Goal: Information Seeking & Learning: Check status

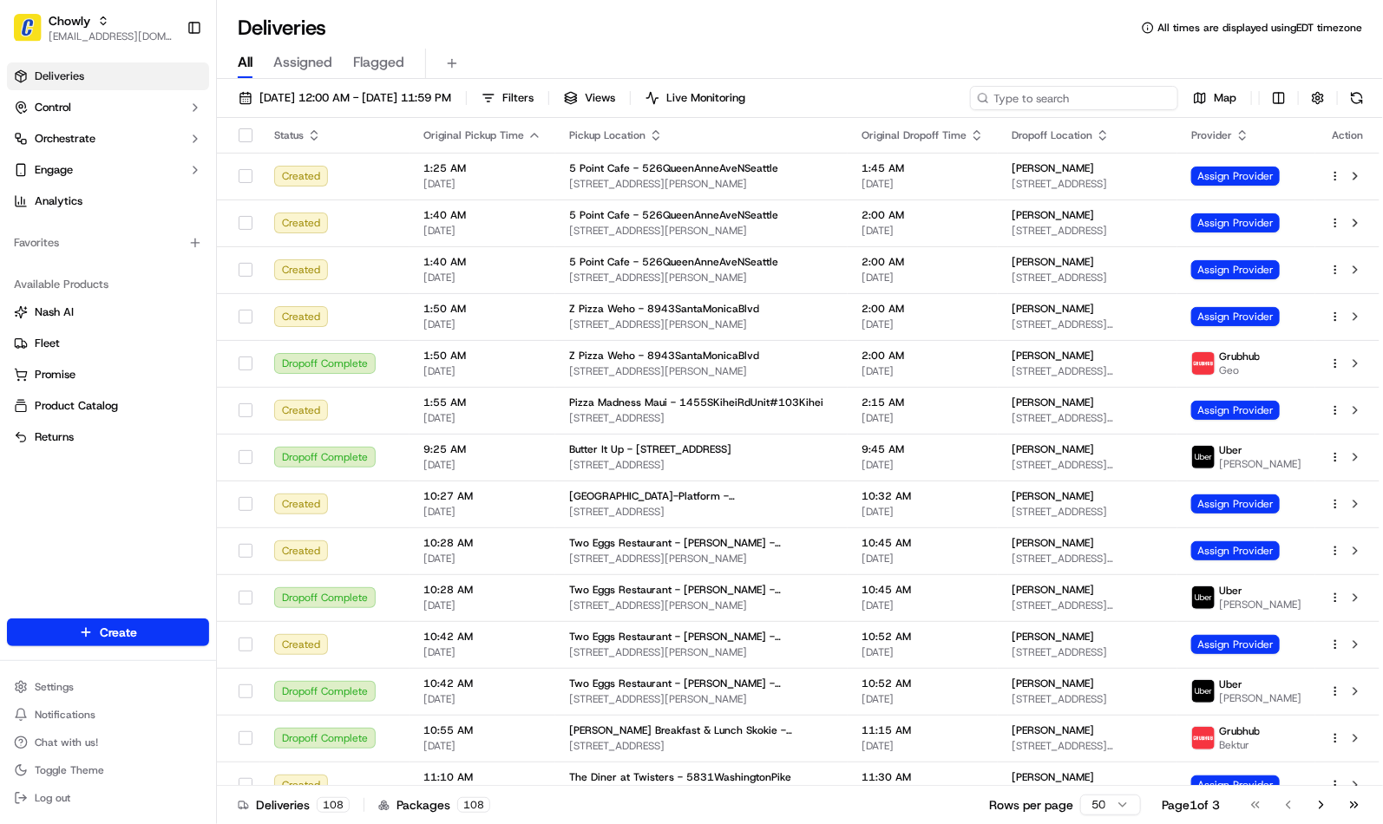
click at [1070, 93] on input at bounding box center [1074, 98] width 208 height 24
click at [65, 39] on span "[EMAIL_ADDRESS][DOMAIN_NAME]" at bounding box center [111, 37] width 124 height 14
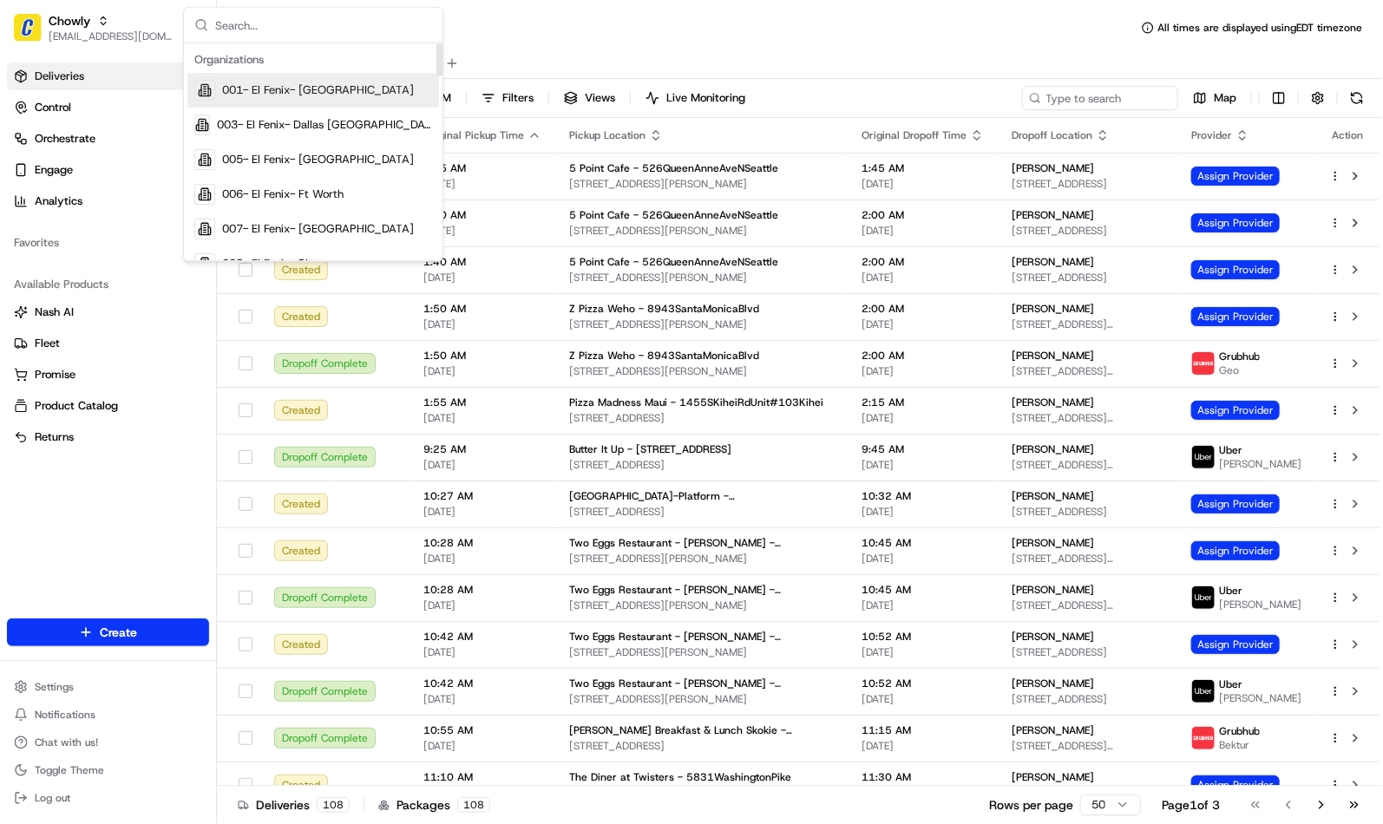
click at [875, 36] on div "Deliveries All times are displayed using EDT timezone" at bounding box center [800, 28] width 1166 height 28
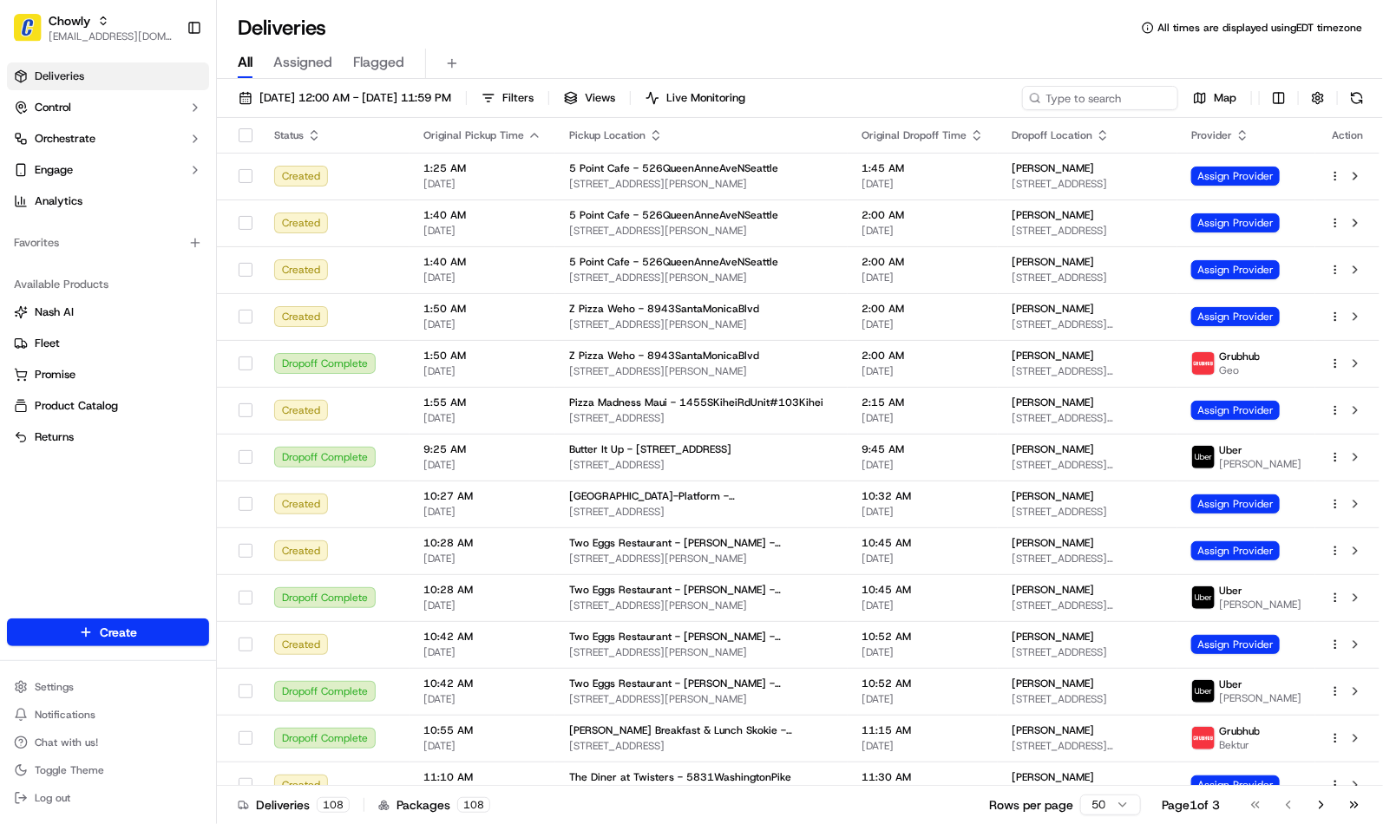
click at [1038, 96] on circle at bounding box center [1035, 98] width 8 height 8
click at [1071, 90] on input at bounding box center [1074, 98] width 208 height 24
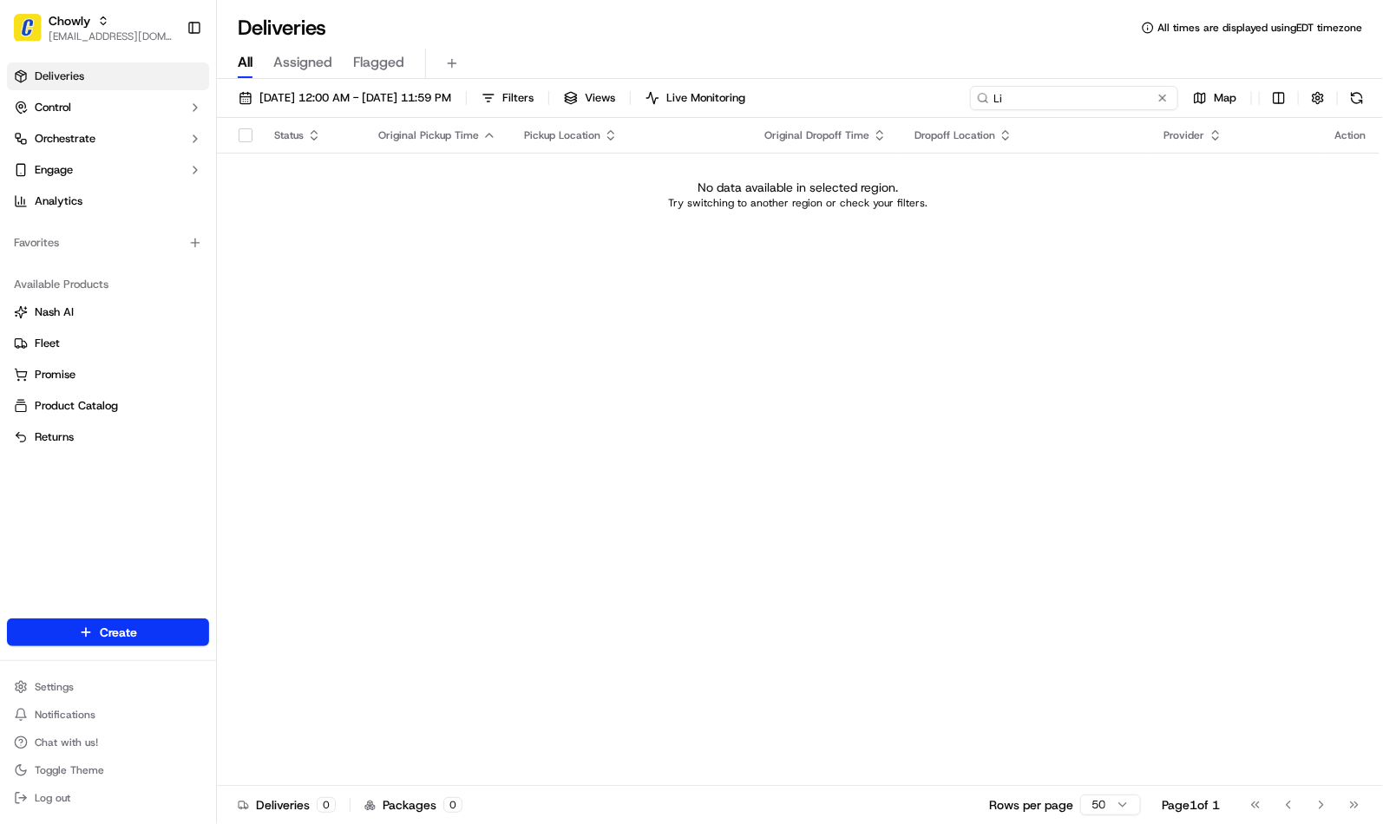
type input "L"
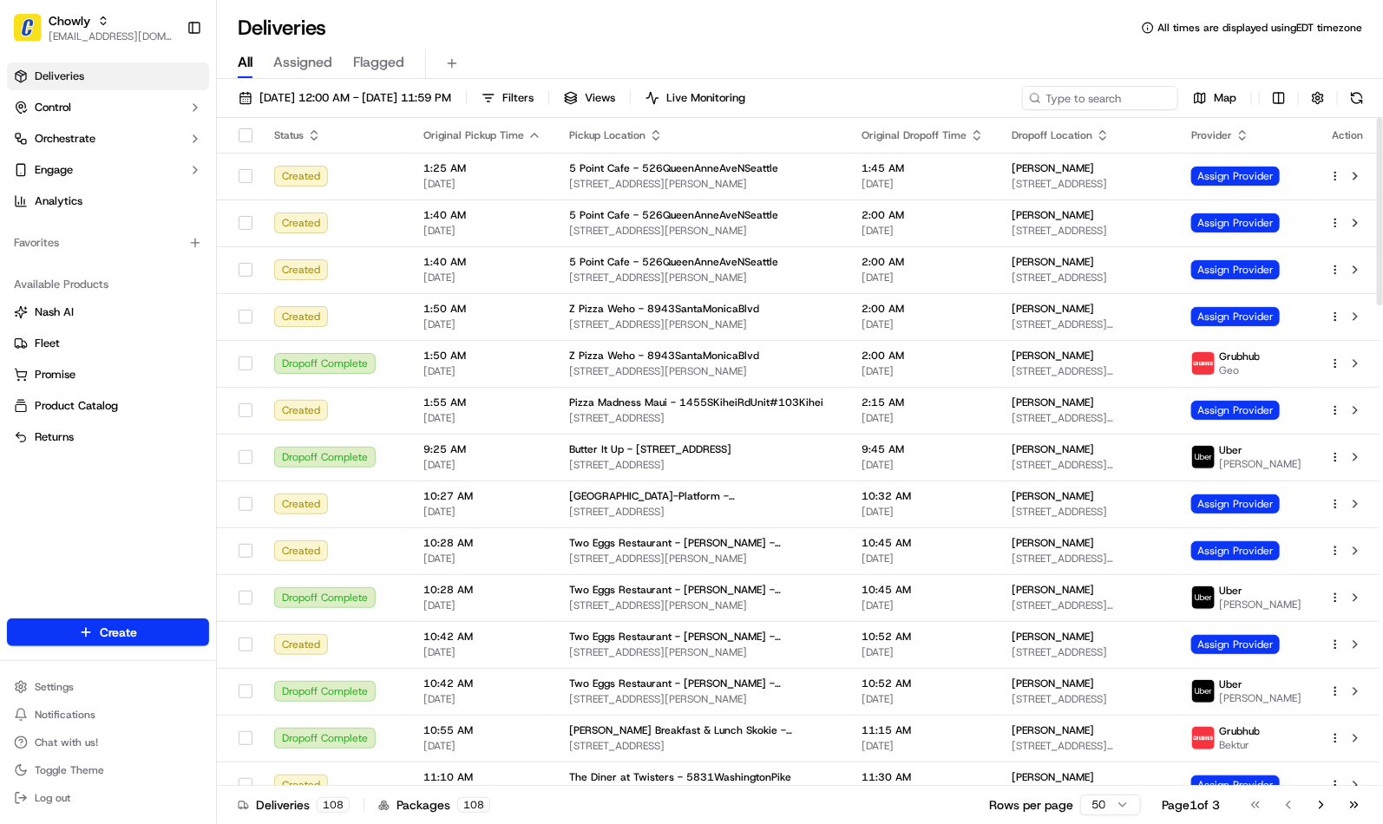
drag, startPoint x: 607, startPoint y: 19, endPoint x: 488, endPoint y: 32, distance: 120.5
click at [607, 19] on div "Deliveries All times are displayed using EDT timezone" at bounding box center [800, 28] width 1166 height 28
click at [50, 27] on span "Chowly" at bounding box center [70, 20] width 42 height 17
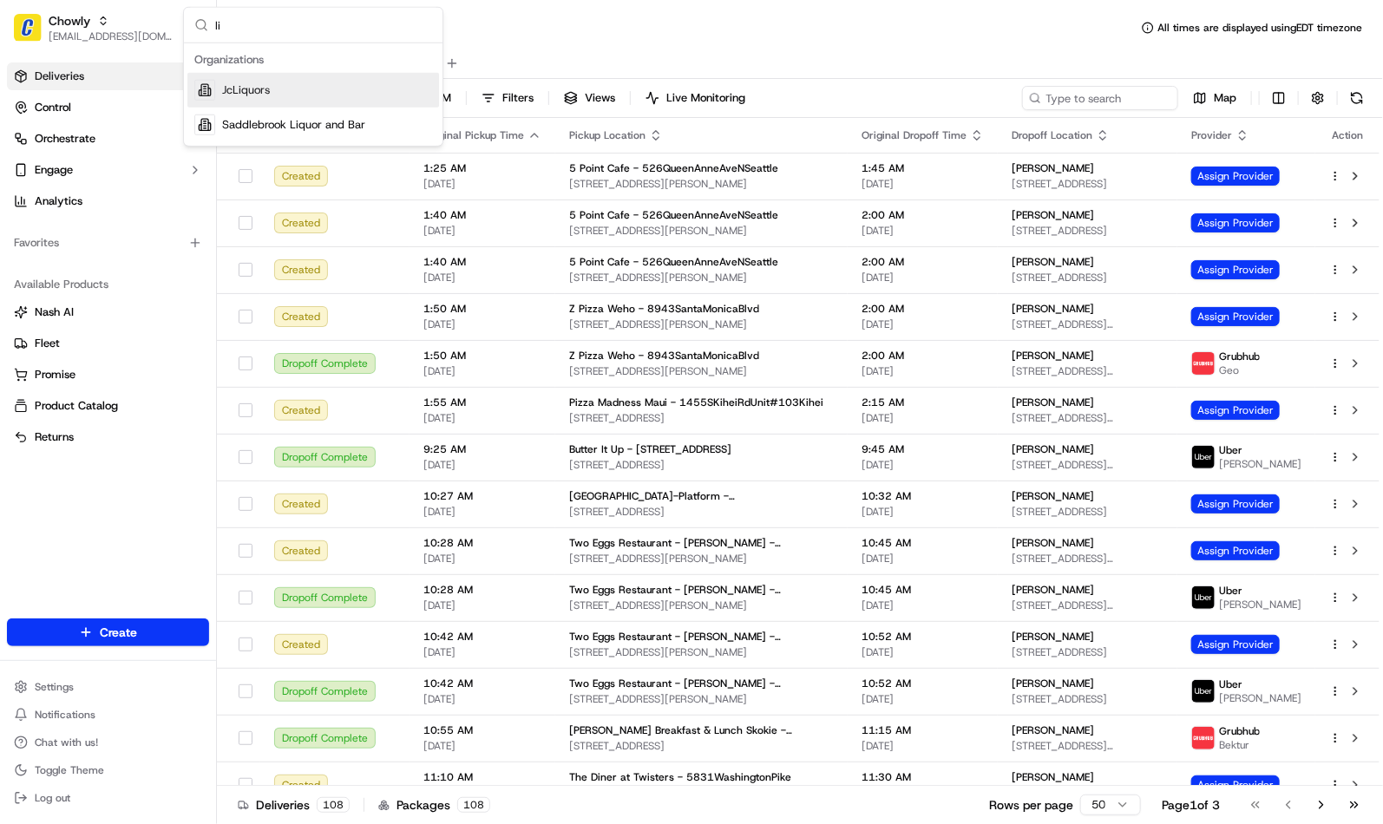
type input "l"
type input "Liquori"
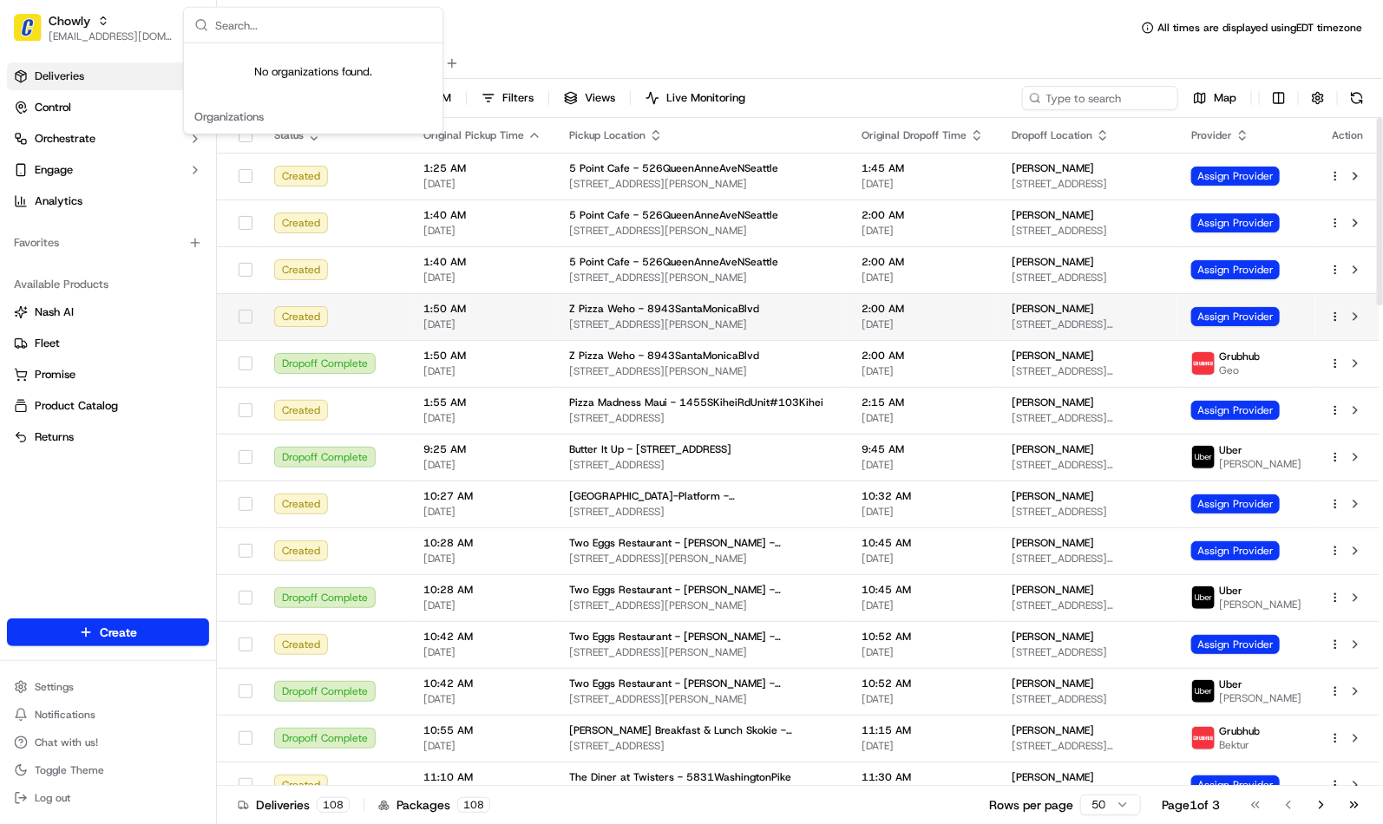
drag, startPoint x: 807, startPoint y: 36, endPoint x: 878, endPoint y: 308, distance: 281.6
click at [808, 35] on div "Deliveries All times are displayed using EDT timezone" at bounding box center [800, 28] width 1166 height 28
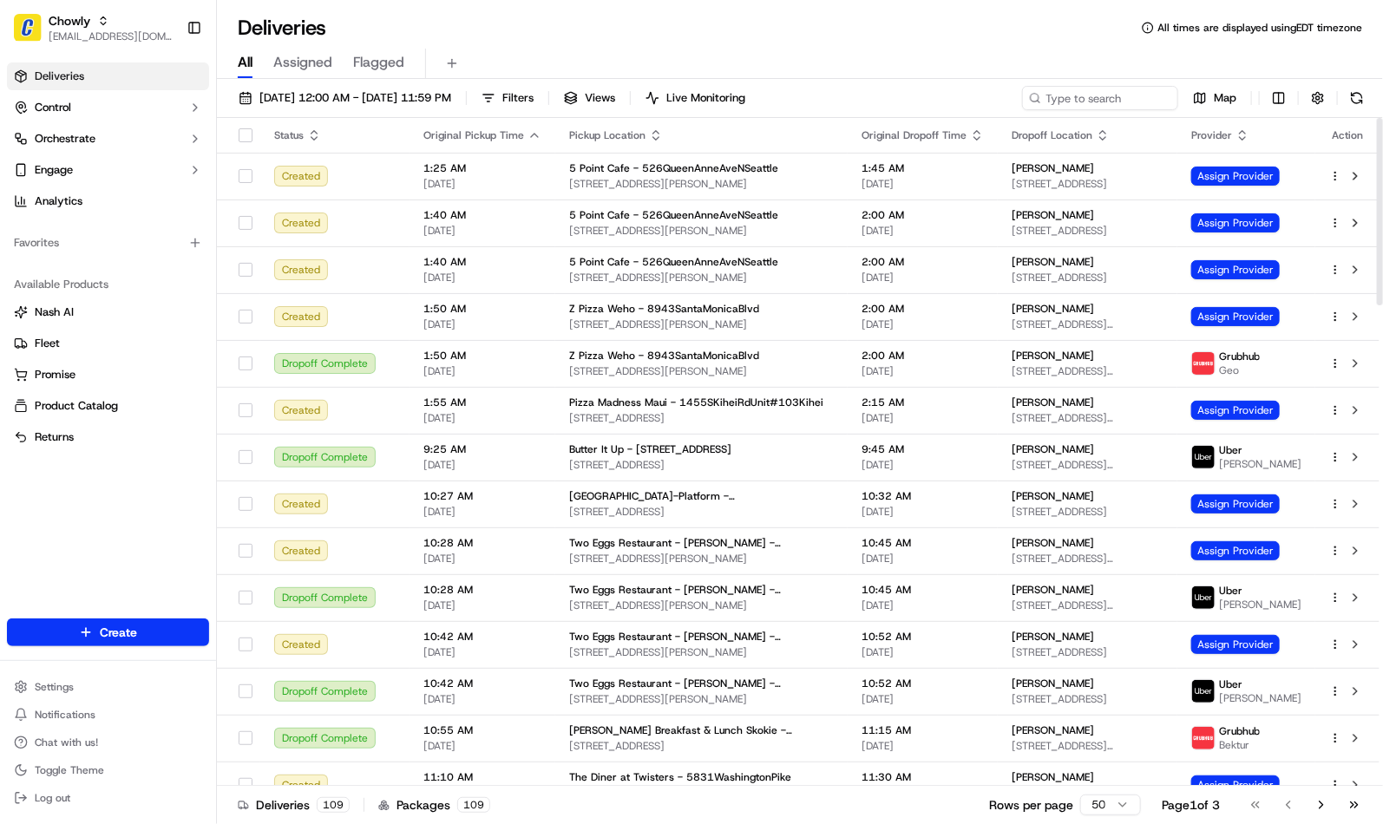
drag, startPoint x: 666, startPoint y: 20, endPoint x: 680, endPoint y: 29, distance: 17.1
click at [666, 20] on div "Deliveries All times are displayed using EDT timezone" at bounding box center [800, 28] width 1166 height 28
click at [915, 45] on div "All Assigned Flagged" at bounding box center [800, 60] width 1166 height 37
click at [938, 23] on div "Deliveries All times are displayed using EDT timezone" at bounding box center [800, 28] width 1166 height 28
drag, startPoint x: 798, startPoint y: 32, endPoint x: 811, endPoint y: 20, distance: 17.8
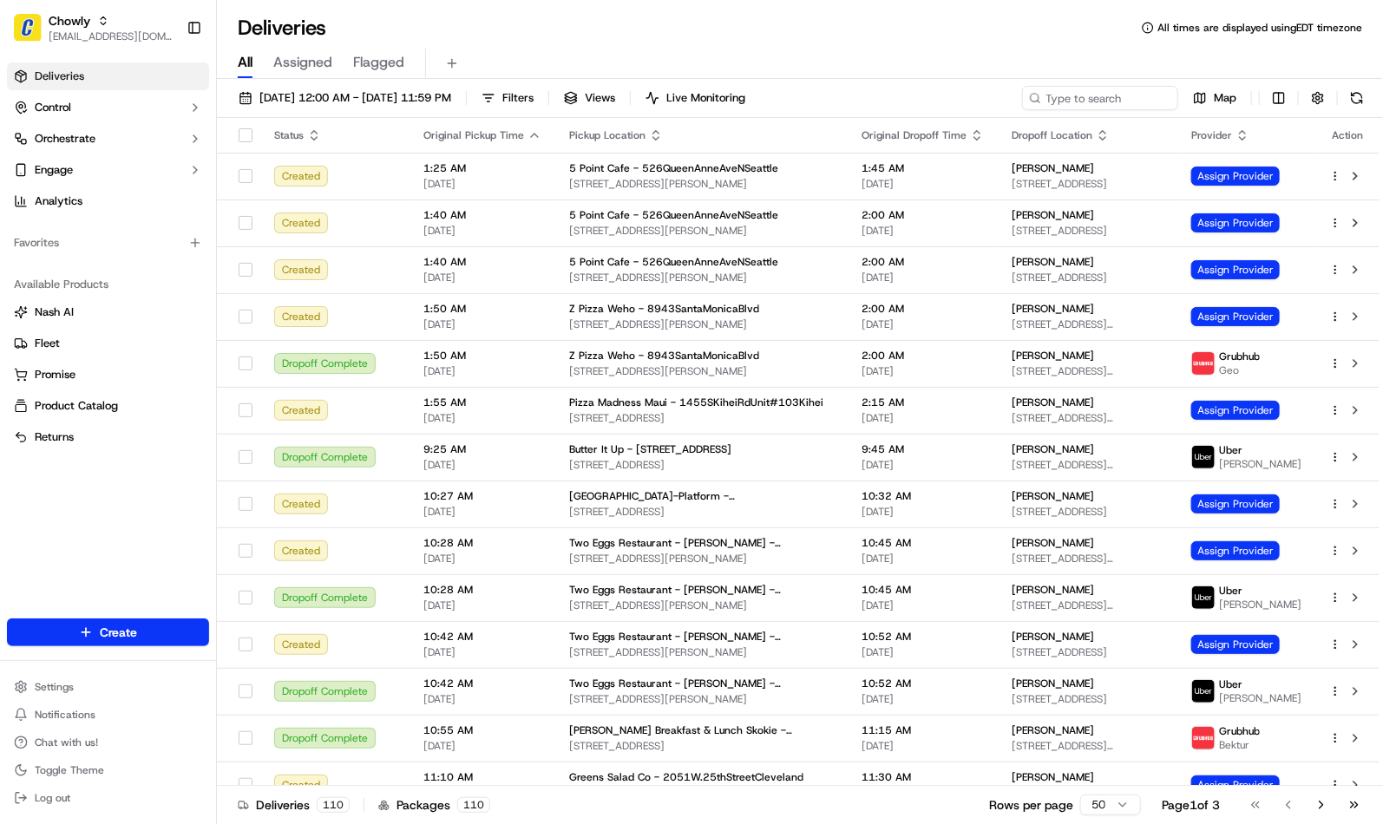
click at [799, 31] on div "Deliveries All times are displayed using EDT timezone" at bounding box center [800, 28] width 1166 height 28
click at [118, 19] on div "Chowly" at bounding box center [111, 20] width 124 height 17
type input "Liquoris"
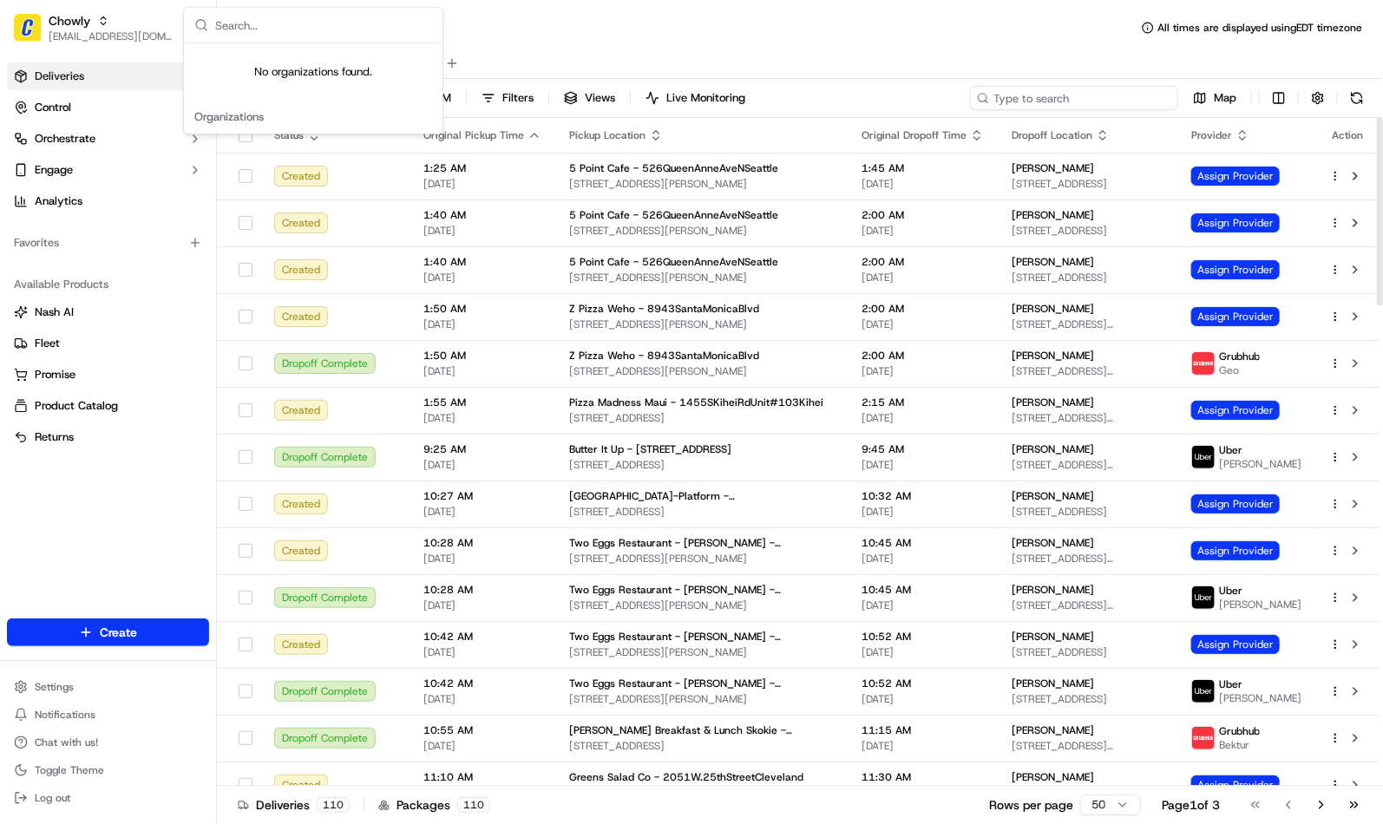
click at [1092, 99] on input at bounding box center [1074, 98] width 208 height 24
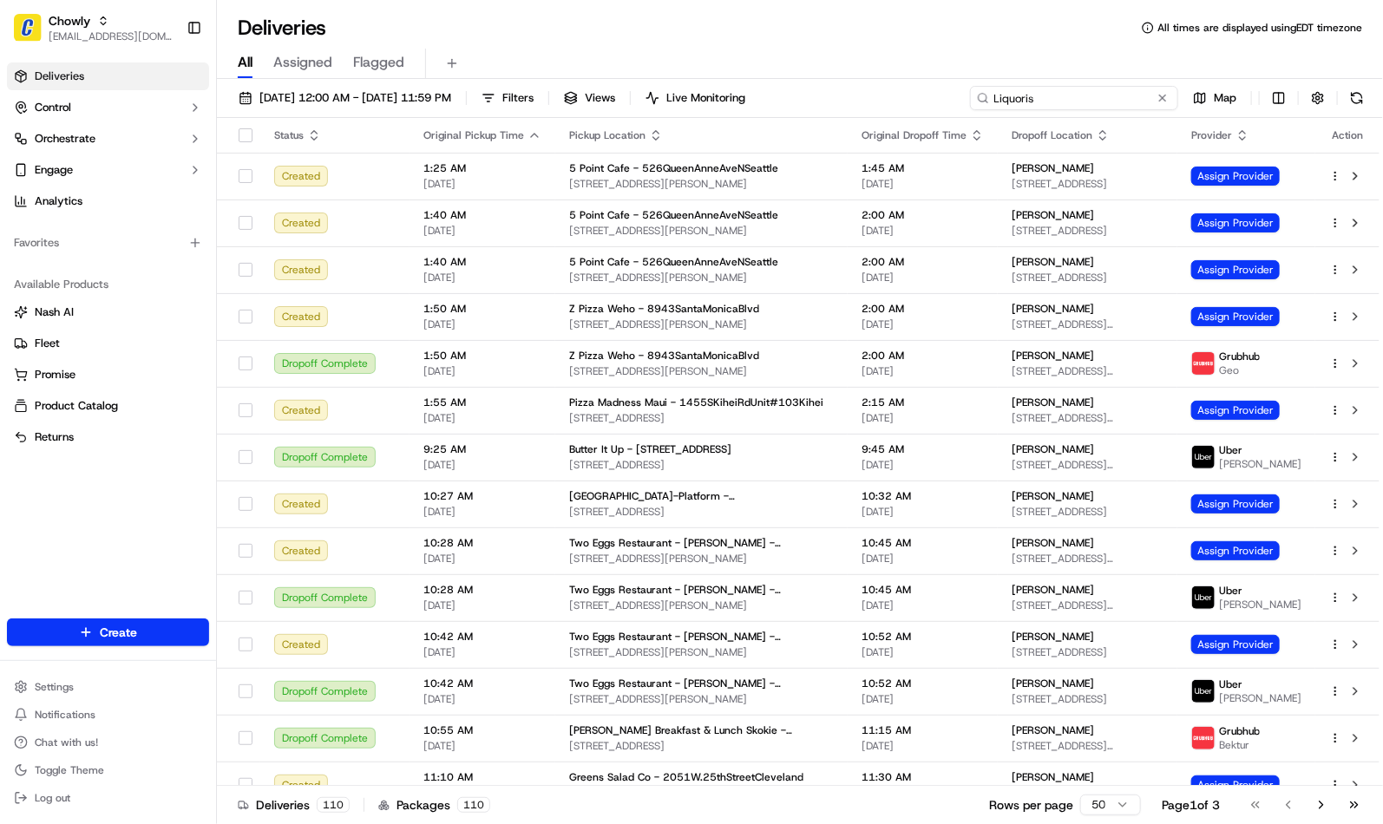
type input "Liquoris"
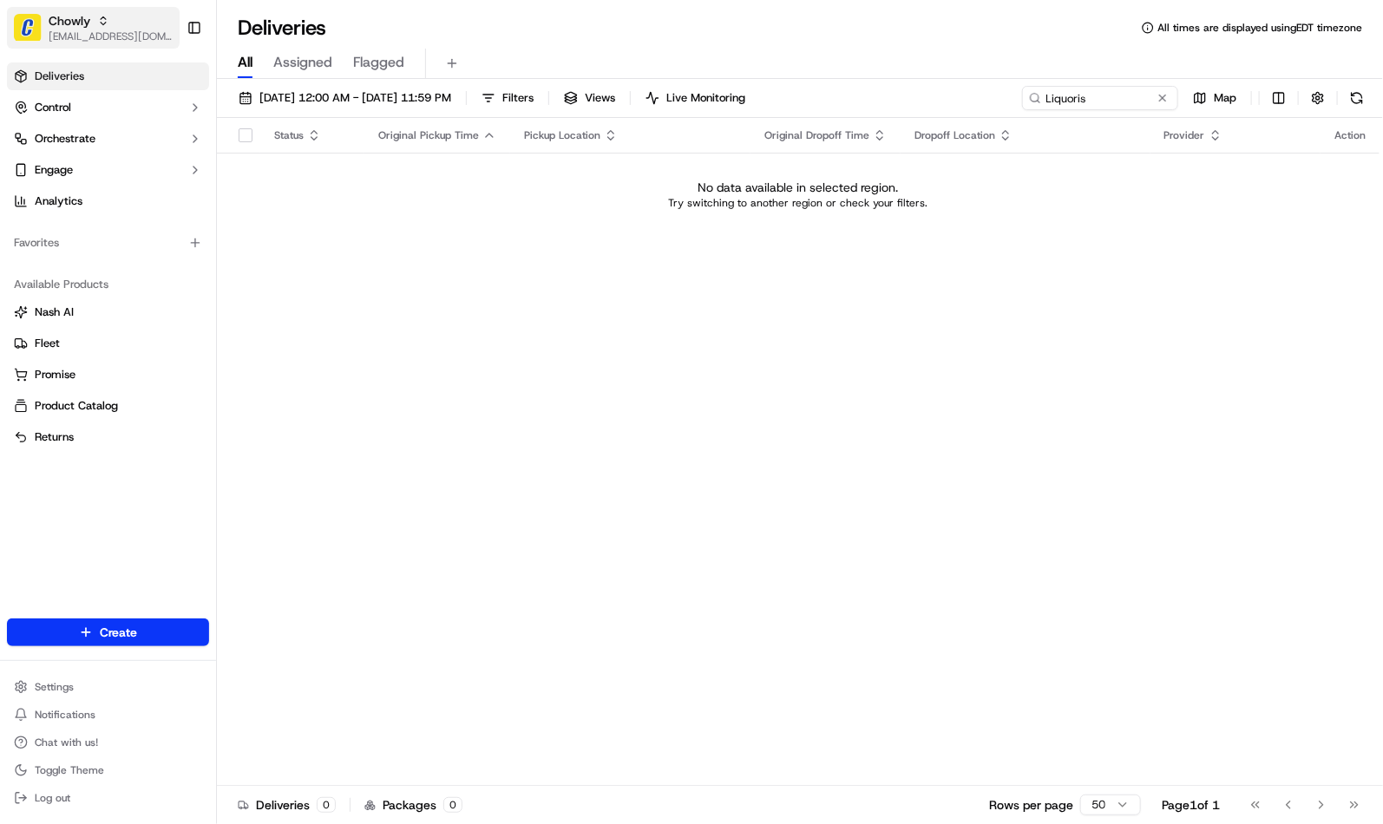
drag, startPoint x: 95, startPoint y: 24, endPoint x: 115, endPoint y: 43, distance: 27.0
click at [95, 24] on div "Chowly" at bounding box center [111, 20] width 124 height 17
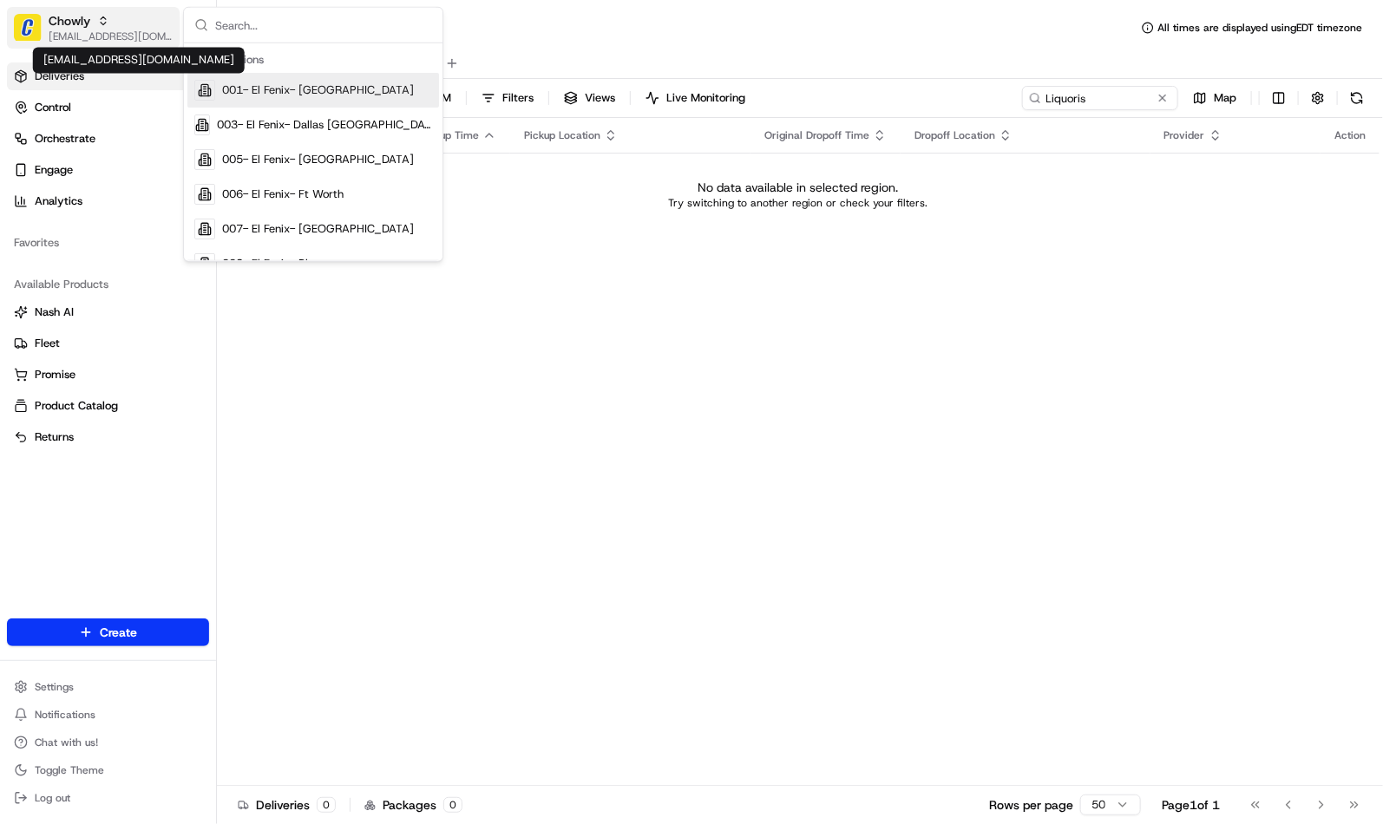
click at [101, 33] on span "[EMAIL_ADDRESS][DOMAIN_NAME]" at bounding box center [111, 37] width 124 height 14
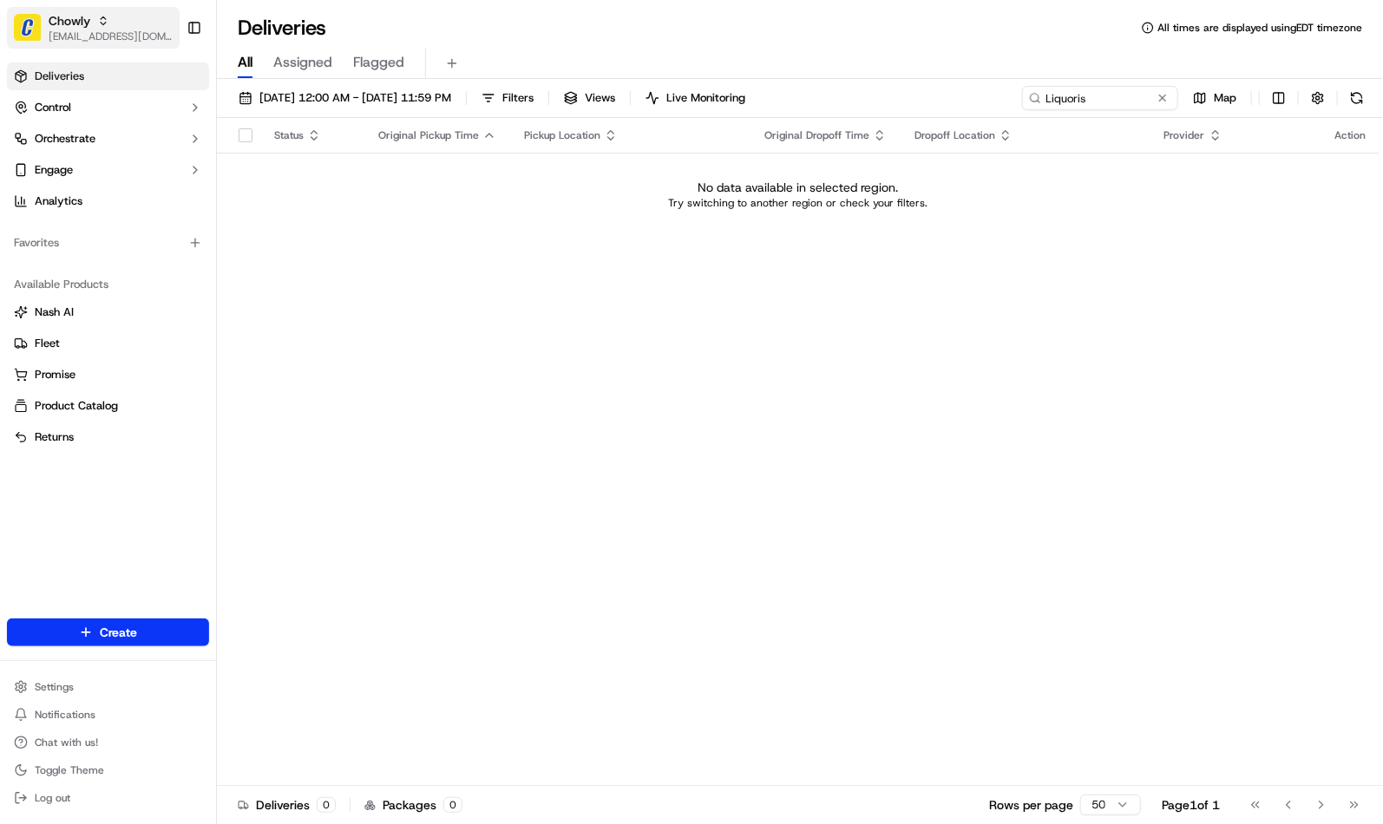
click at [36, 11] on button "Chowly jvillarama@nashhelp.com" at bounding box center [93, 28] width 173 height 42
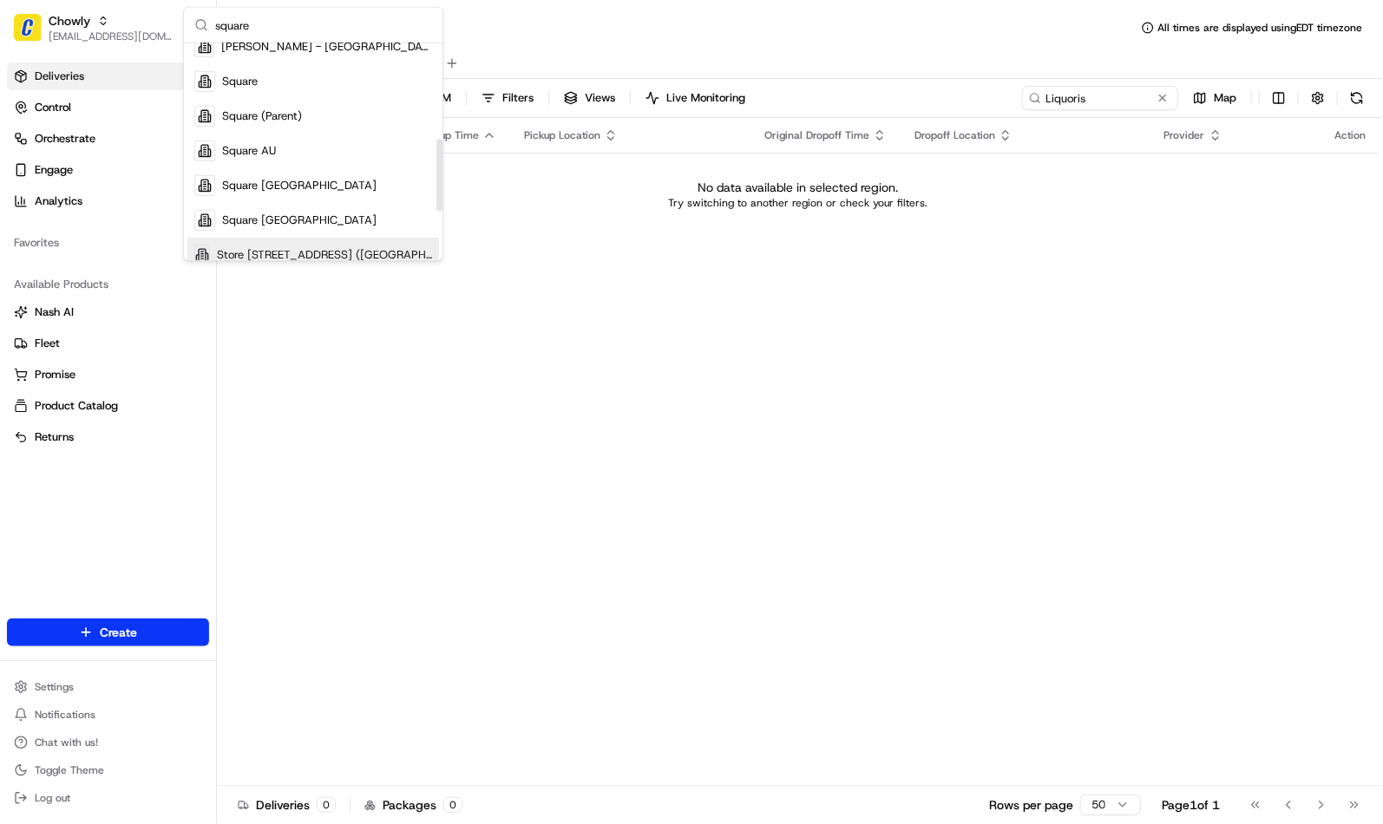
scroll to position [289, 0]
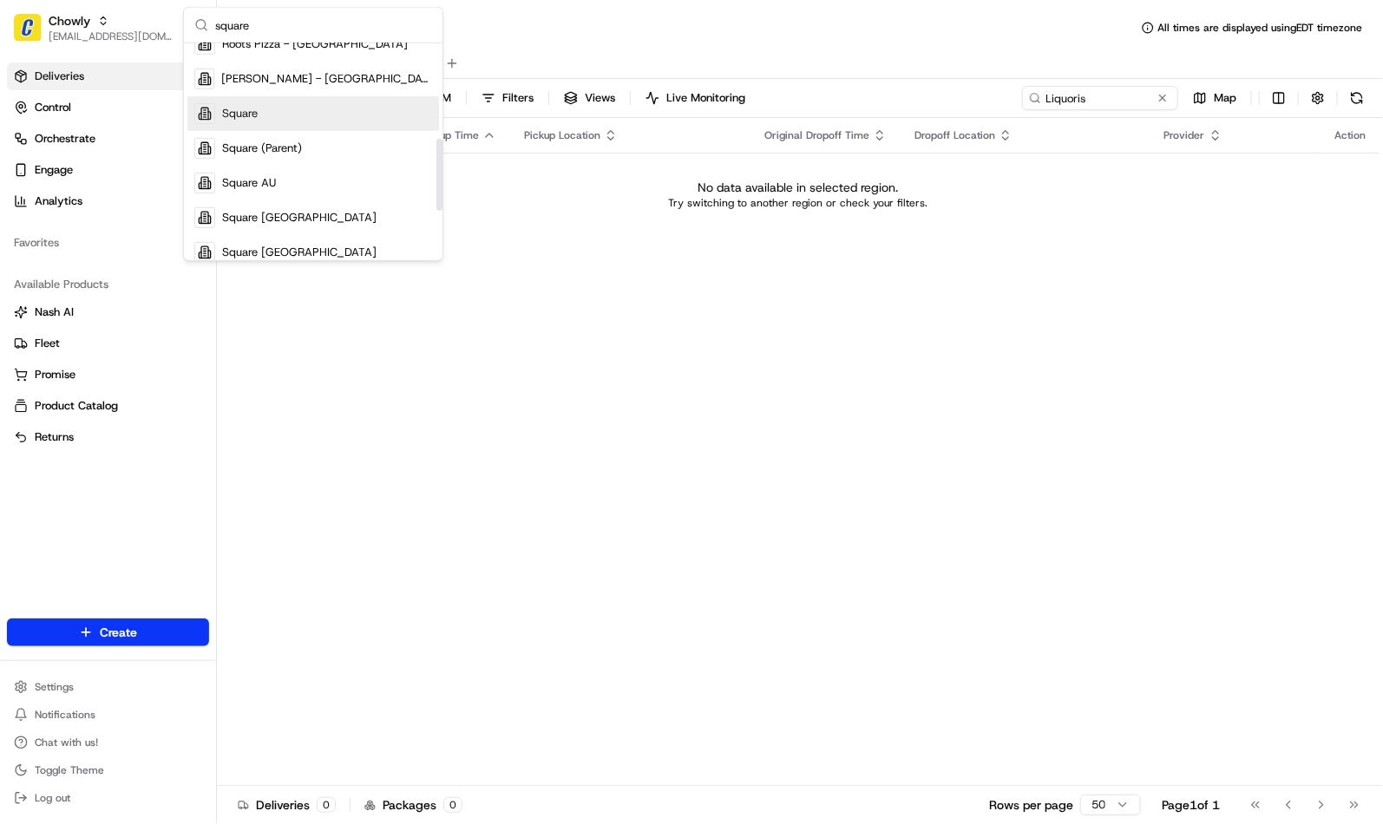
type input "square"
click at [257, 116] on span "Square" at bounding box center [240, 114] width 36 height 16
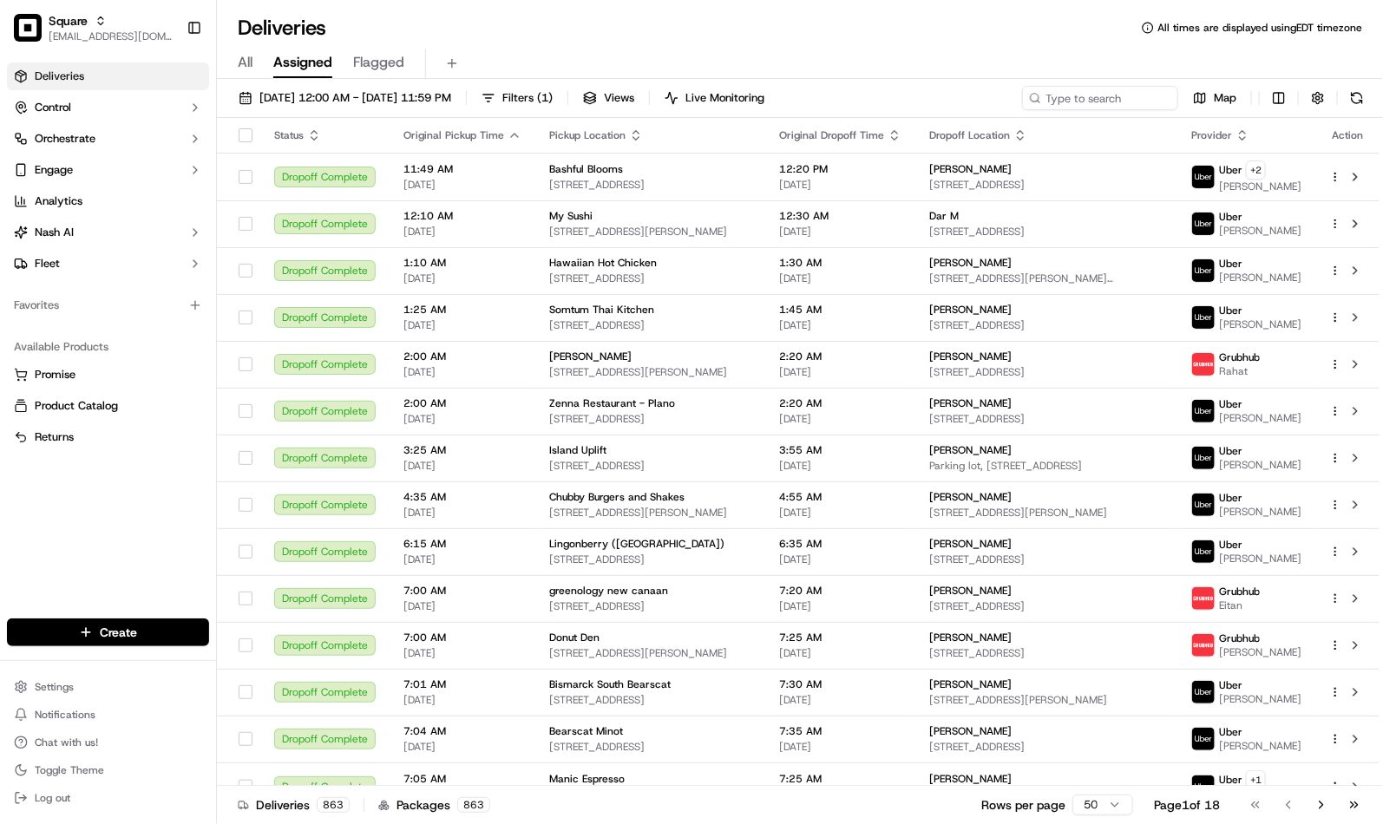
click at [244, 56] on span "All" at bounding box center [245, 62] width 15 height 21
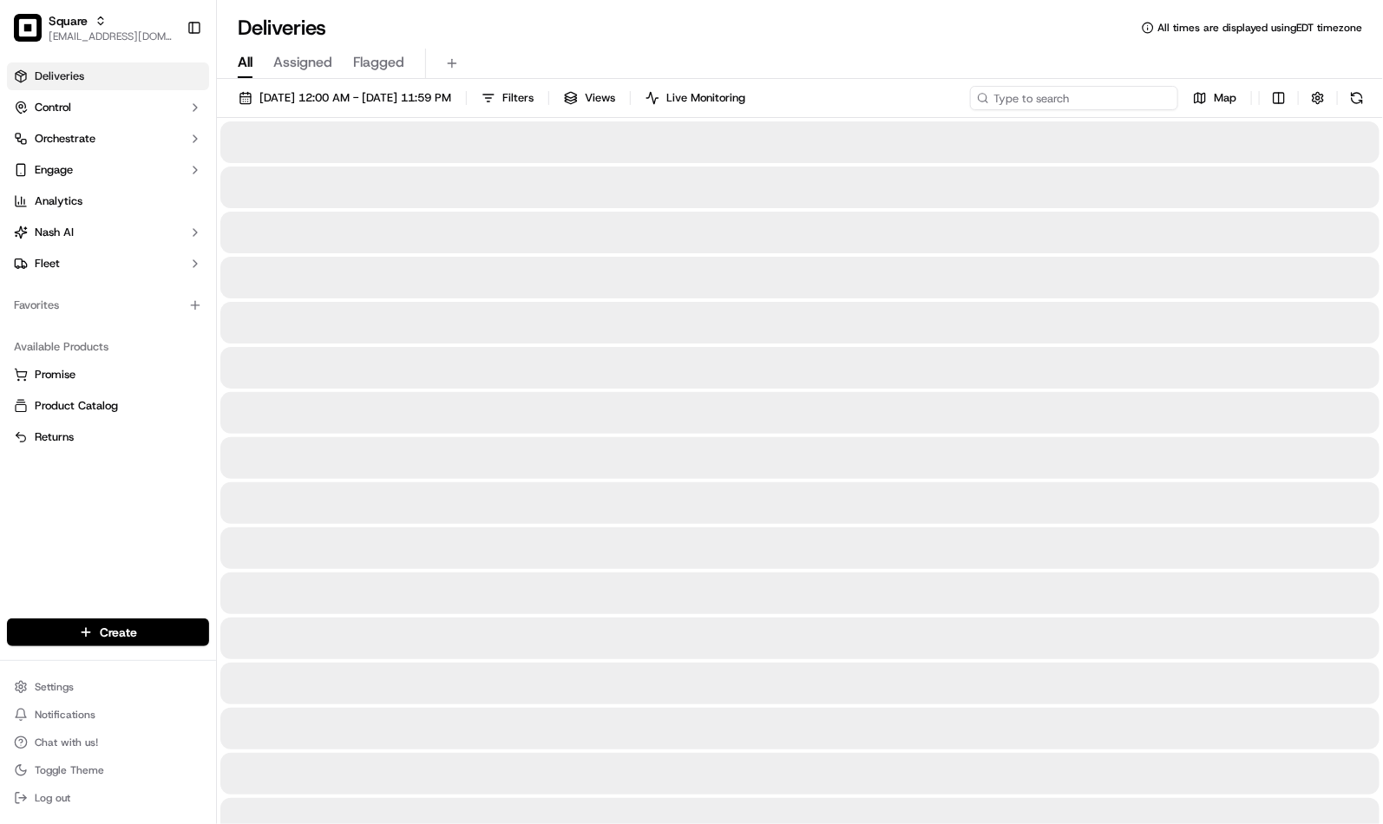
click at [1132, 95] on input at bounding box center [1074, 98] width 208 height 24
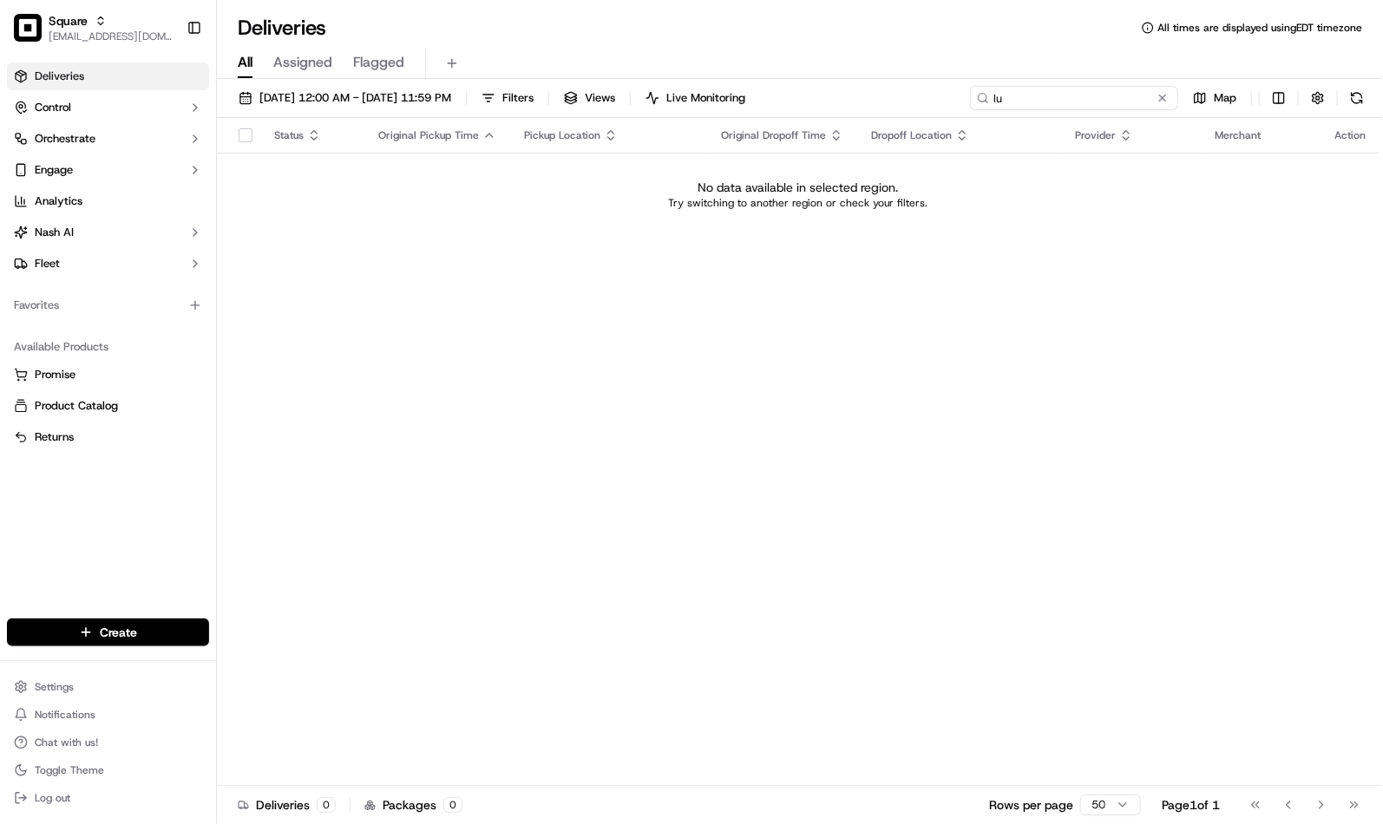
type input "l"
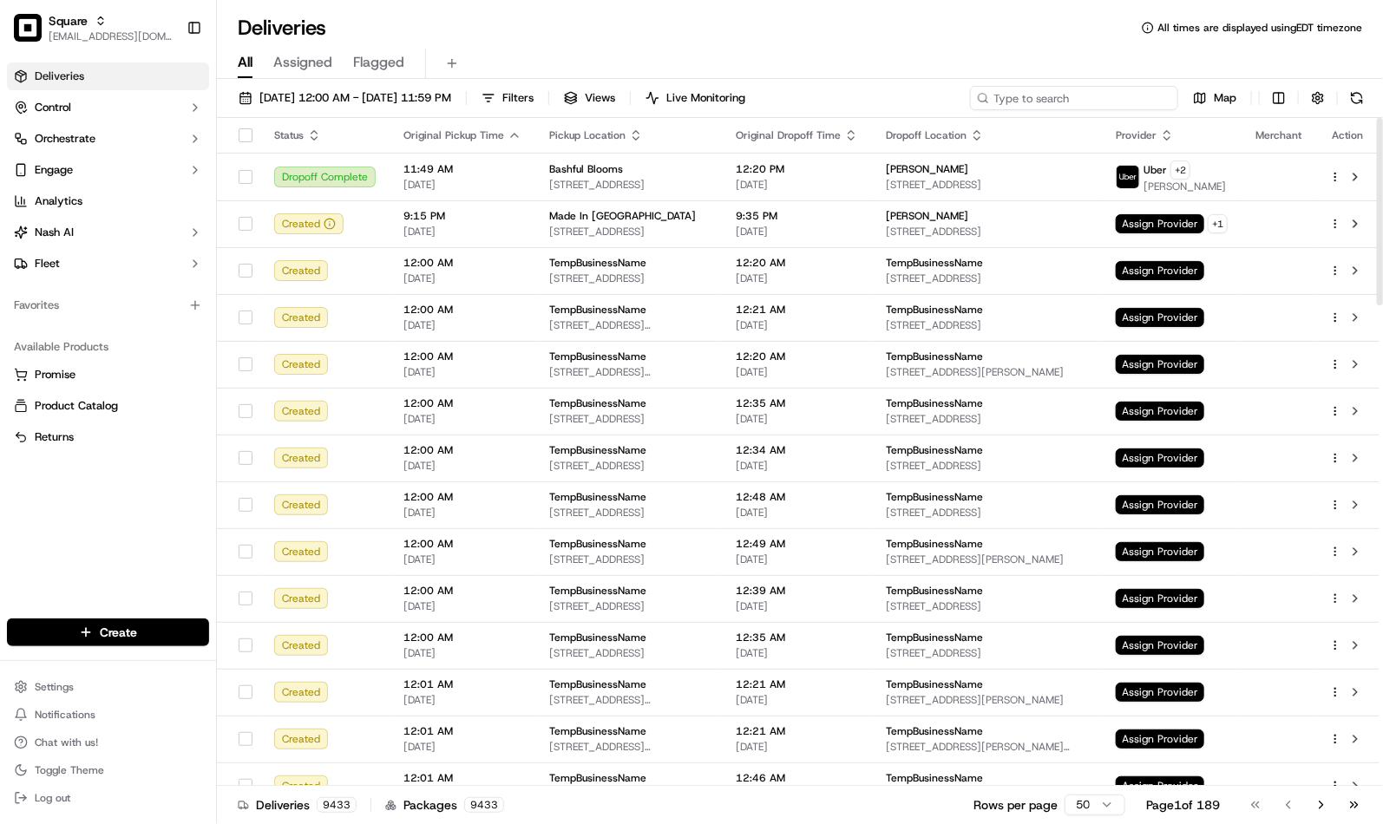
click at [1081, 92] on input at bounding box center [1074, 98] width 208 height 24
paste input "Shannon C"
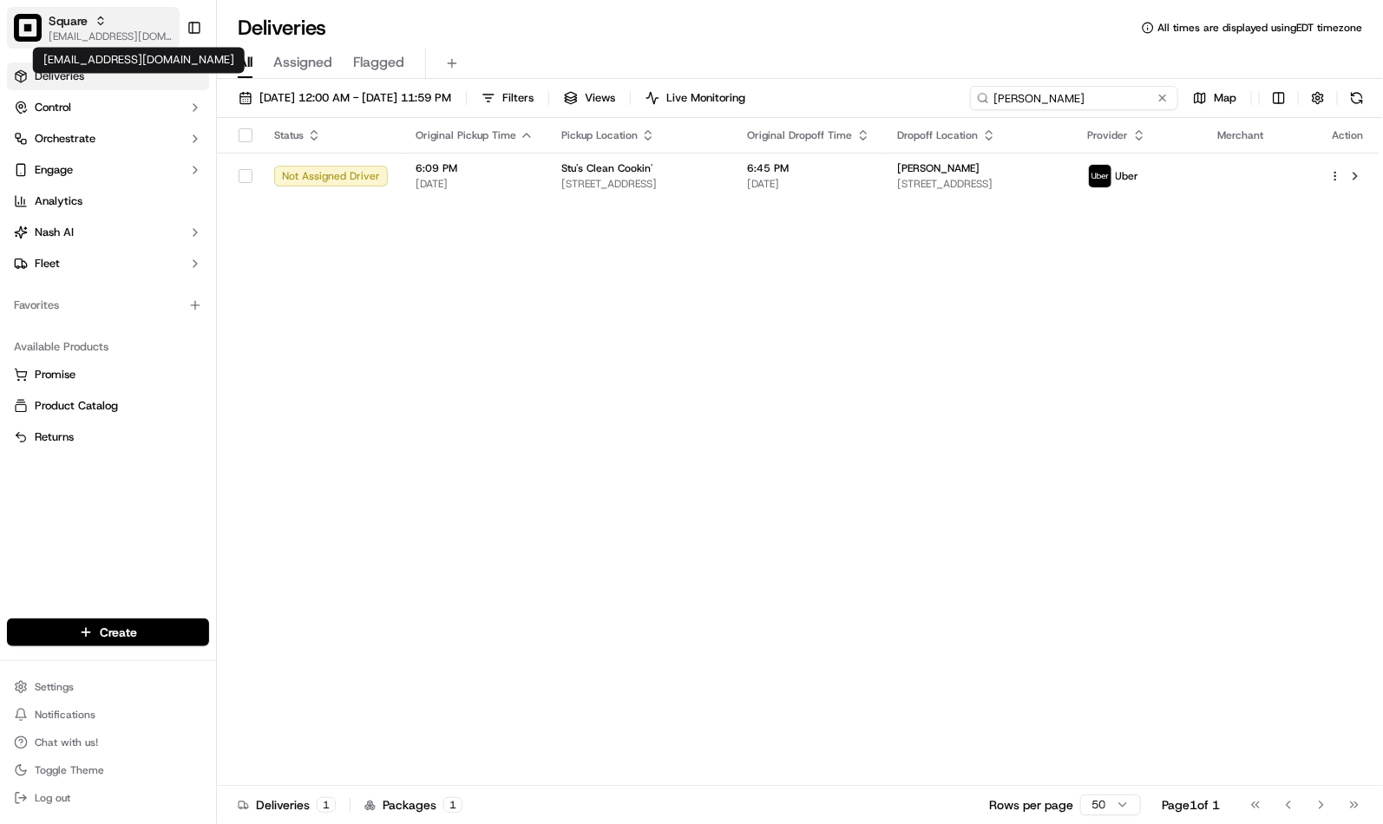
type input "Shannon C"
click at [117, 31] on span "[EMAIL_ADDRESS][DOMAIN_NAME]" at bounding box center [111, 37] width 124 height 14
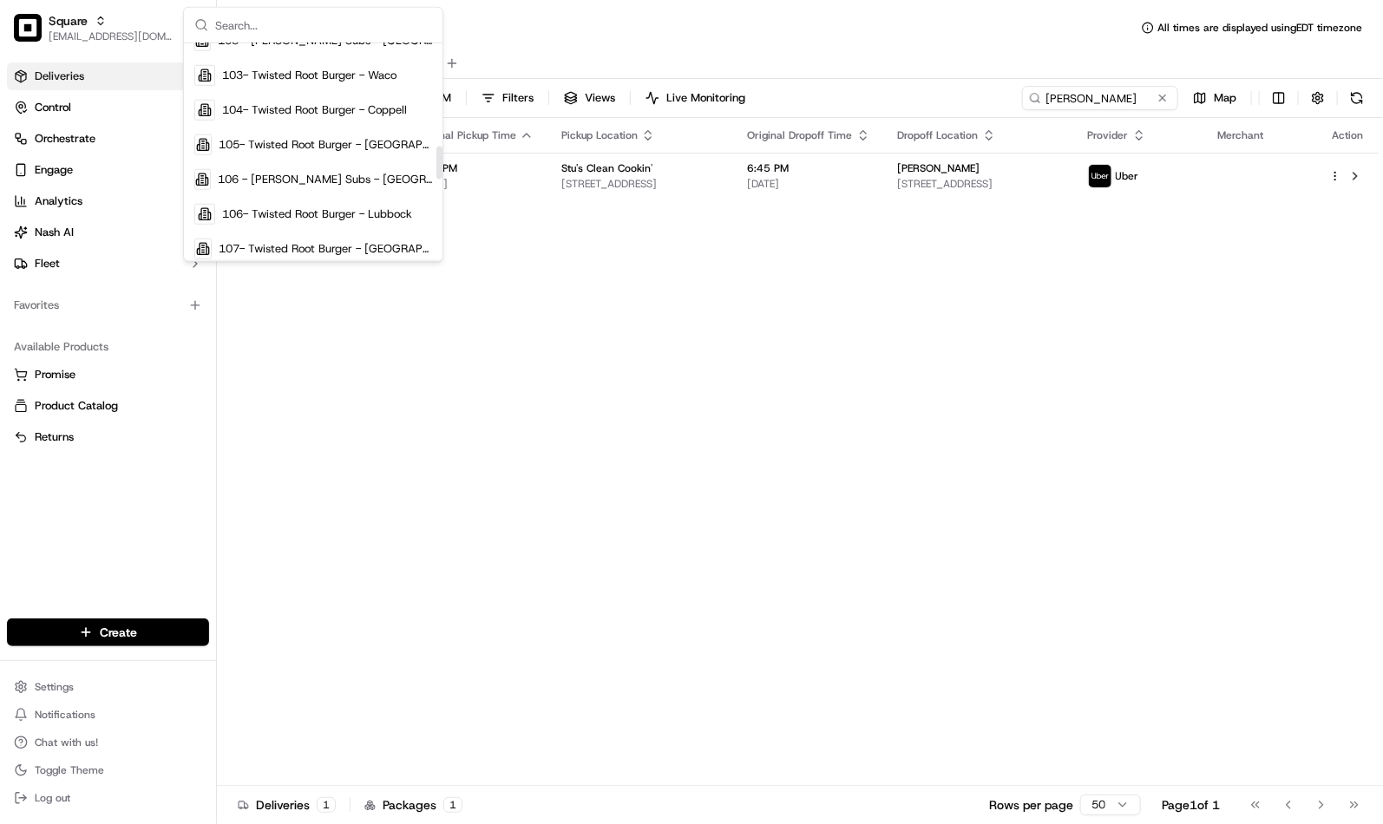
scroll to position [1203, 0]
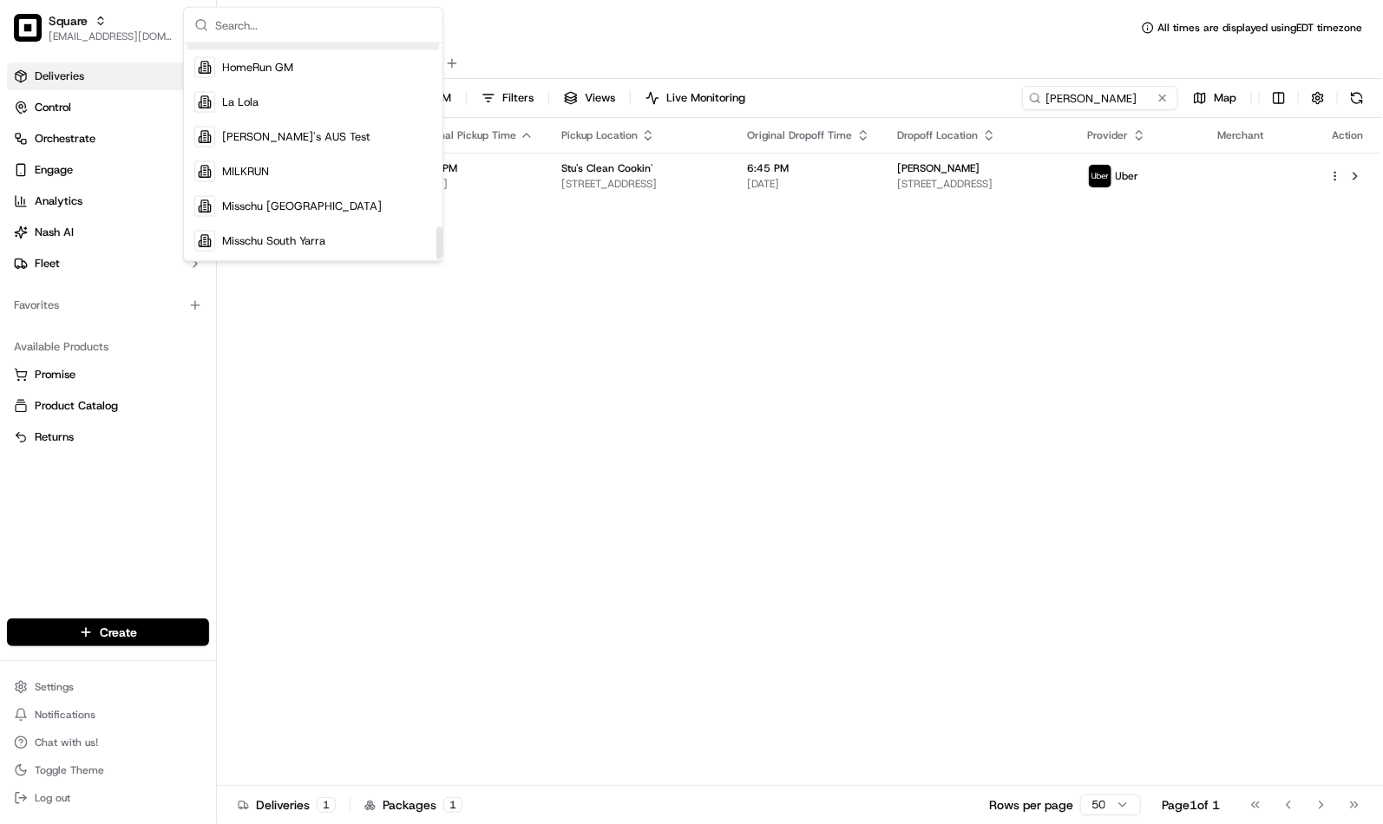
click at [290, 31] on input "text" at bounding box center [323, 25] width 217 height 35
click at [869, 500] on div "Status Original Pickup Time Pickup Location Original Dropoff Time Dropoff Locat…" at bounding box center [798, 452] width 1163 height 668
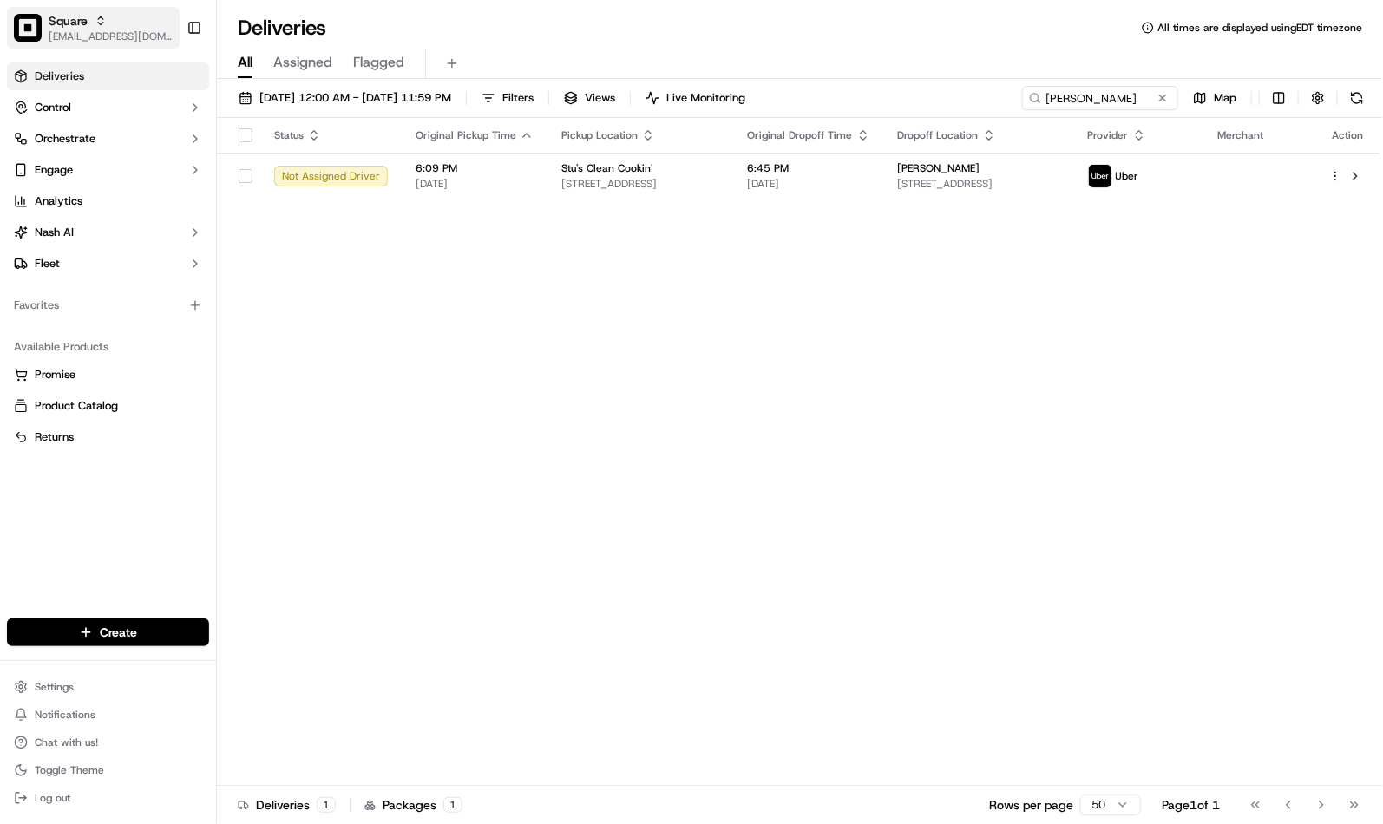
click at [133, 27] on div "Square" at bounding box center [111, 20] width 124 height 17
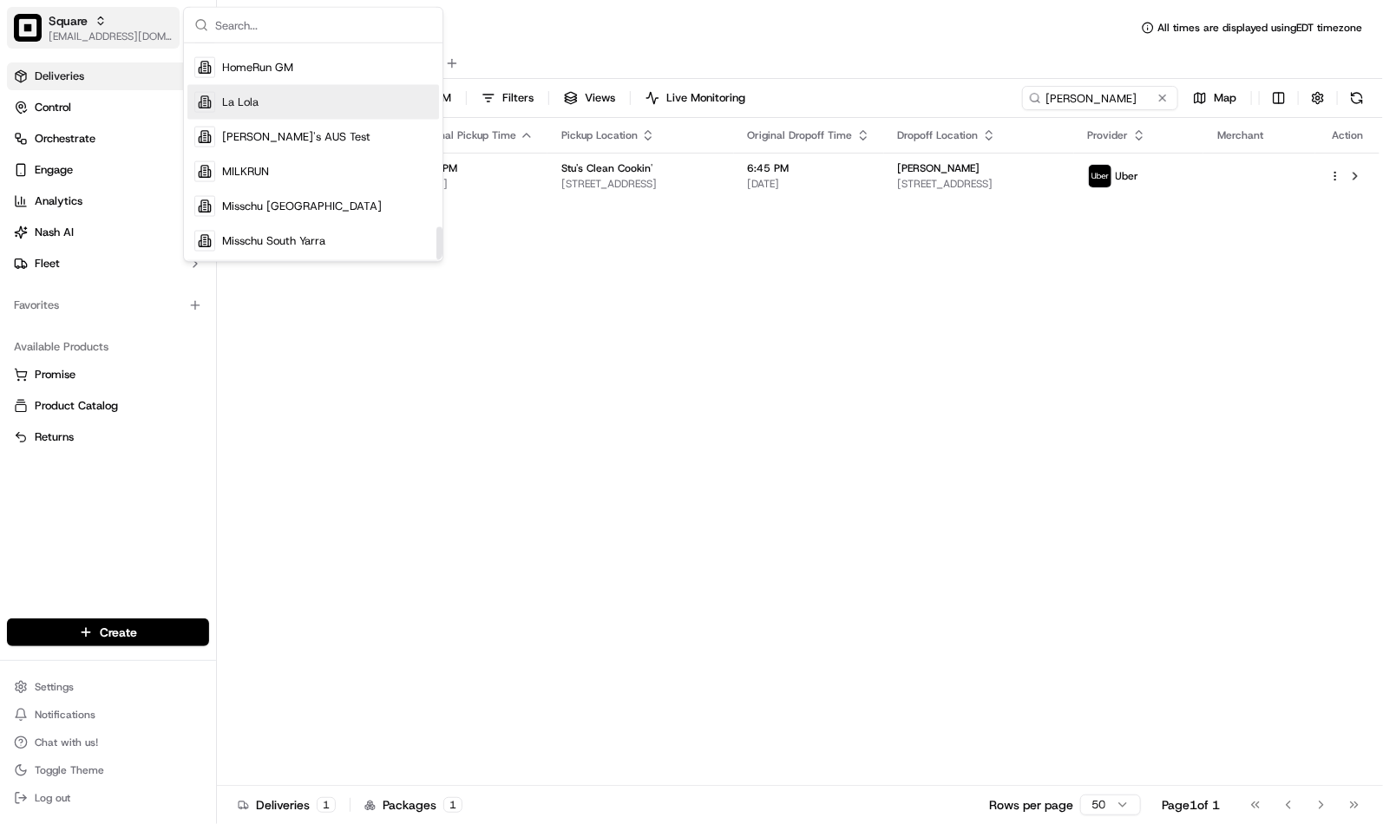
click at [93, 28] on div "Square" at bounding box center [111, 20] width 124 height 17
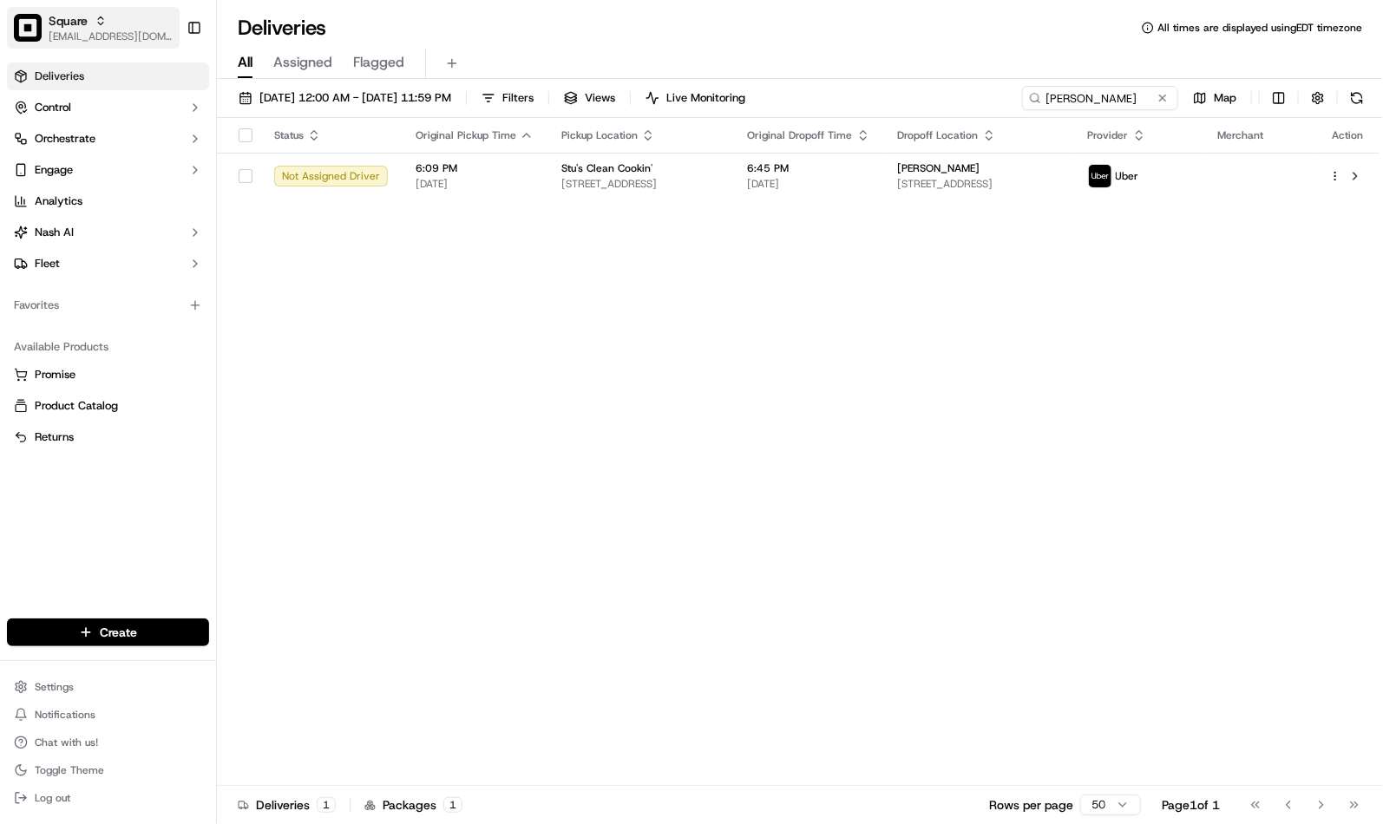
click at [99, 26] on icon "button" at bounding box center [101, 21] width 12 height 12
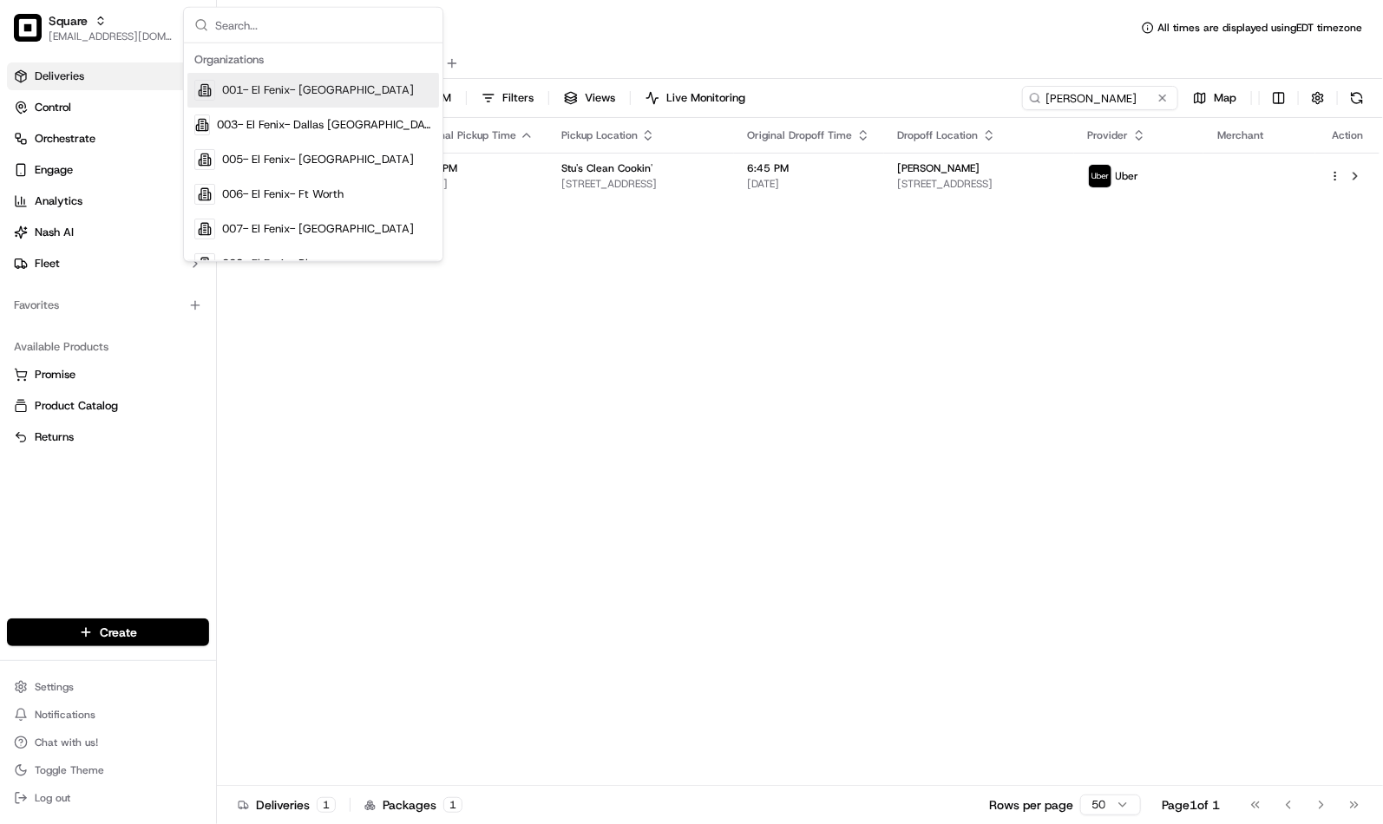
click at [237, 22] on input "text" at bounding box center [323, 25] width 217 height 35
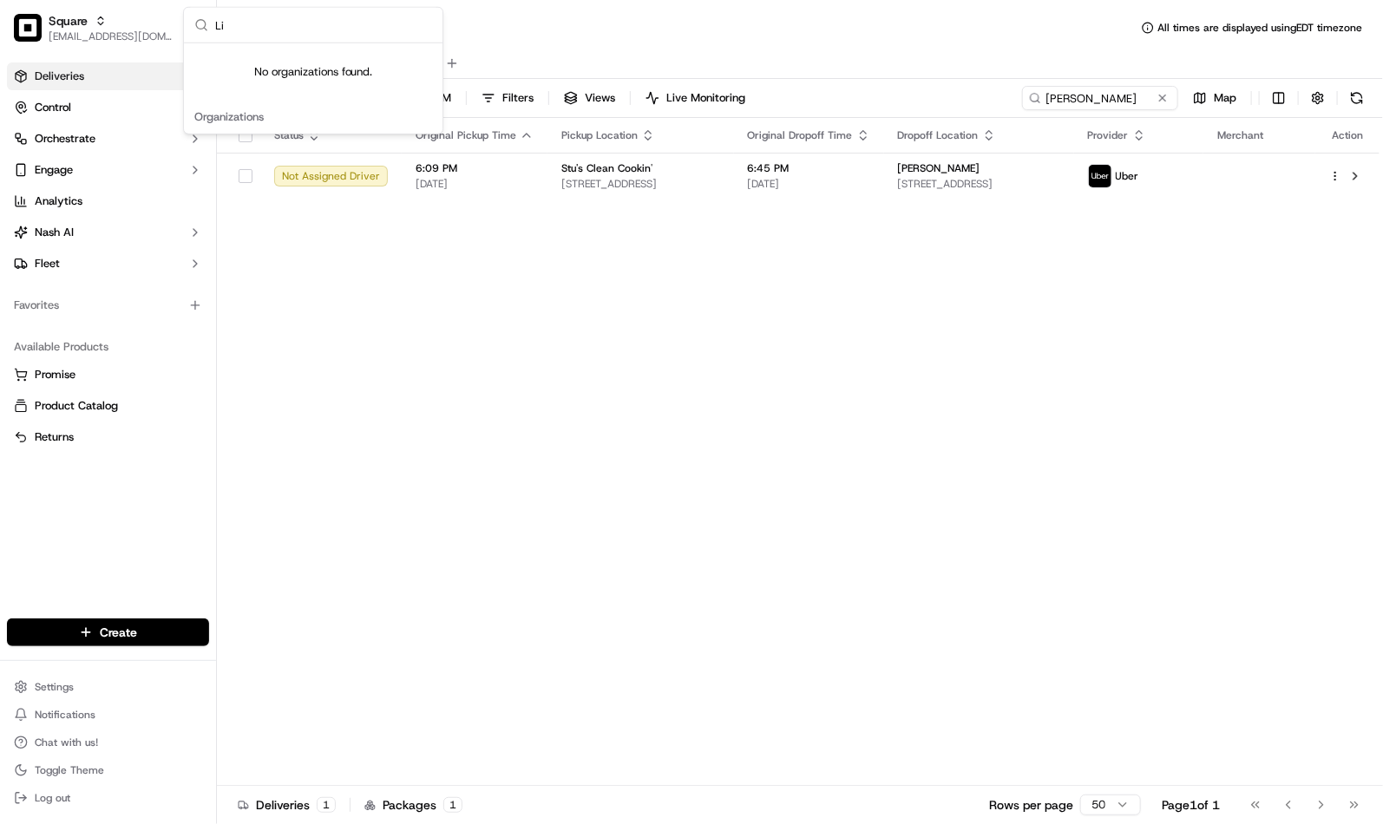
type input "L"
type input "rasa"
click at [275, 82] on span "Rasa (Email Parsing)" at bounding box center [274, 90] width 105 height 16
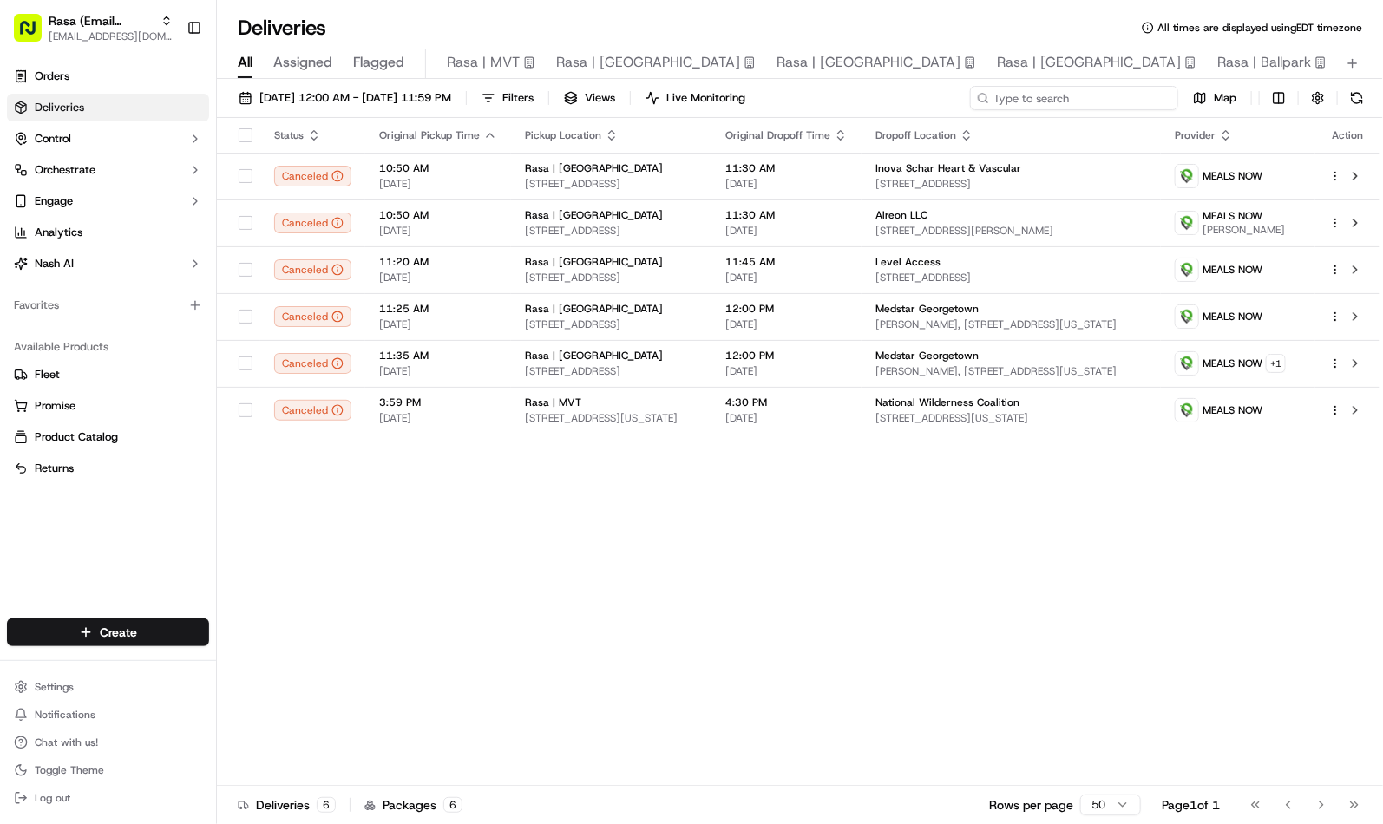
click at [1133, 92] on input at bounding box center [1074, 98] width 208 height 24
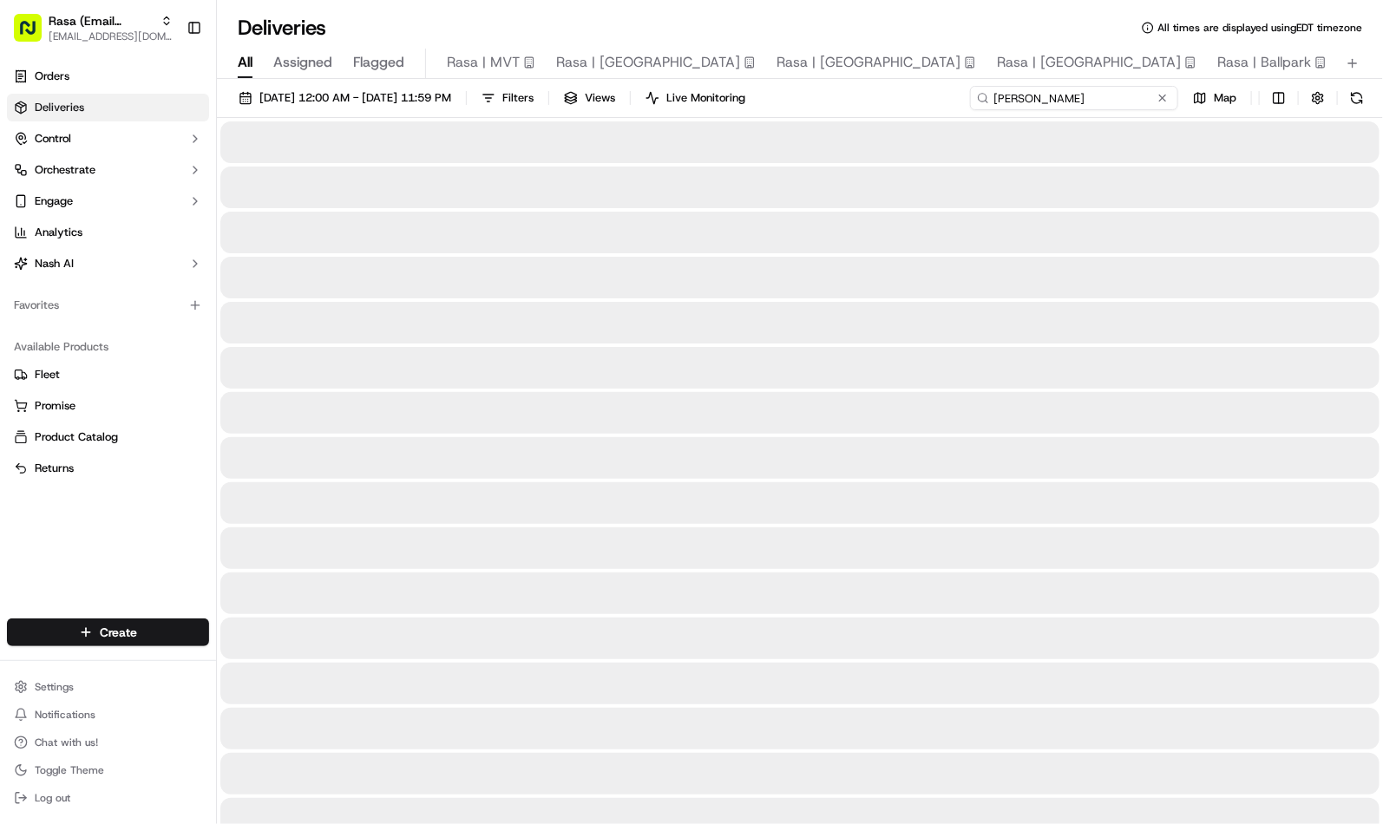
type input "liquori's"
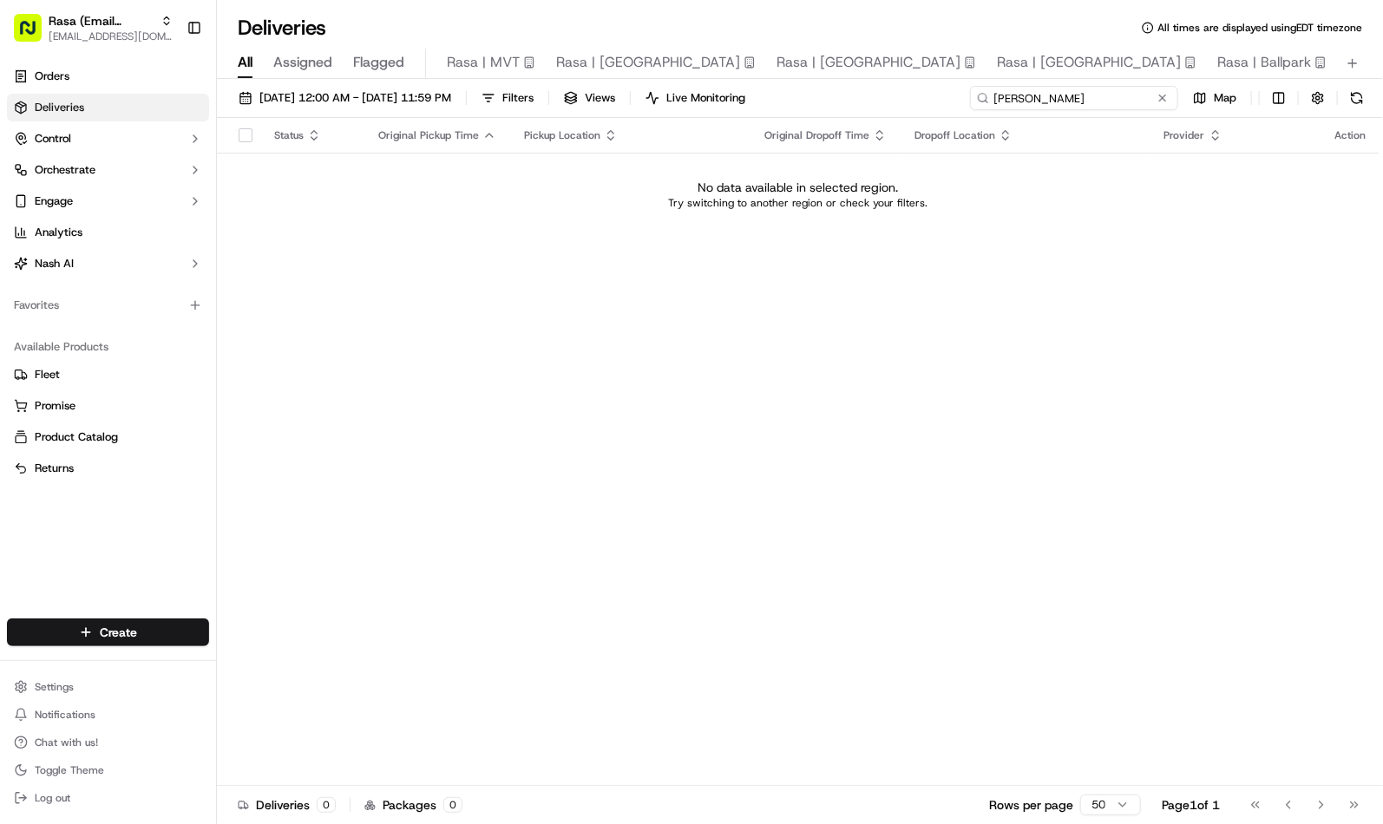
click at [1133, 92] on input "liquori's" at bounding box center [1074, 98] width 208 height 24
click at [345, 107] on button "09/15/2025 12:00 AM - 09/15/2025 11:59 PM" at bounding box center [345, 98] width 228 height 24
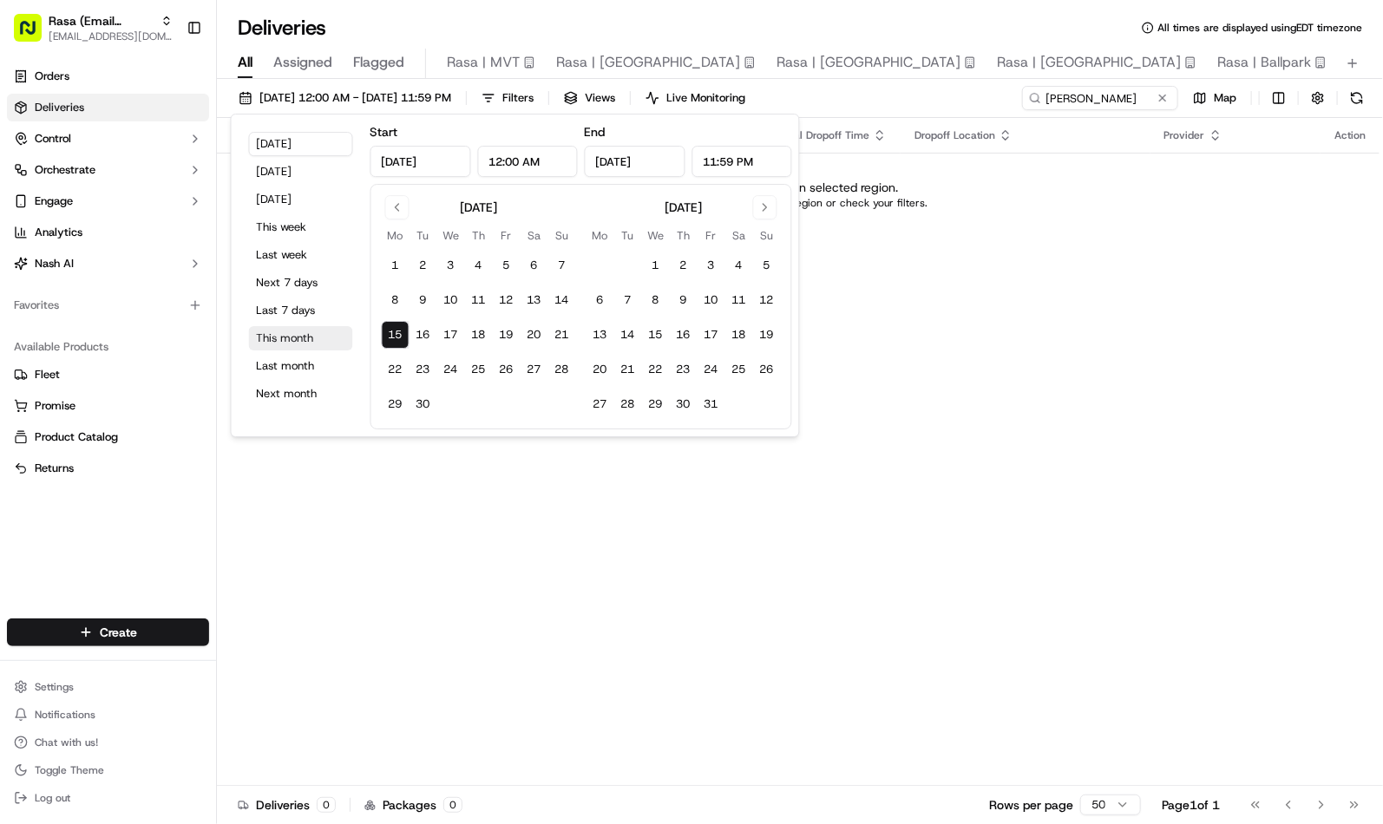
click at [292, 332] on button "This month" at bounding box center [301, 338] width 104 height 24
type input "Sep 1, 2025"
type input "Sep 30, 2025"
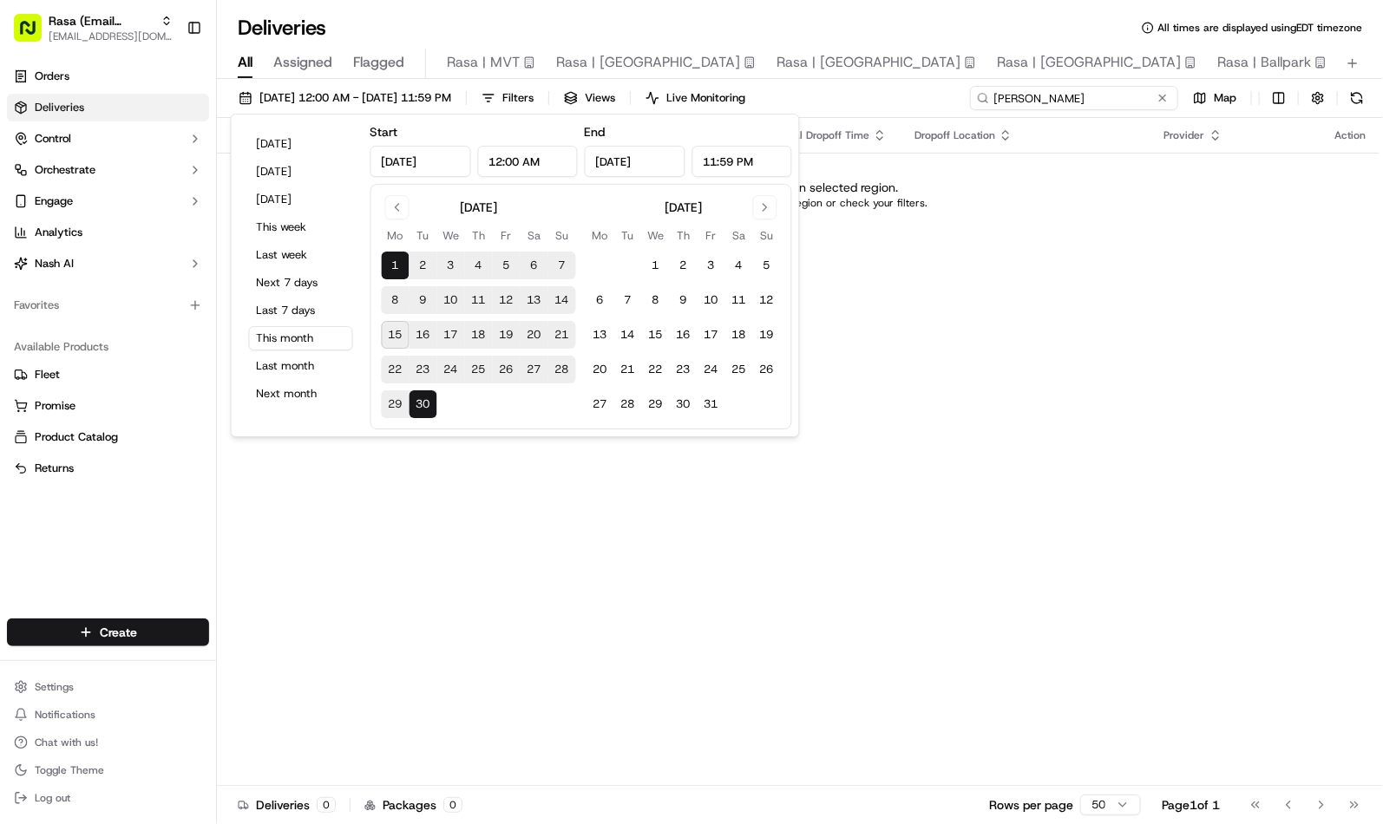
click at [1106, 97] on input "liquori's" at bounding box center [1074, 98] width 208 height 24
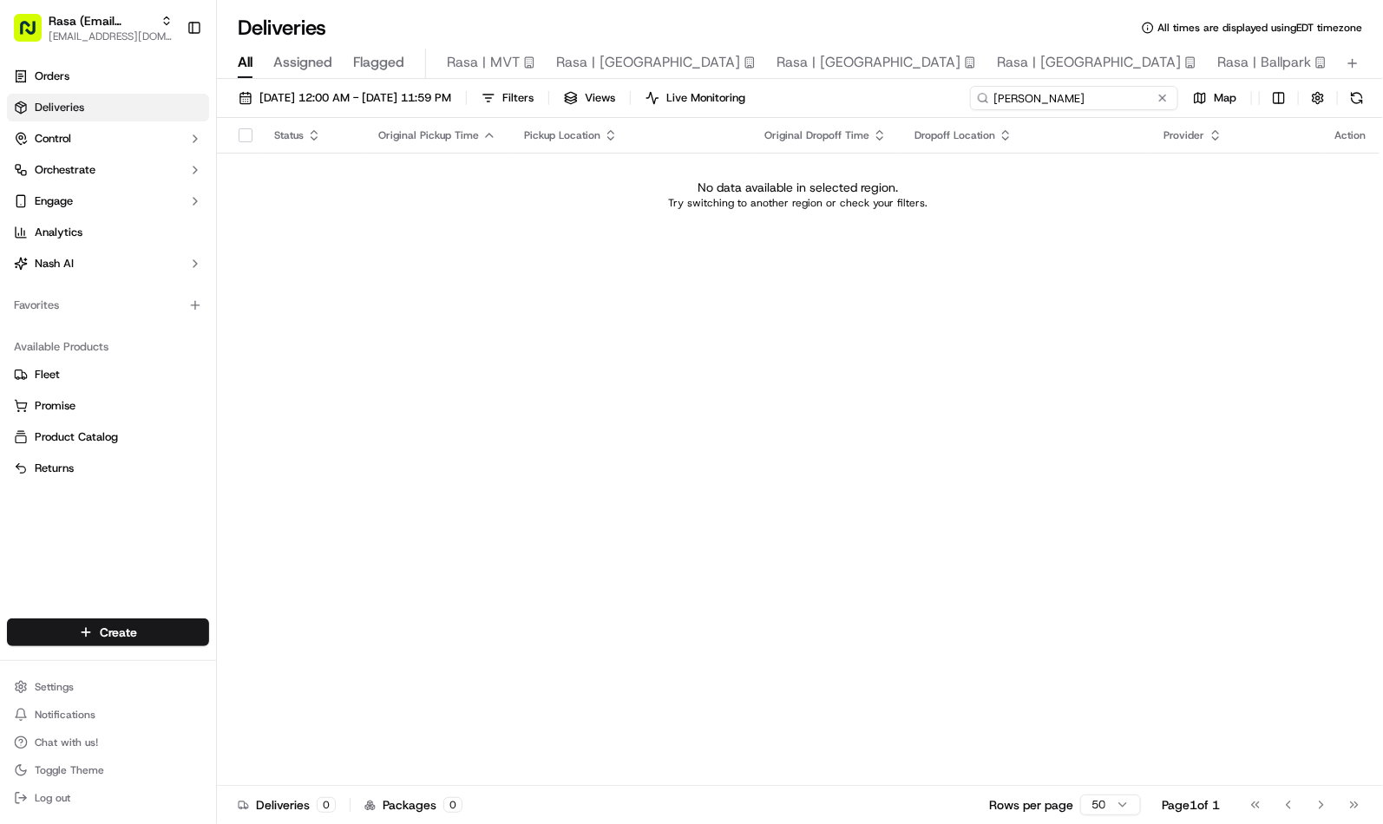
click at [1106, 97] on input "liquori's" at bounding box center [1074, 98] width 208 height 24
click at [108, 31] on span "[EMAIL_ADDRESS][DOMAIN_NAME]" at bounding box center [111, 37] width 124 height 14
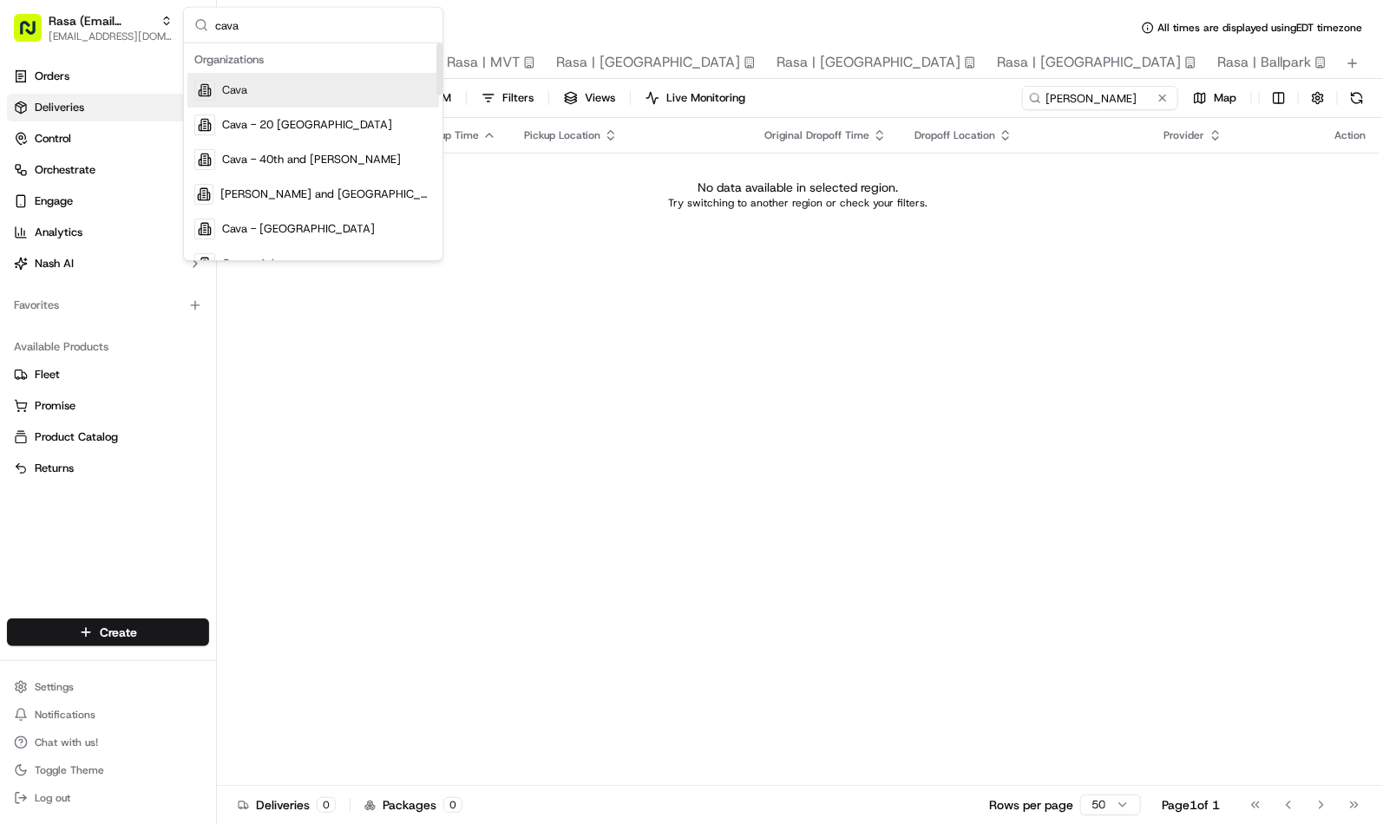
type input "cava"
click at [256, 97] on div "Cava" at bounding box center [313, 90] width 252 height 35
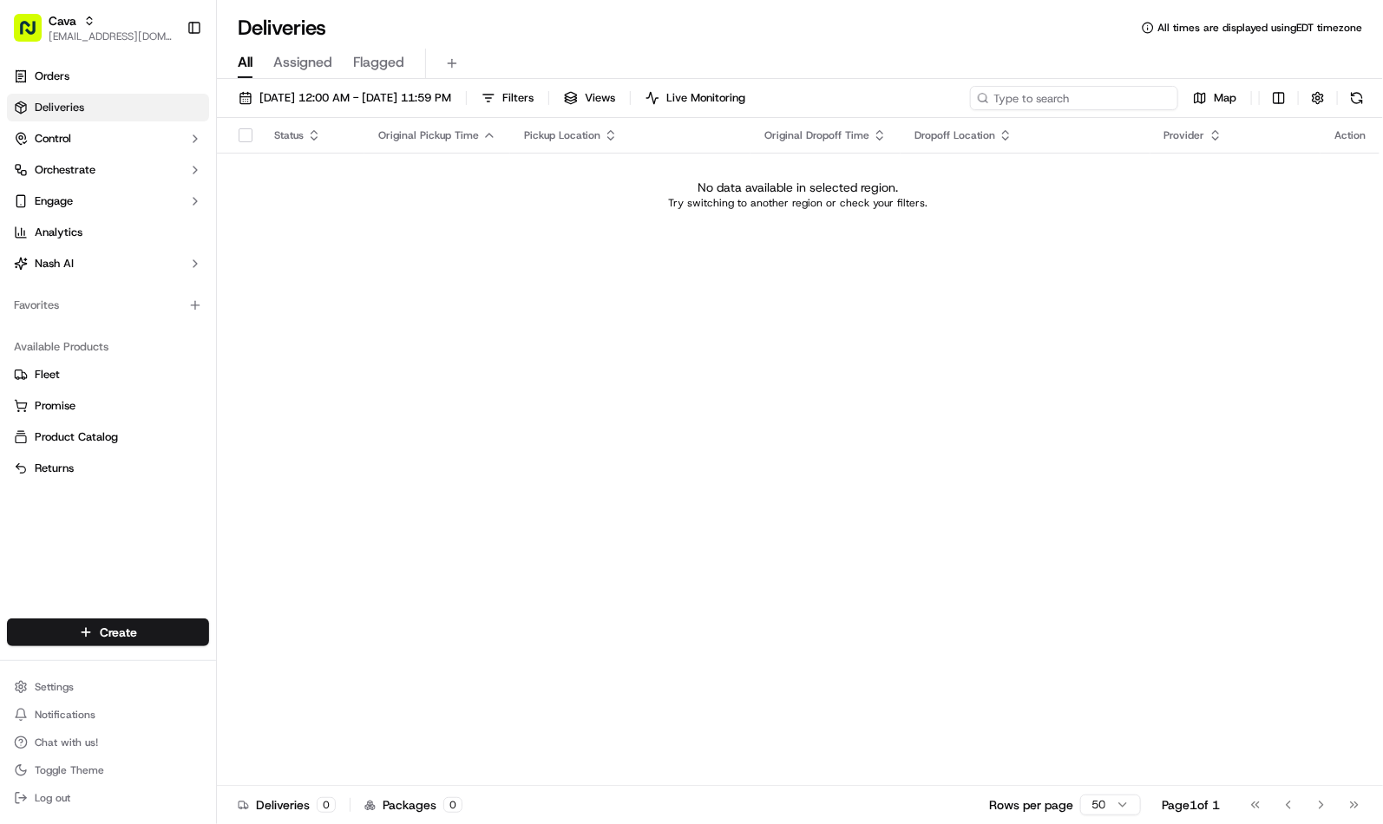
click at [1133, 102] on input at bounding box center [1074, 98] width 208 height 24
paste input "liquori's"
type input "liquori's"
click at [50, 27] on span "Cava" at bounding box center [63, 20] width 28 height 17
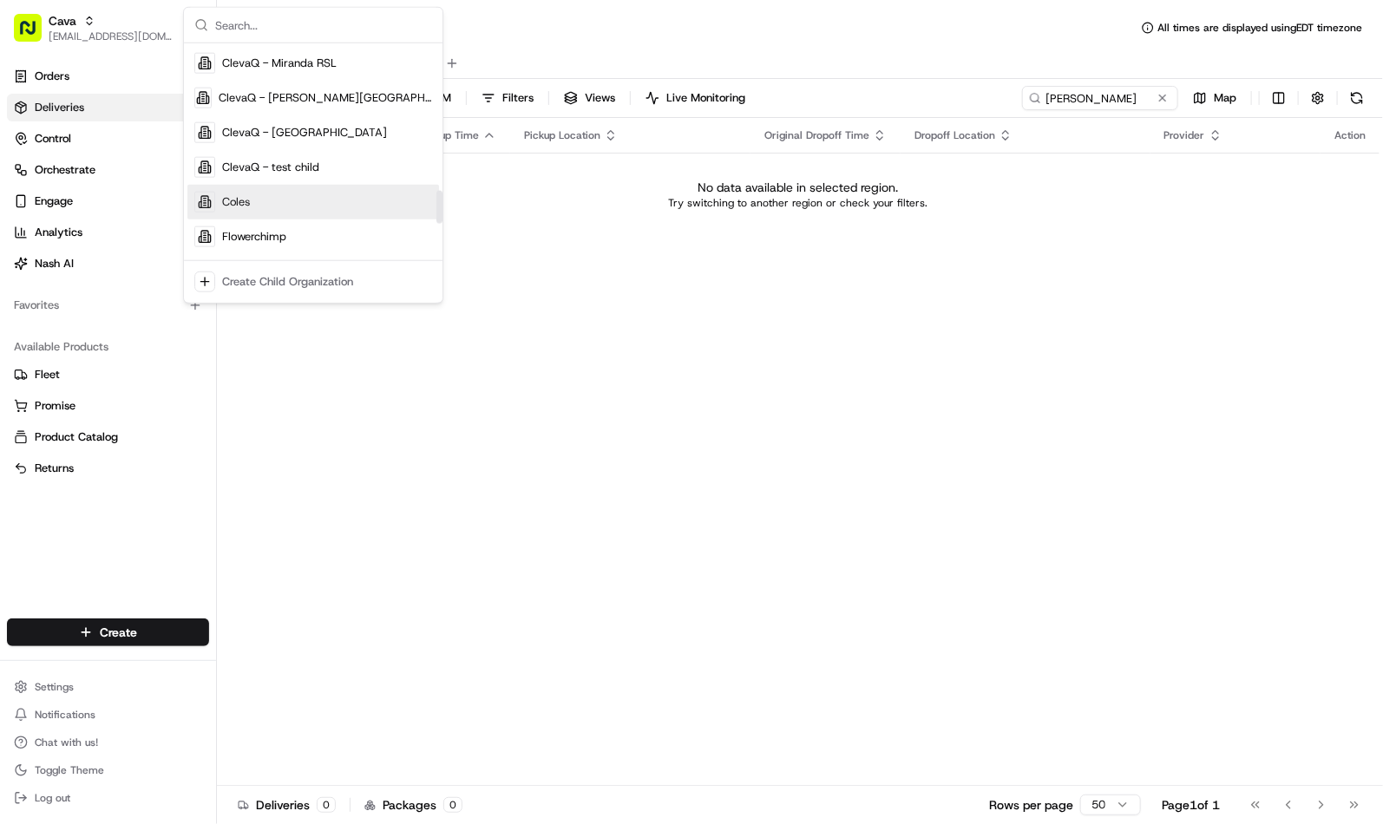
scroll to position [1203, 0]
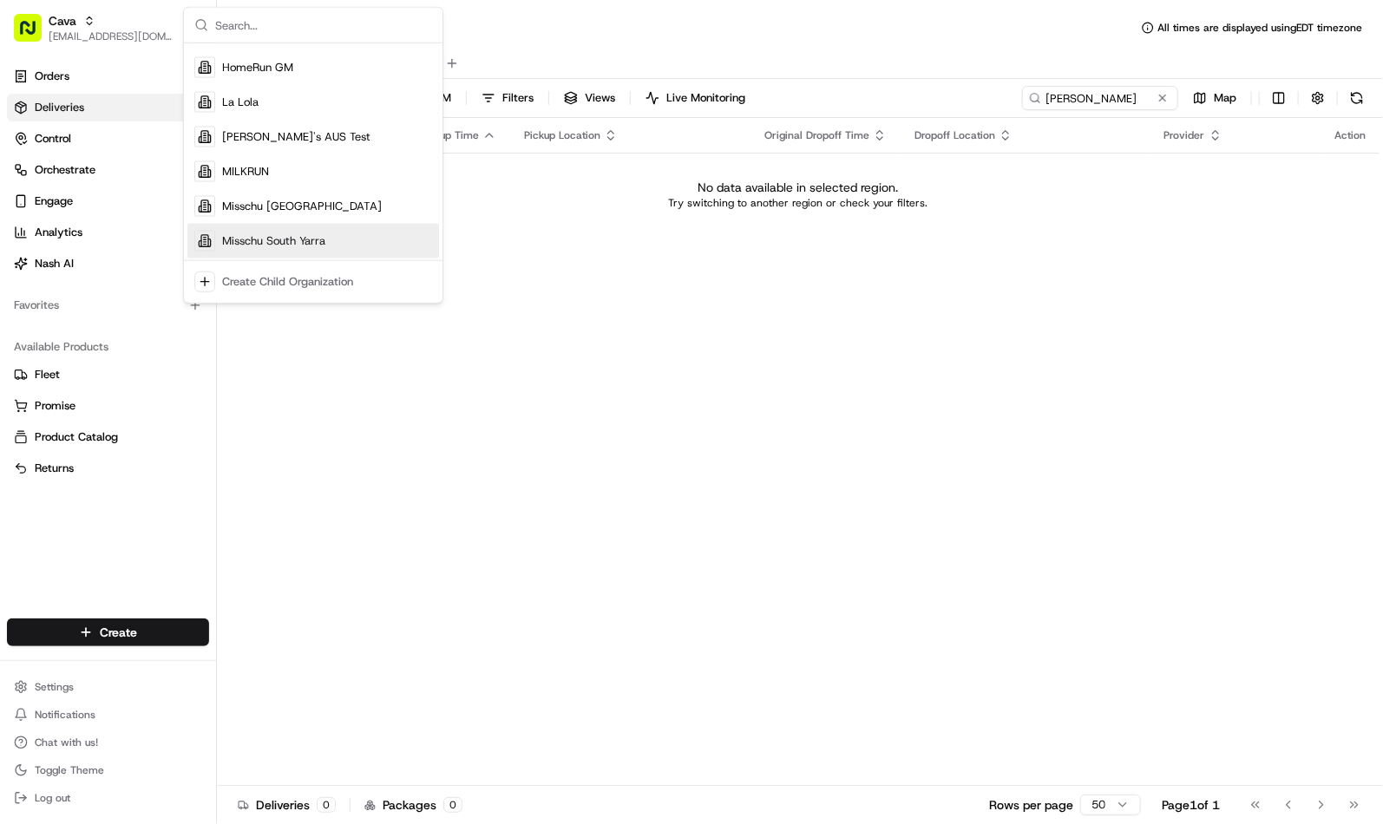
click at [694, 356] on div "Status Original Pickup Time Pickup Location Original Dropoff Time Dropoff Locat…" at bounding box center [798, 452] width 1163 height 668
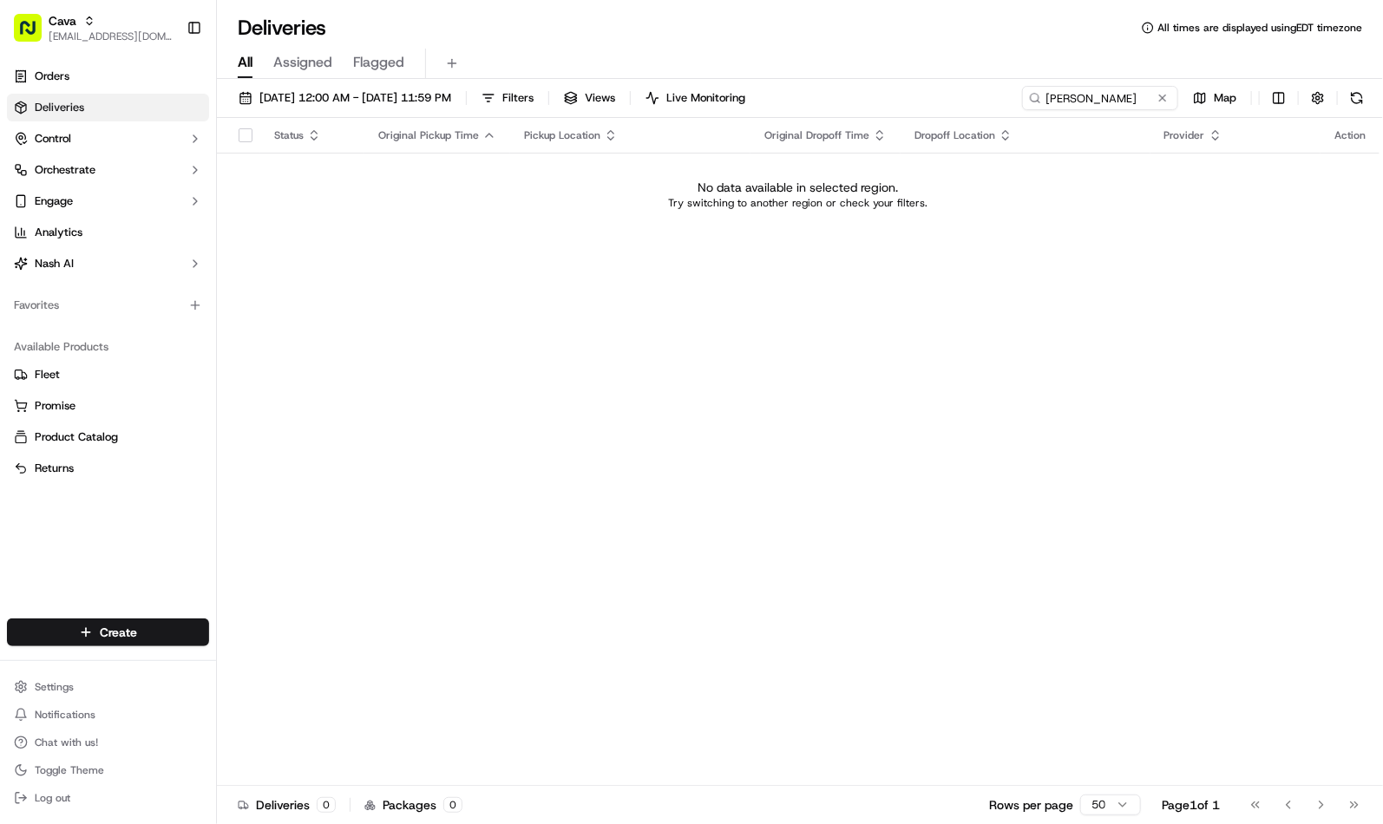
drag, startPoint x: 856, startPoint y: 312, endPoint x: 816, endPoint y: 309, distance: 40.9
click at [856, 312] on div "Status Original Pickup Time Pickup Location Original Dropoff Time Dropoff Locat…" at bounding box center [798, 452] width 1163 height 668
click at [91, 31] on span "[EMAIL_ADDRESS][DOMAIN_NAME]" at bounding box center [111, 37] width 124 height 14
type input "delivery ex"
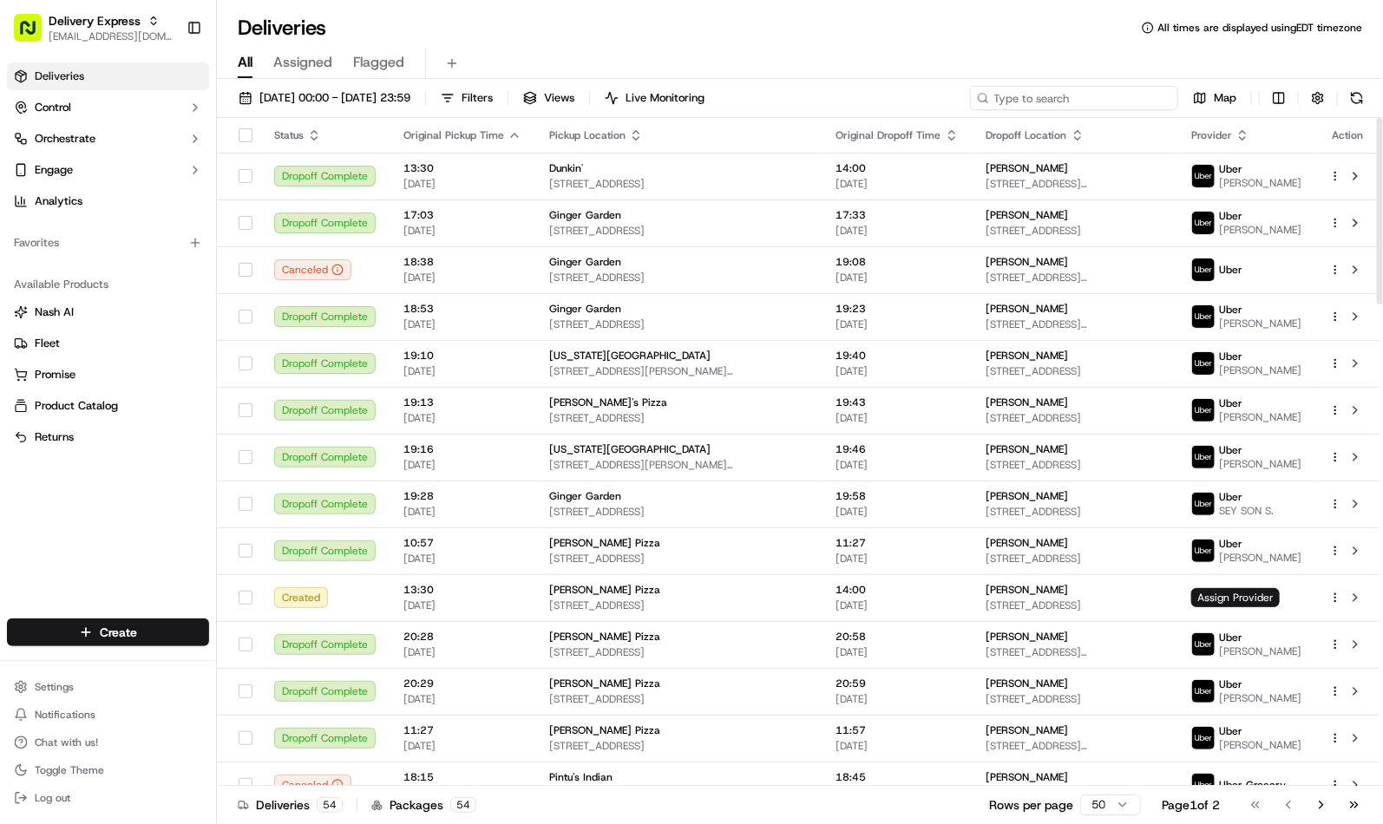
click at [1098, 97] on input at bounding box center [1074, 98] width 208 height 24
paste input "Shannon C."
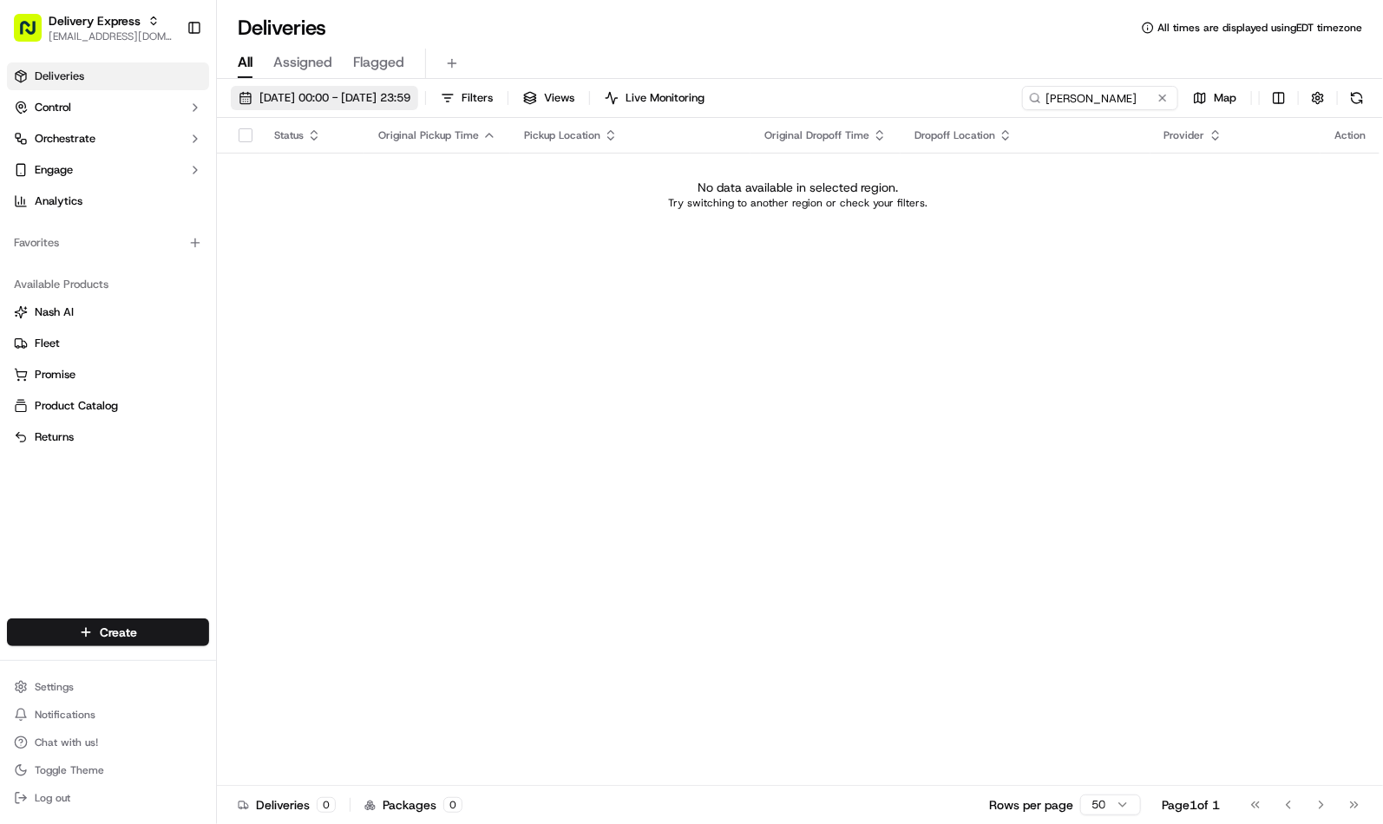
click at [341, 92] on span "01/09/2025 00:00 - 30/09/2025 23:59" at bounding box center [334, 98] width 151 height 16
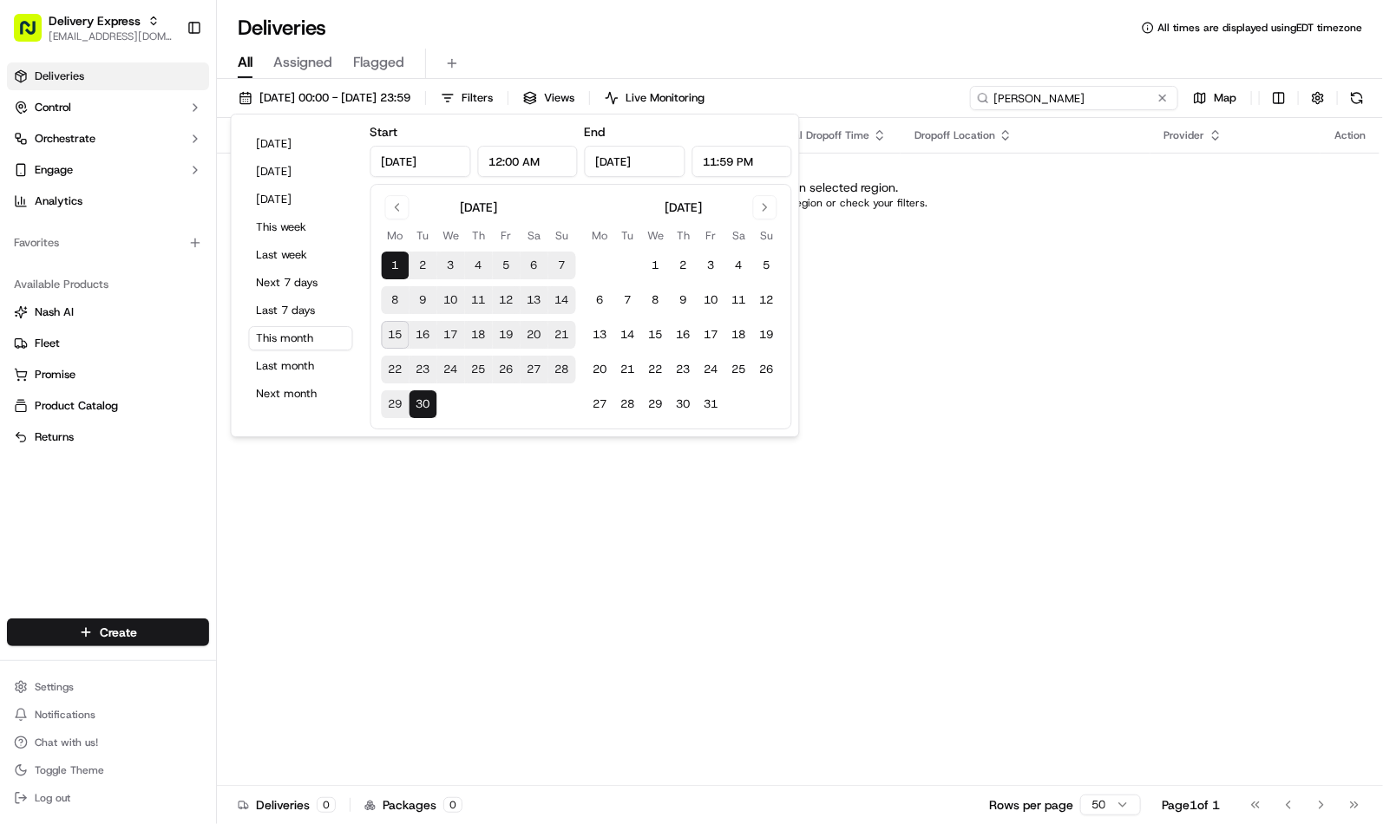
click at [1094, 100] on input "Shannon C." at bounding box center [1074, 98] width 208 height 24
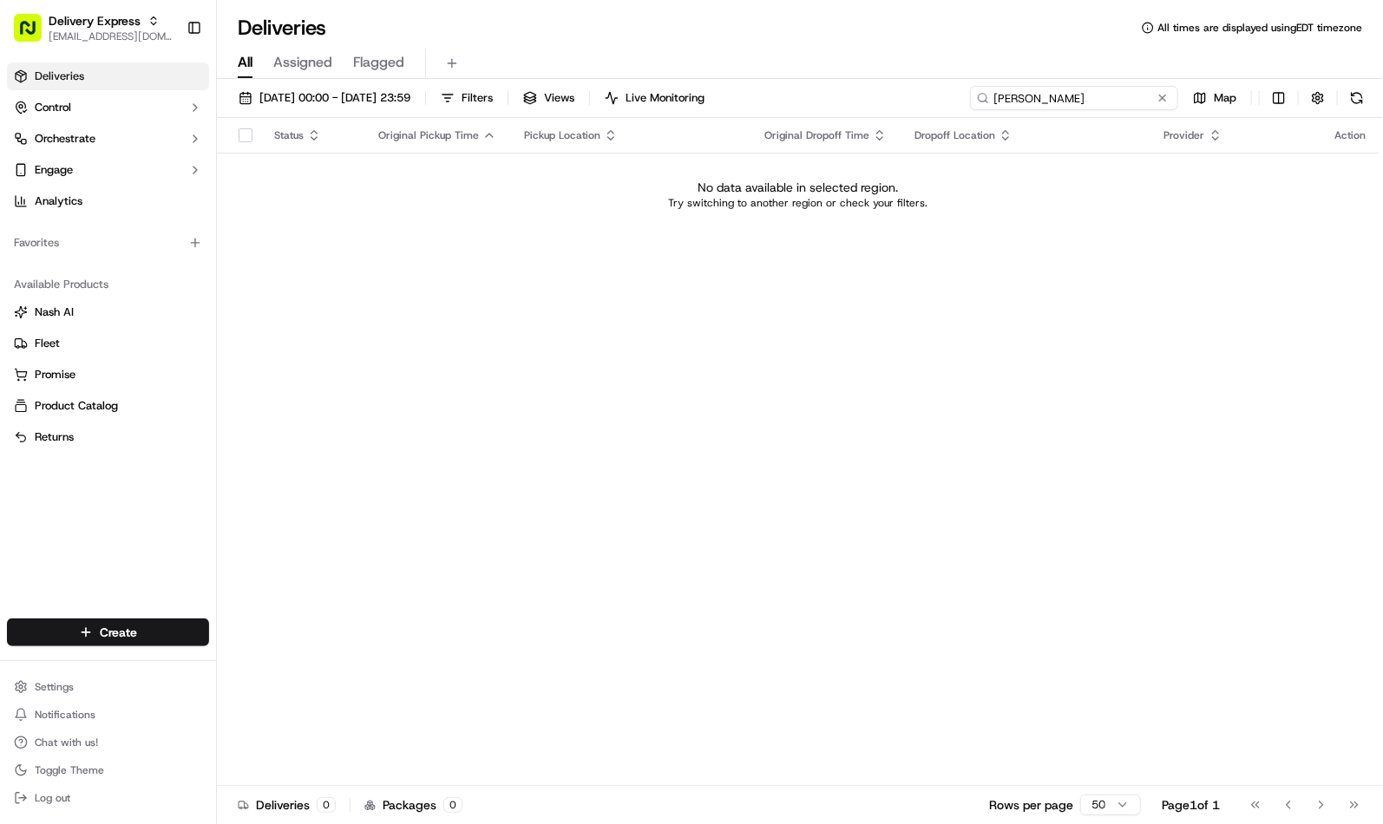
click at [1094, 100] on input "Shannon C." at bounding box center [1074, 98] width 208 height 24
paste input "27 Laurel St. Springfield"
type input "27 Laurel St. Springfield"
click at [319, 108] on button "01/09/2025 00:00 - 30/09/2025 23:59" at bounding box center [324, 98] width 187 height 24
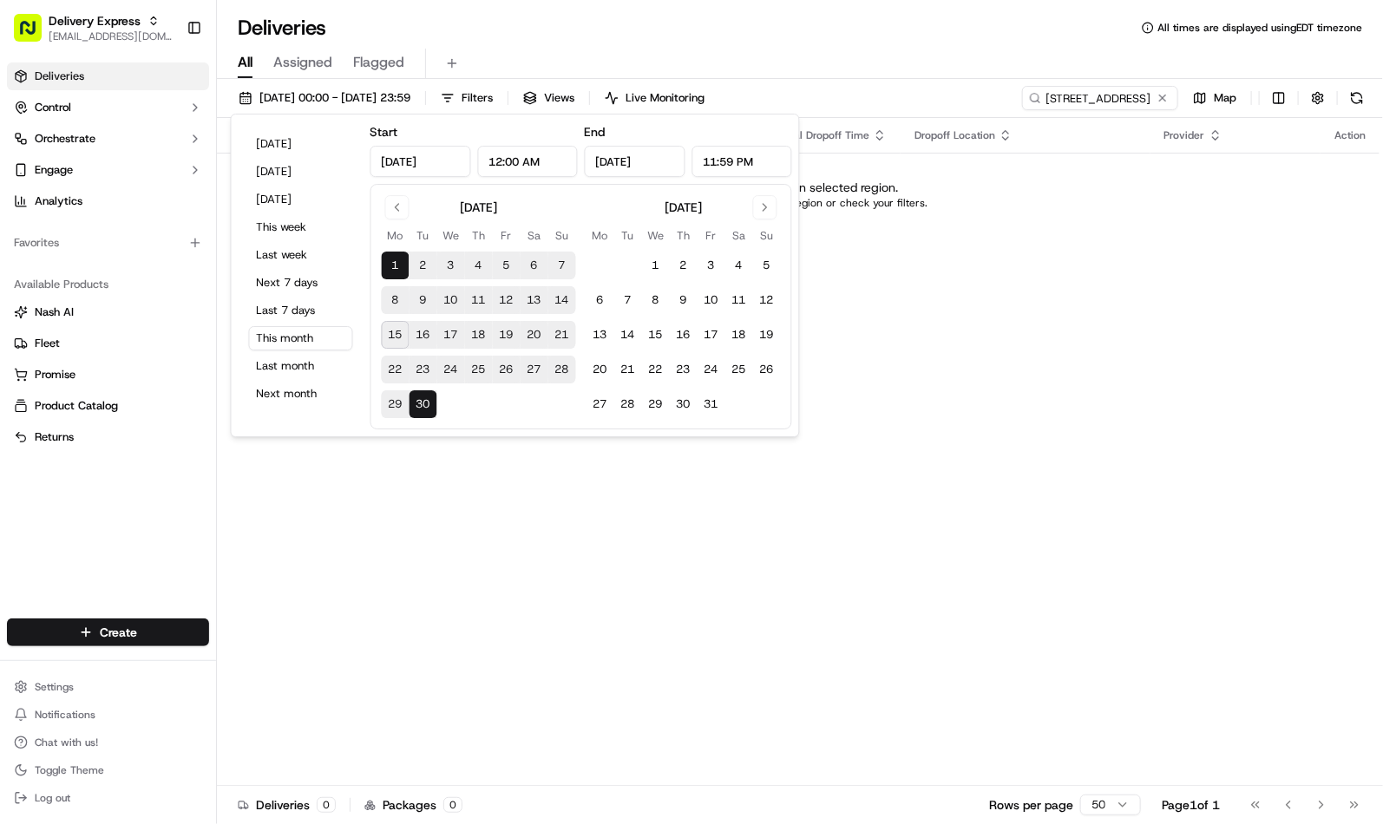
click at [422, 300] on button "9" at bounding box center [424, 300] width 28 height 28
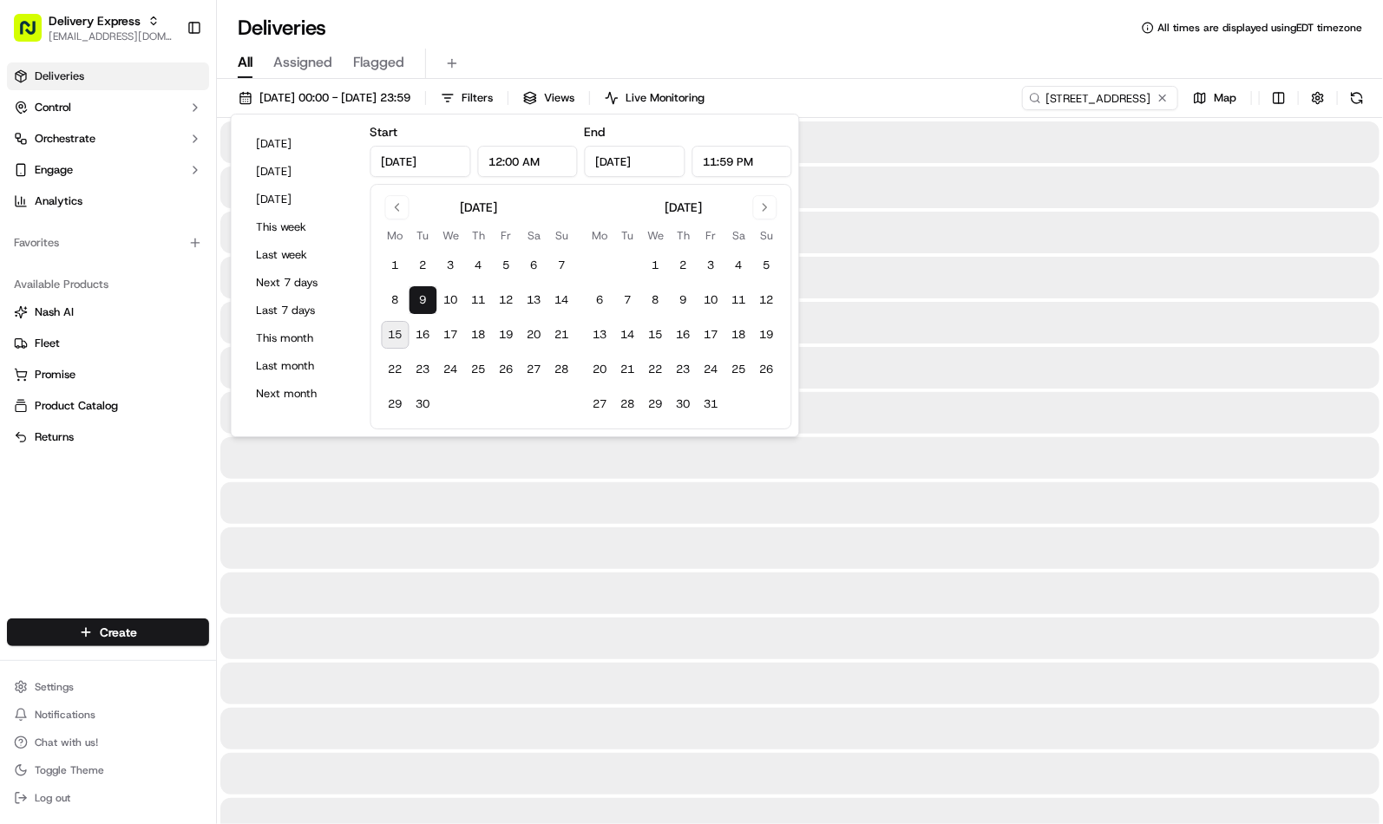
type input "Sep 9, 2025"
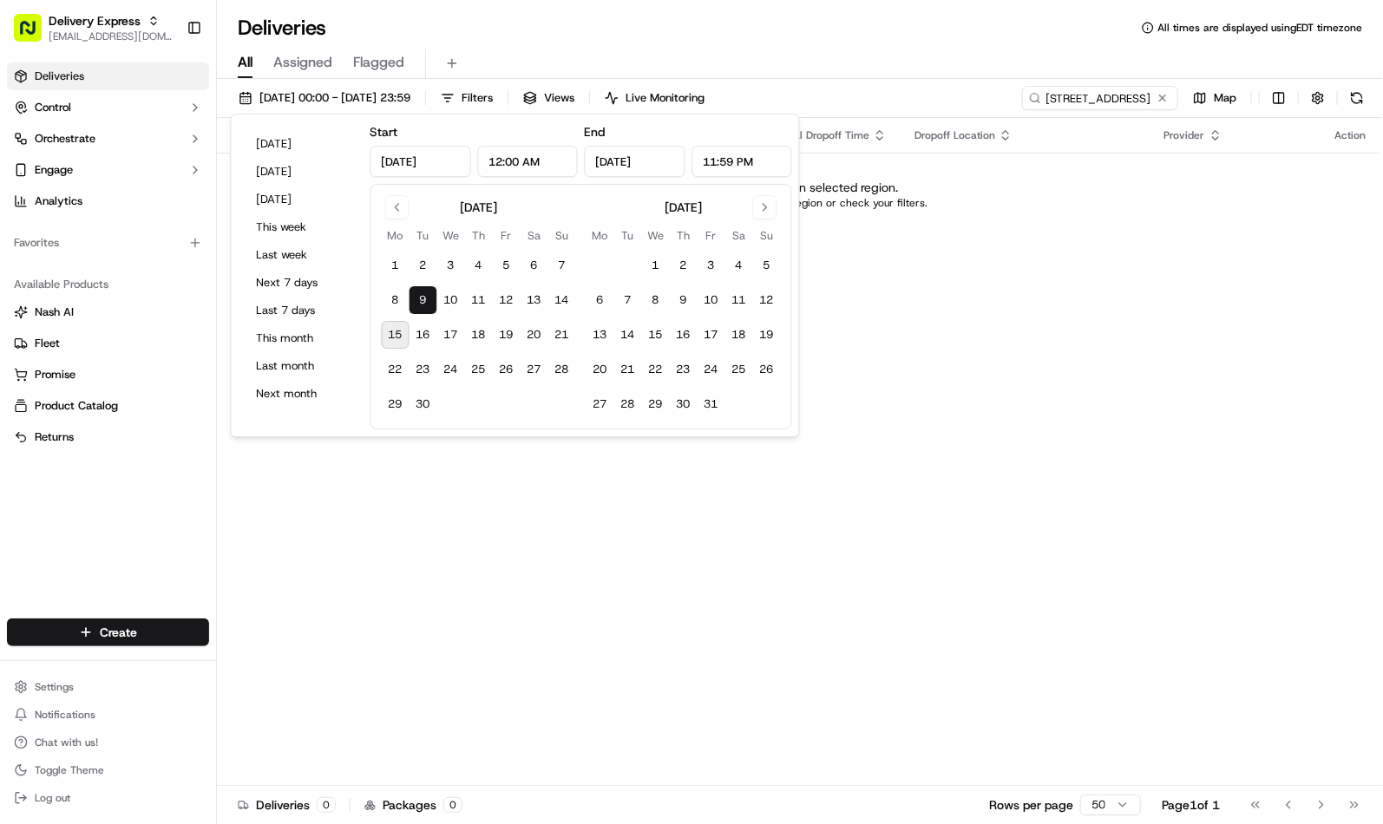
click at [852, 44] on div "All Assigned Flagged" at bounding box center [800, 60] width 1166 height 37
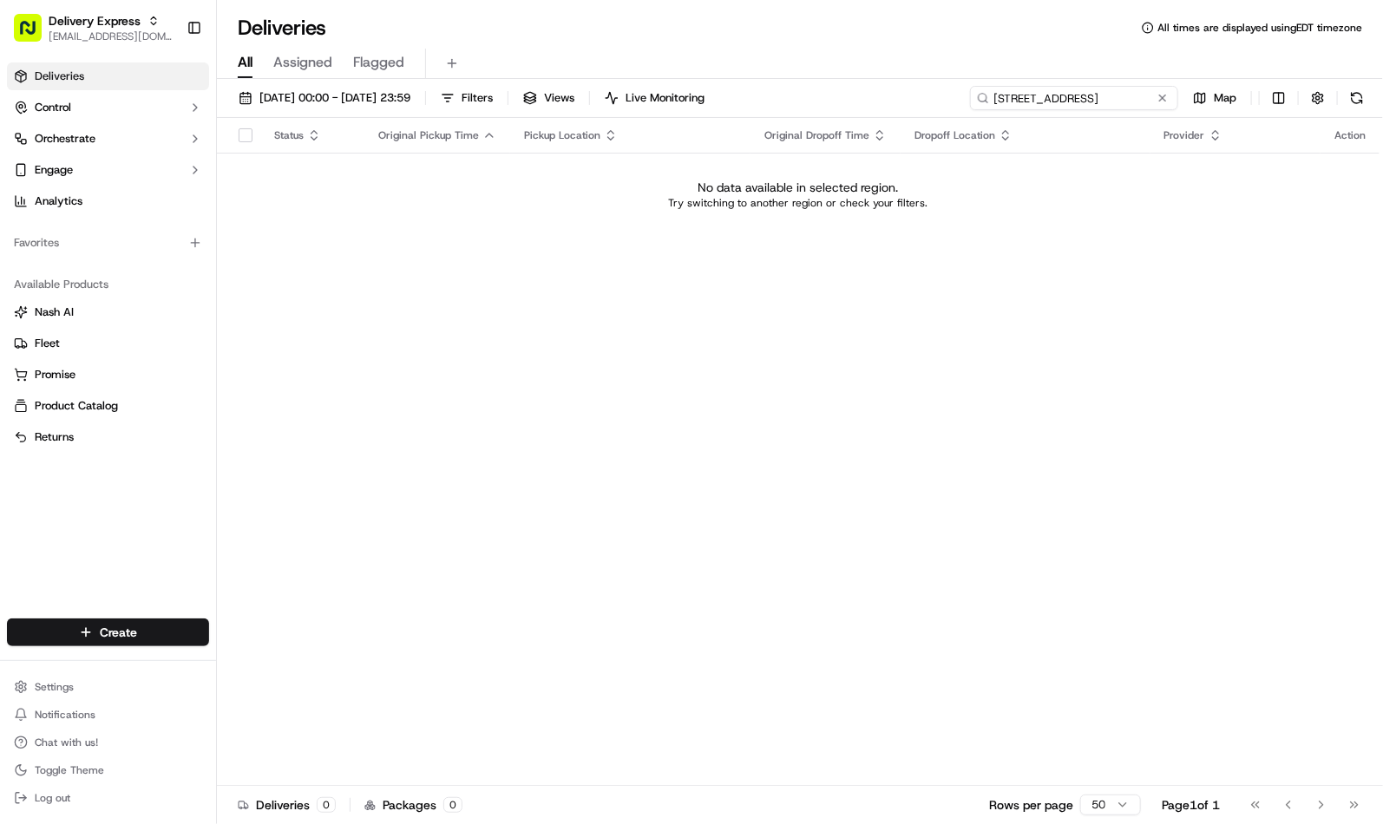
click at [1104, 102] on input "27 Laurel St. Springfield" at bounding box center [1074, 98] width 208 height 24
click at [1105, 102] on input "27 Laurel St. Springfield" at bounding box center [1074, 98] width 208 height 24
click at [1125, 91] on input "27 Laurel St. Springfield" at bounding box center [1074, 98] width 208 height 24
click at [1074, 96] on input "27 Laurel St. Springfield" at bounding box center [1074, 98] width 208 height 24
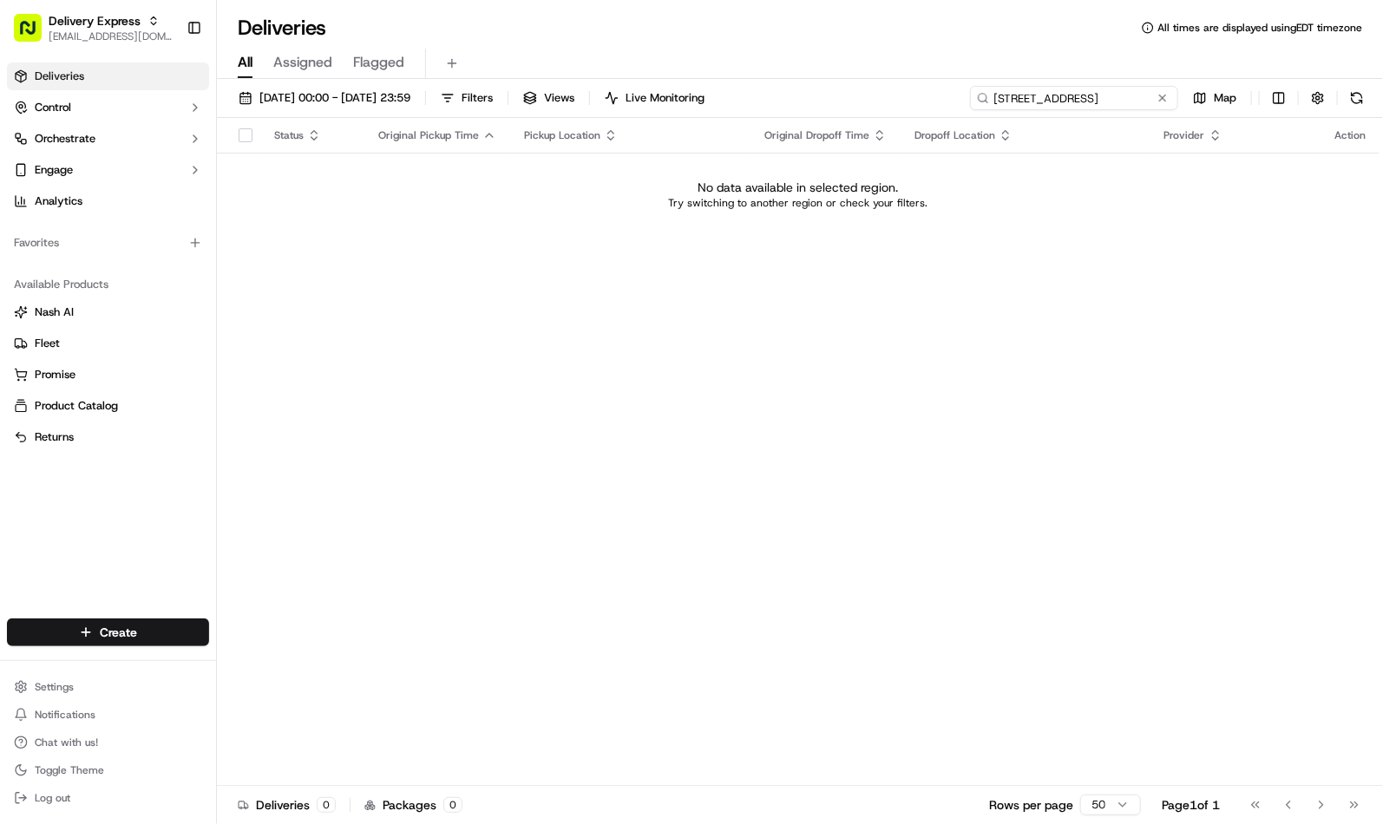
click at [1074, 96] on input "27 Laurel St. Springfield" at bounding box center [1074, 98] width 208 height 24
paste input "Shannon C"
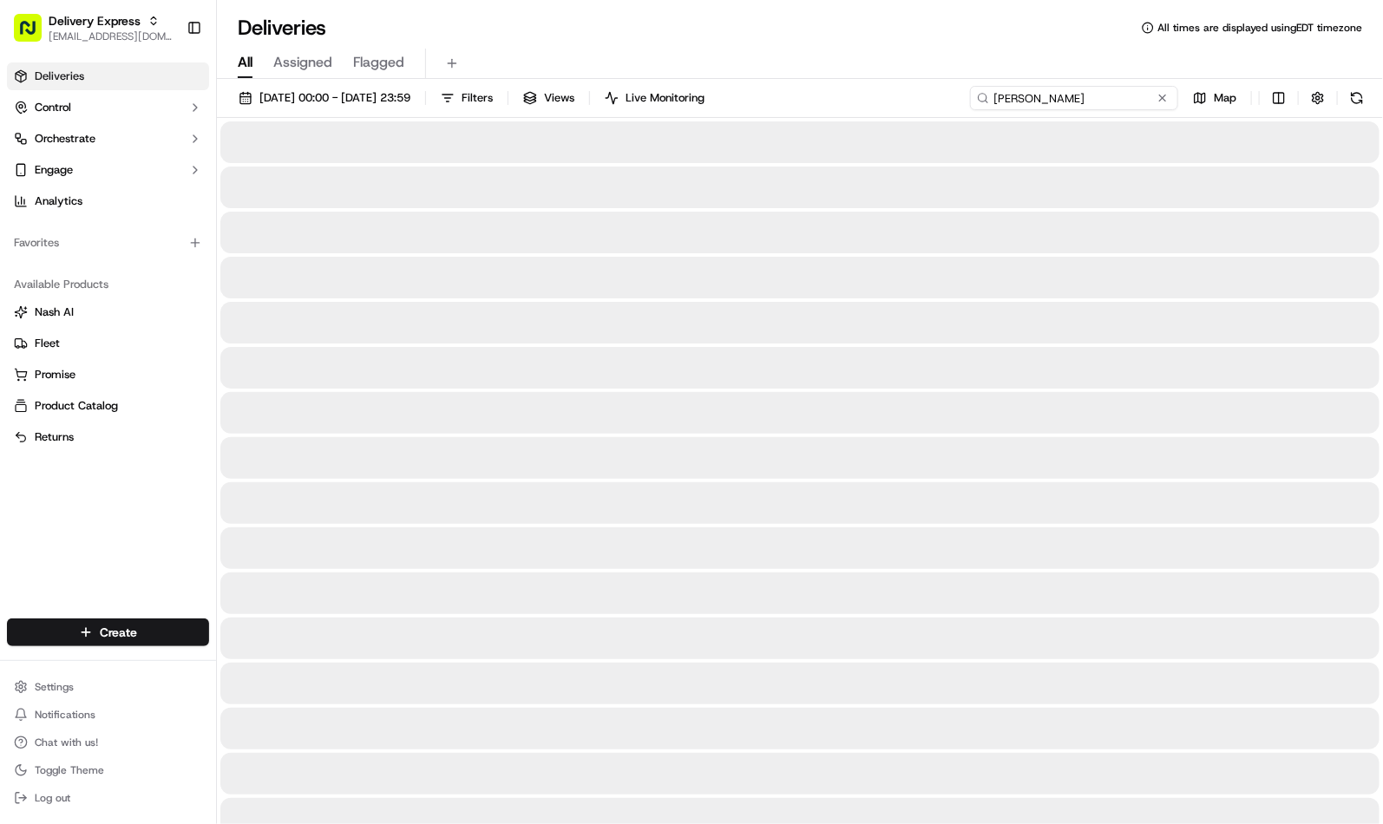
type input "Shannon C"
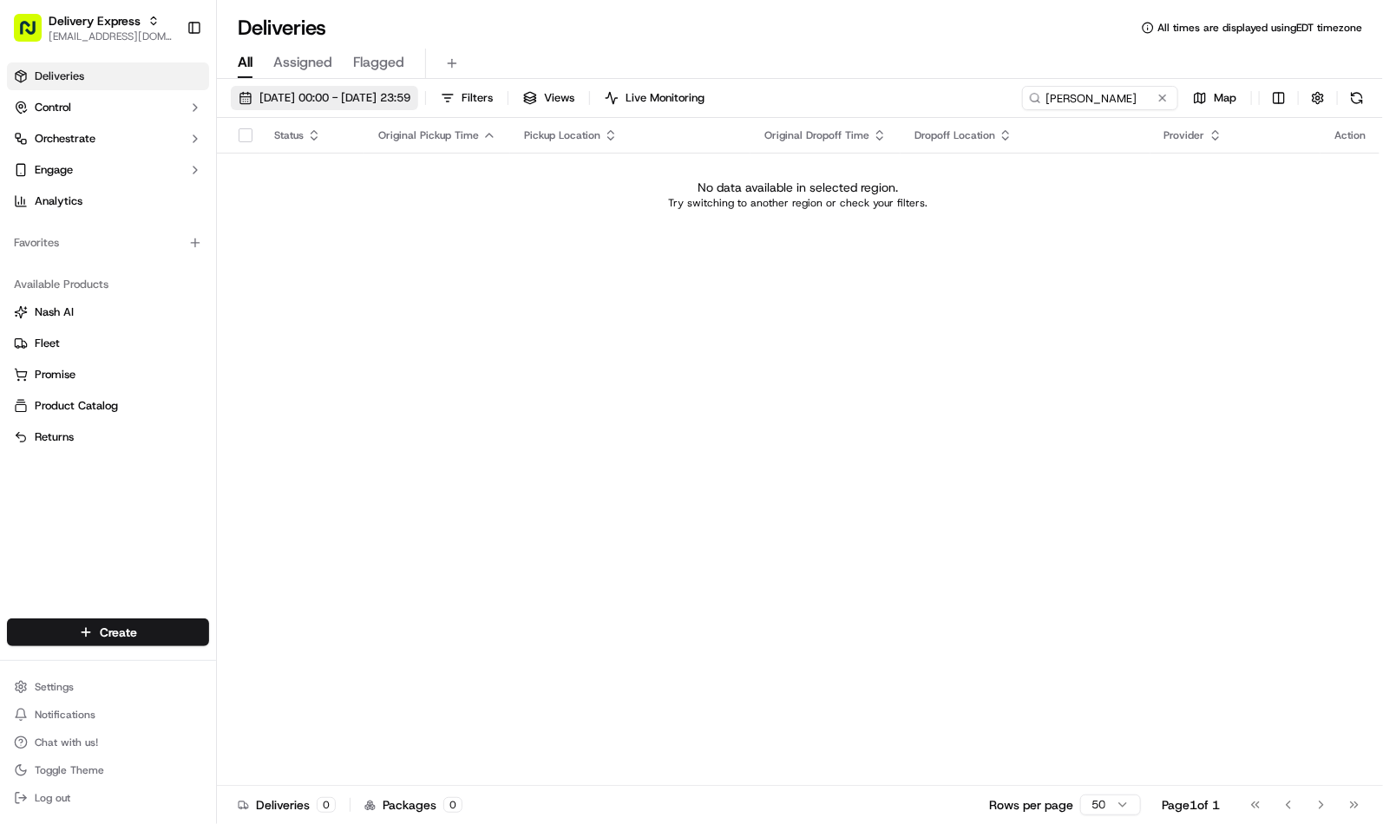
click at [363, 101] on span "09/09/2025 00:00 - 09/09/2025 23:59" at bounding box center [334, 98] width 151 height 16
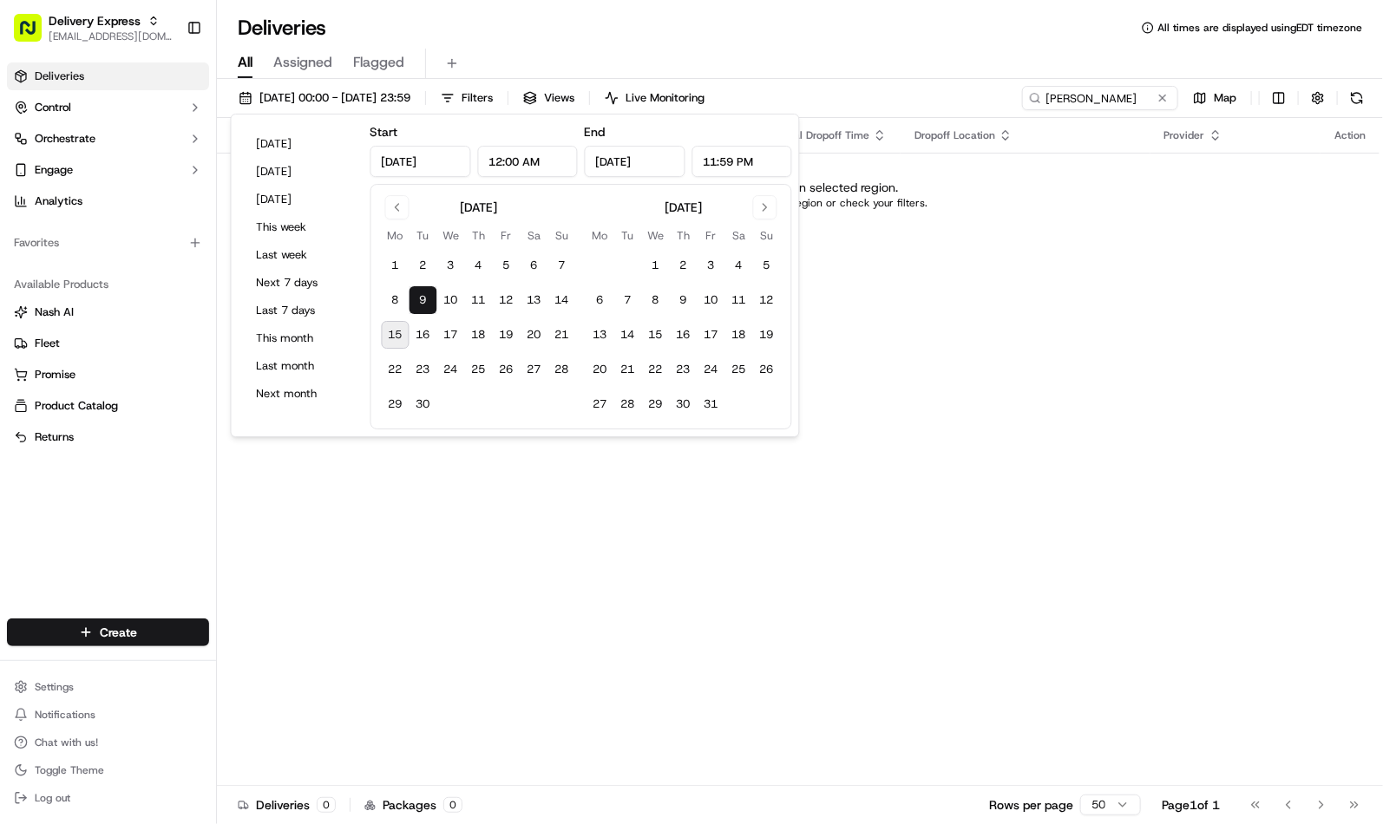
click at [1197, 325] on div "Status Original Pickup Time Pickup Location Original Dropoff Time Dropoff Locat…" at bounding box center [798, 452] width 1163 height 668
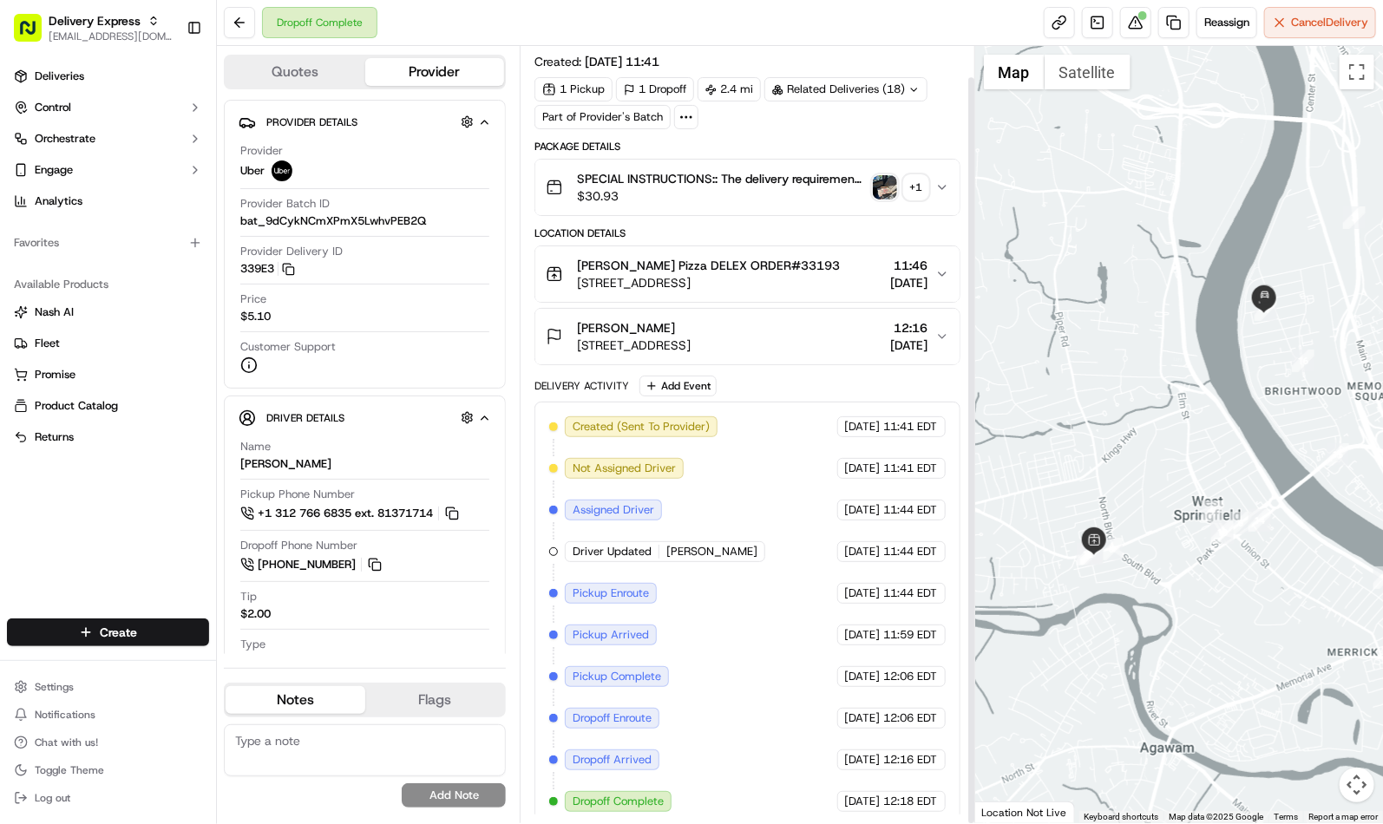
scroll to position [32, 0]
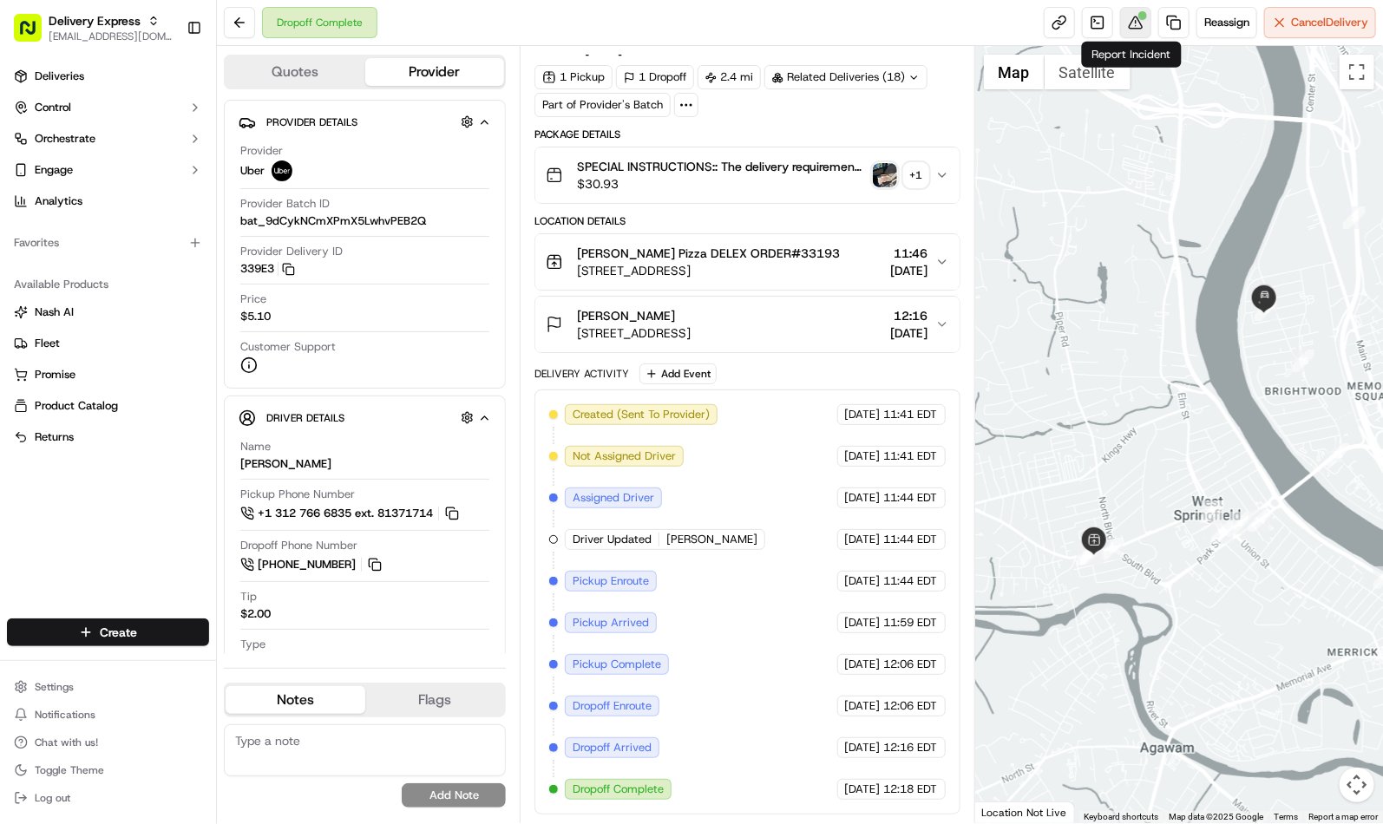
click at [1140, 33] on button at bounding box center [1135, 22] width 31 height 31
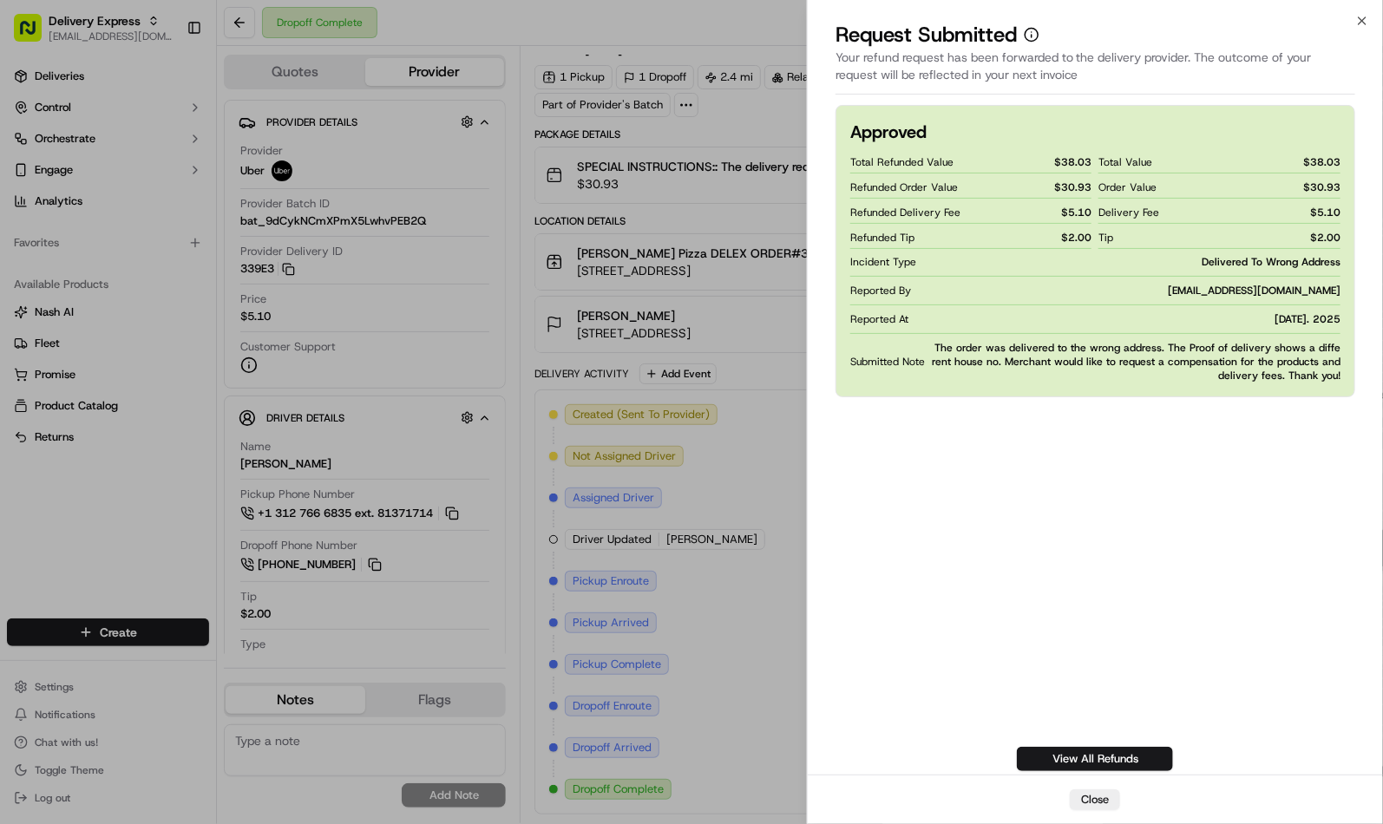
click at [1048, 491] on div "Approved Total Refunded Value $ 38.03 Refunded Order Value $ 30.93 Refunded Del…" at bounding box center [1096, 438] width 520 height 666
click at [1043, 417] on div "Approved Total Refunded Value $ 38.03 Refunded Order Value $ 30.93 Refunded Del…" at bounding box center [1096, 438] width 520 height 666
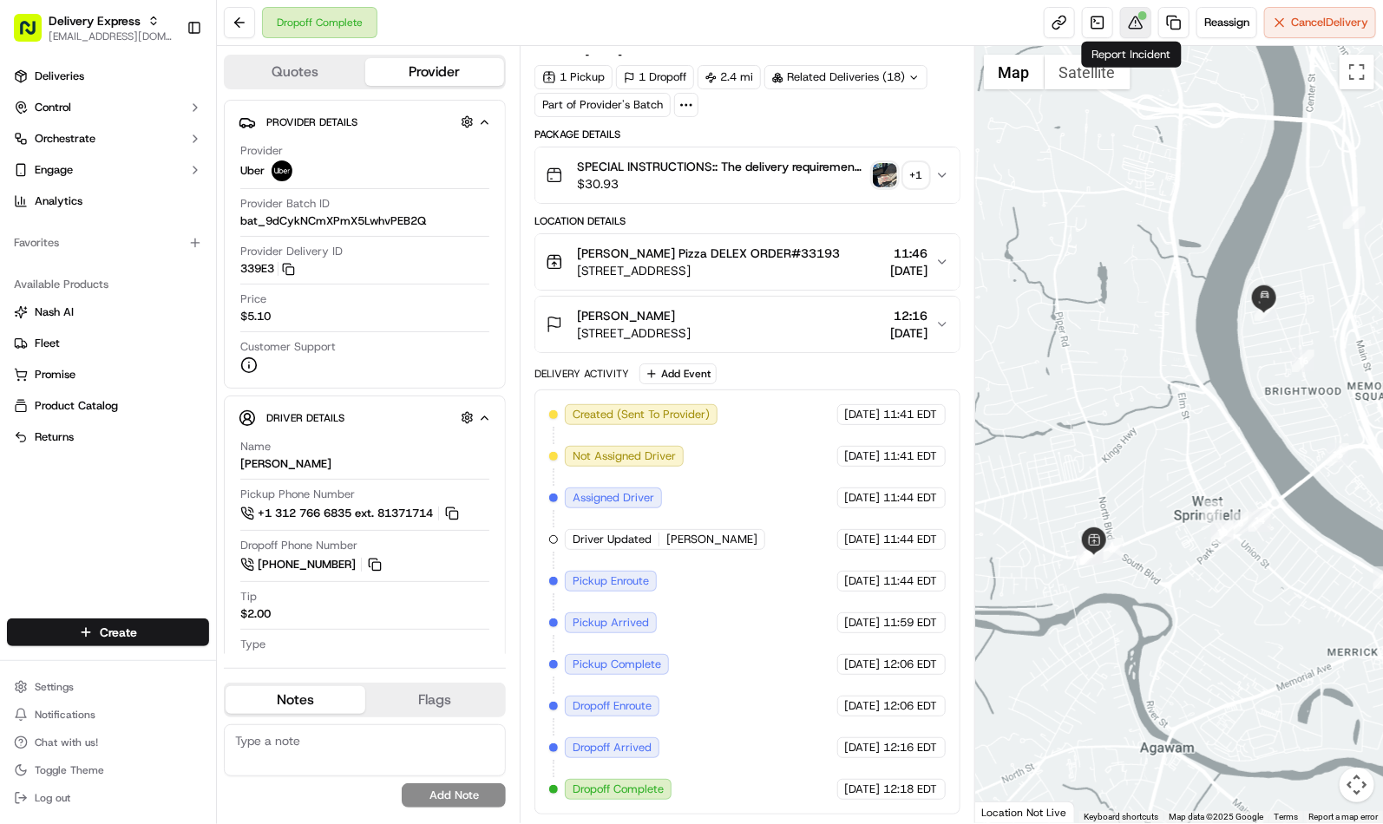
click at [1131, 23] on button at bounding box center [1135, 22] width 31 height 31
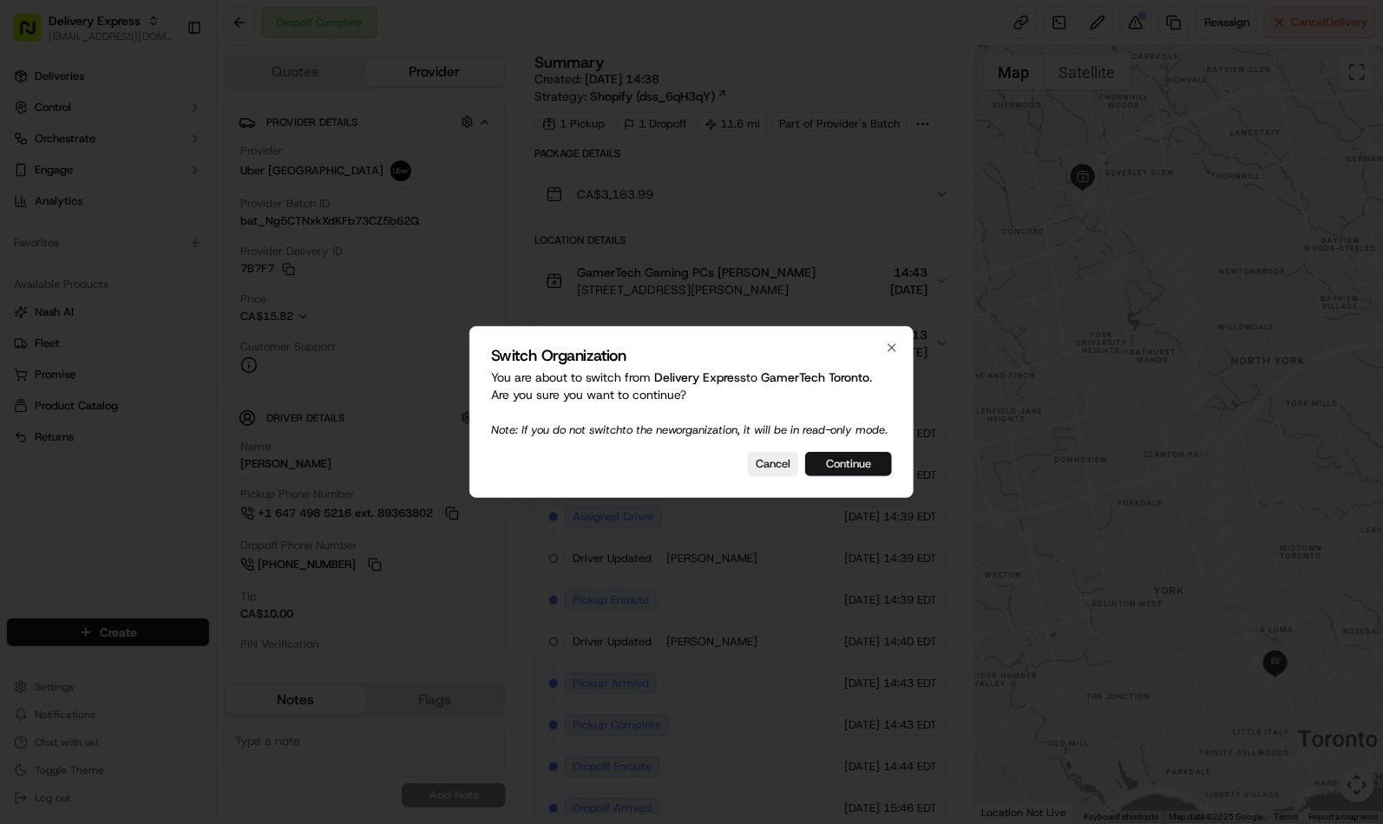
click at [852, 475] on button "Continue" at bounding box center [848, 464] width 87 height 24
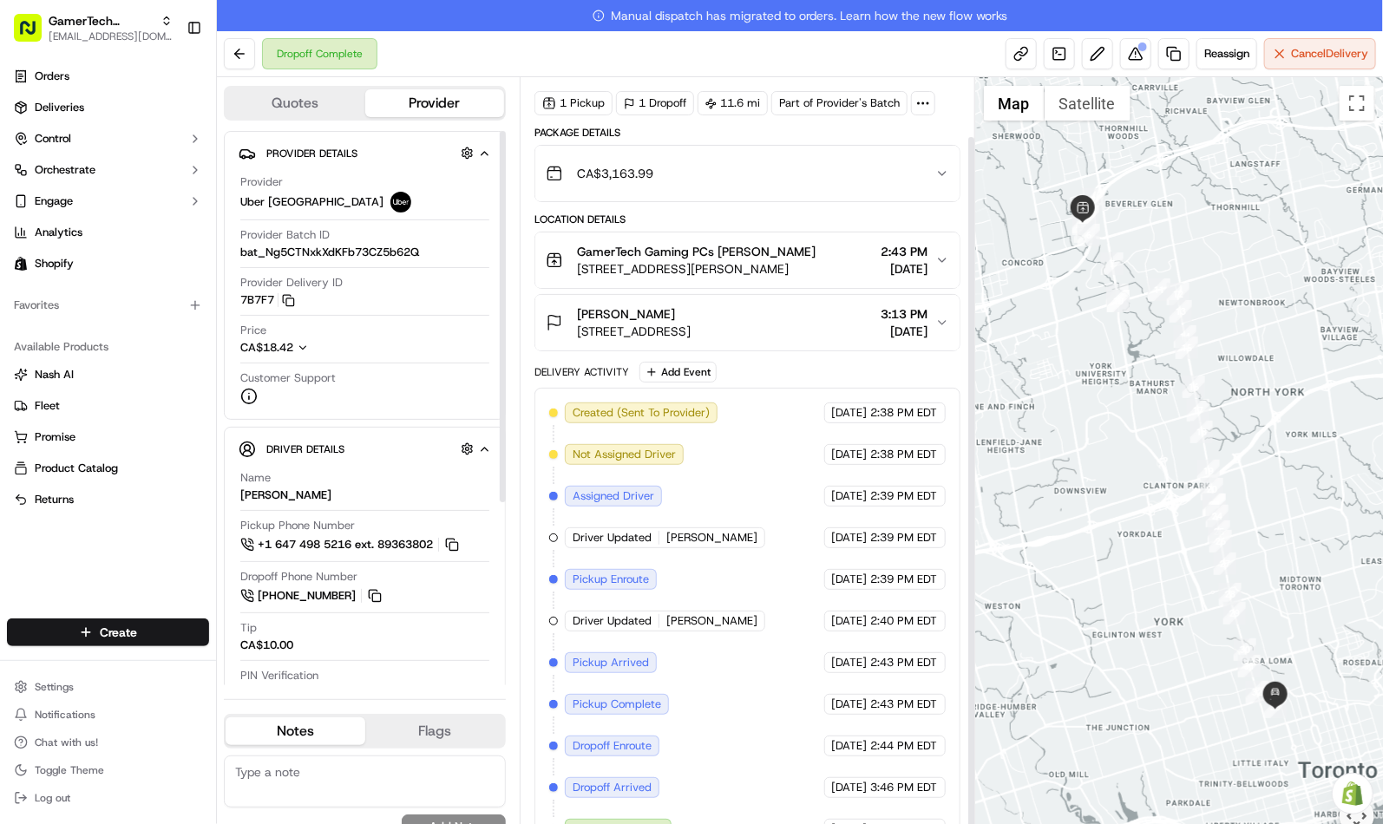
scroll to position [63, 0]
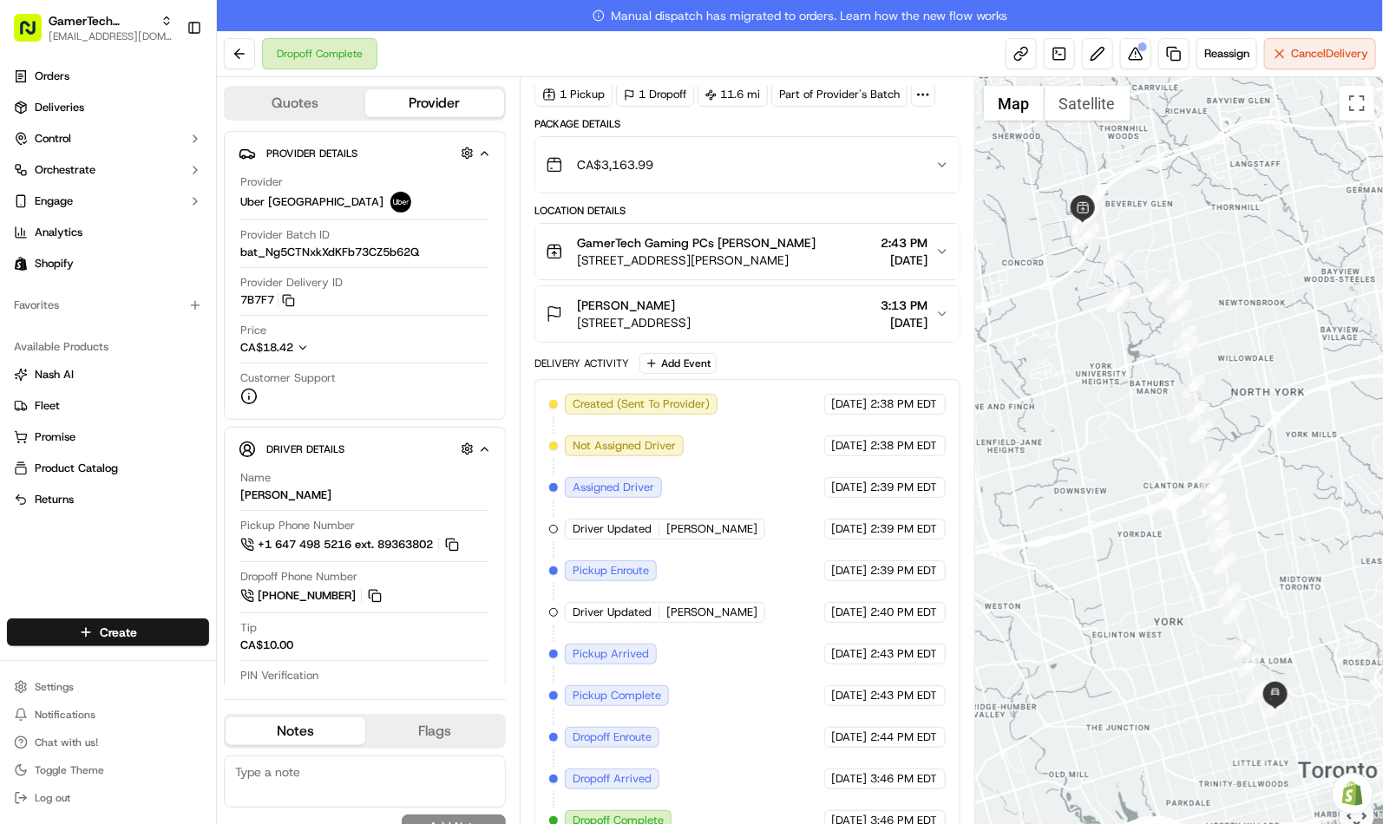
click at [795, 62] on div "Dropoff Complete Reassign Cancel Delivery" at bounding box center [800, 54] width 1166 height 46
click at [567, 44] on div "Dropoff Complete Reassign Cancel Delivery" at bounding box center [800, 54] width 1166 height 46
click at [1135, 61] on button at bounding box center [1135, 53] width 31 height 31
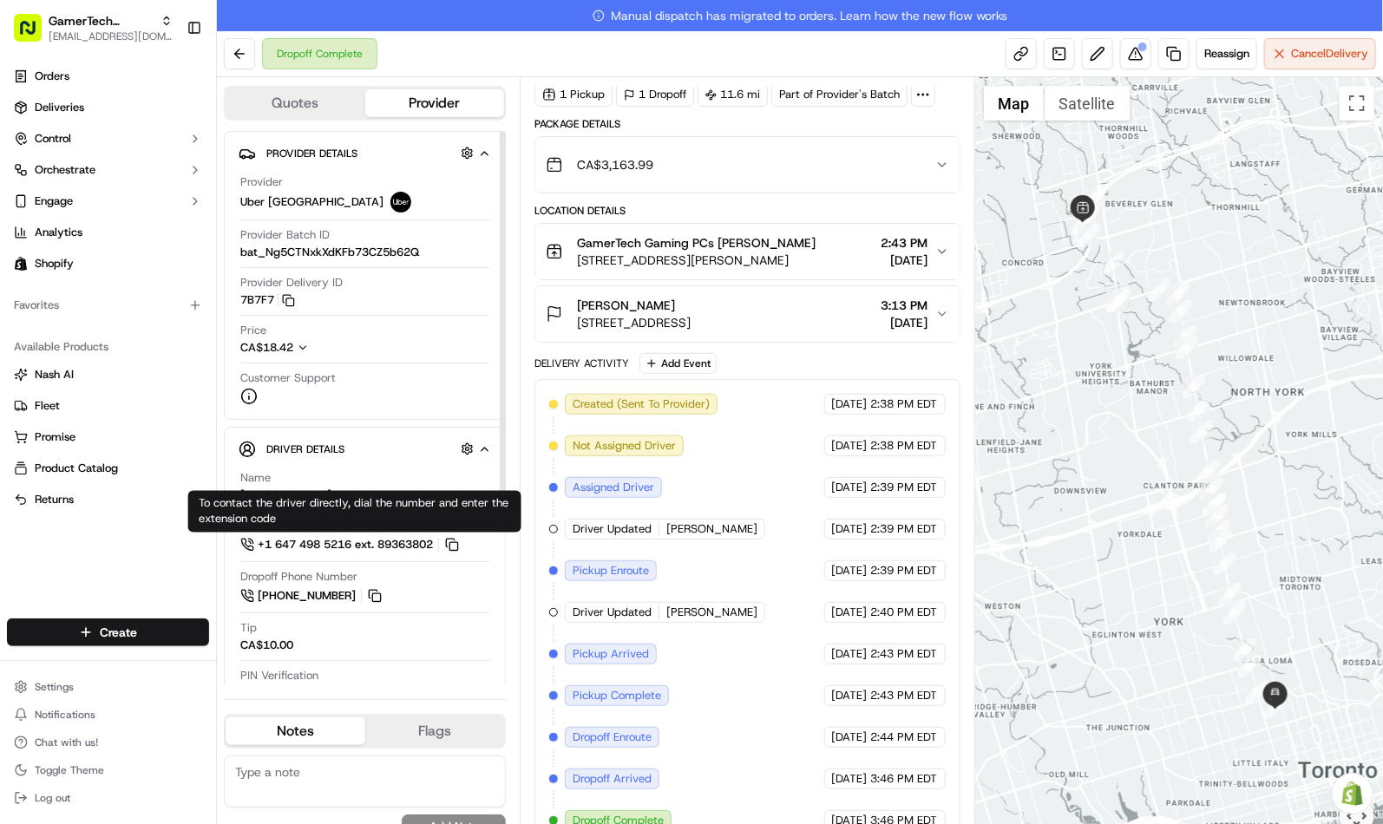
drag, startPoint x: 458, startPoint y: 548, endPoint x: 661, endPoint y: 515, distance: 205.6
click at [460, 548] on button at bounding box center [452, 544] width 19 height 19
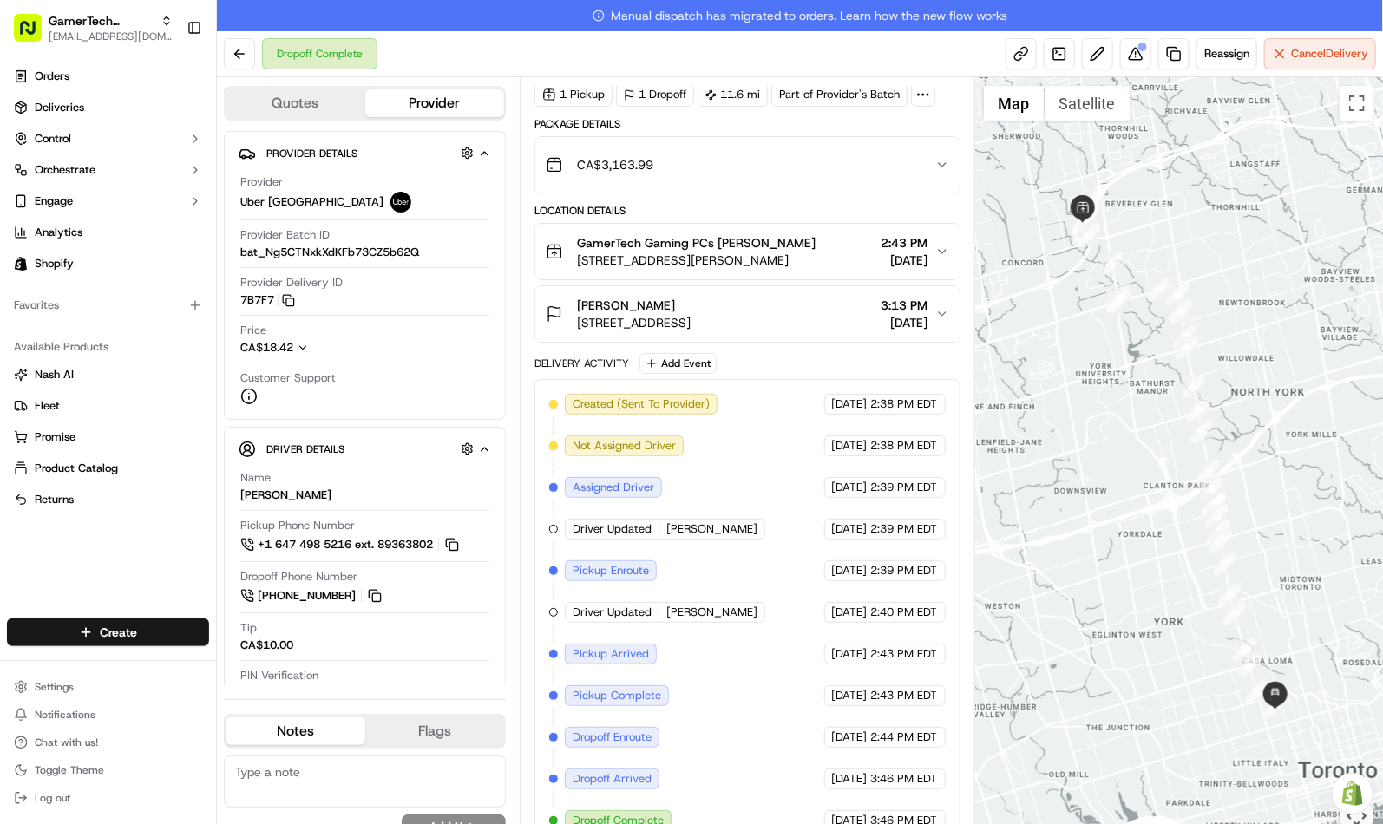
drag, startPoint x: 724, startPoint y: 62, endPoint x: 664, endPoint y: 41, distance: 63.4
click at [724, 62] on div "Dropoff Complete Reassign Cancel Delivery" at bounding box center [800, 54] width 1166 height 46
drag, startPoint x: 557, startPoint y: 57, endPoint x: 463, endPoint y: 27, distance: 99.3
click at [556, 56] on div "Dropoff Complete Reassign Cancel Delivery" at bounding box center [800, 54] width 1166 height 46
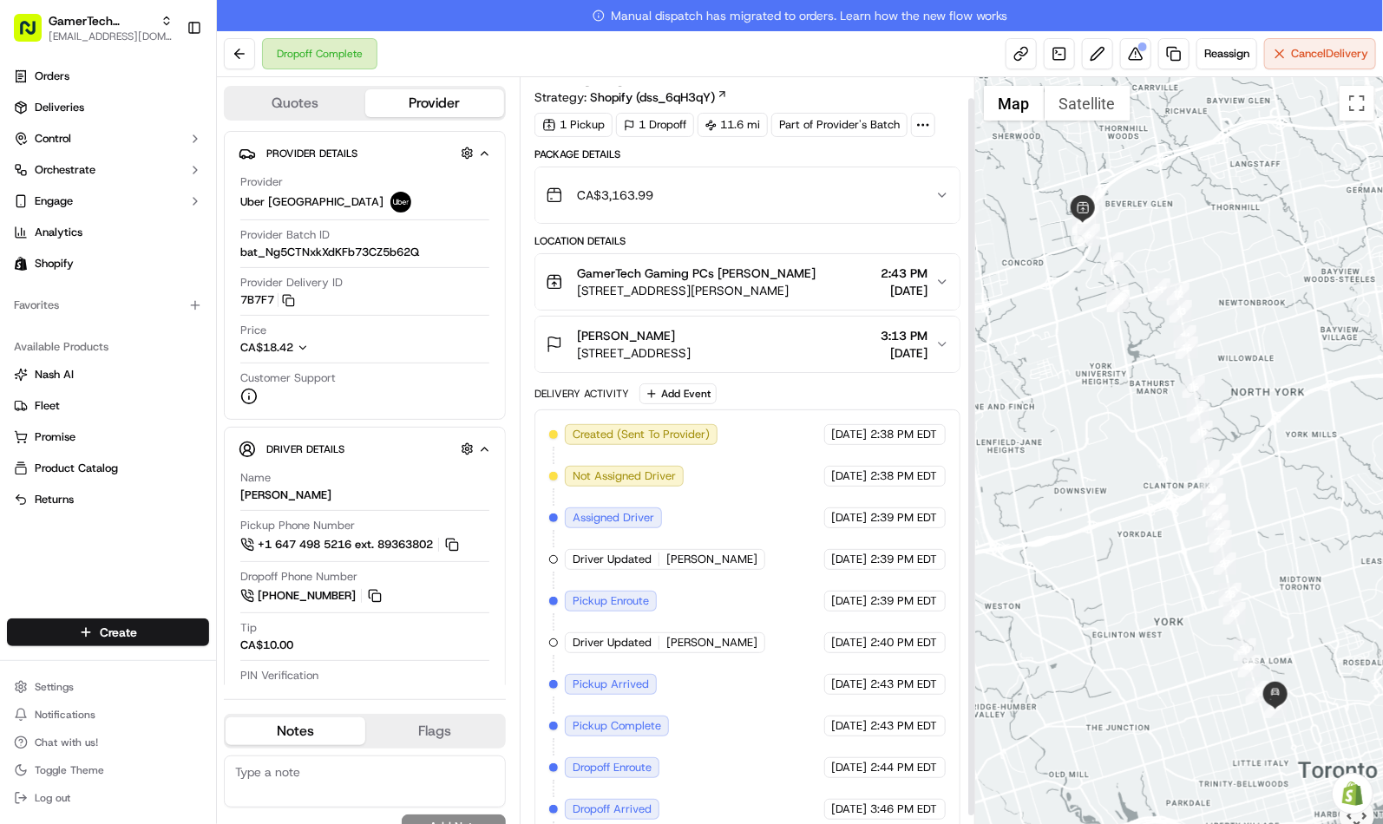
scroll to position [0, 0]
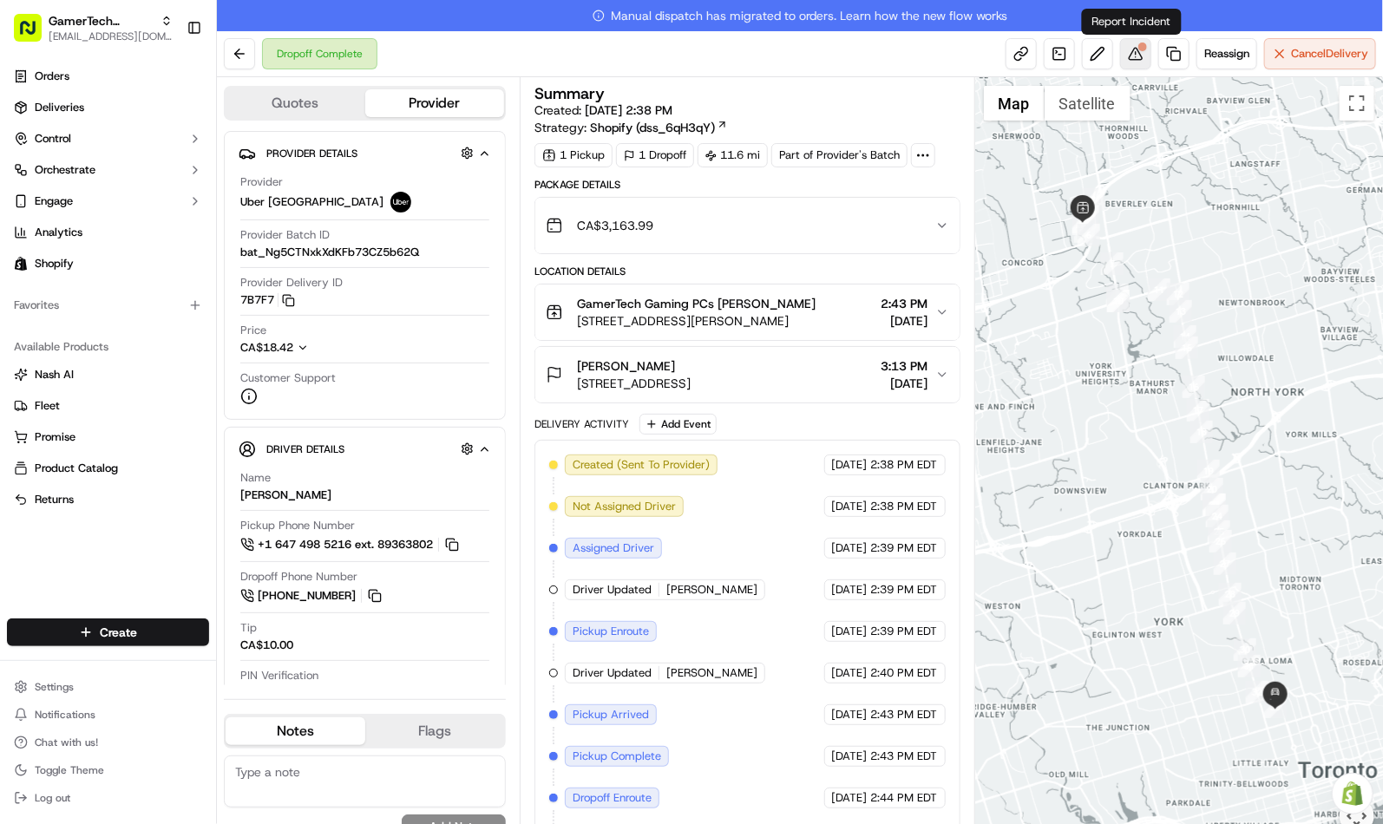
click at [1138, 59] on button at bounding box center [1135, 53] width 31 height 31
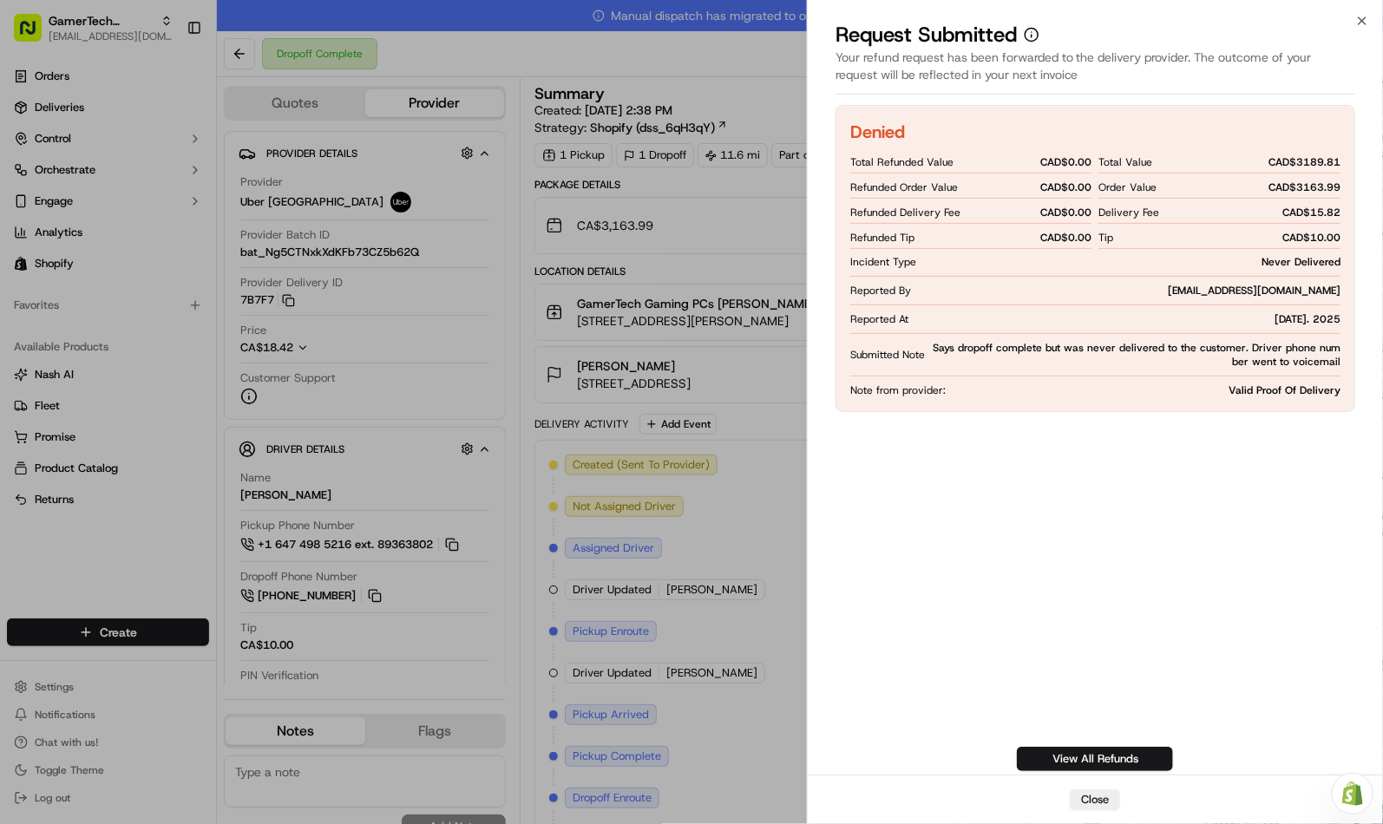
drag, startPoint x: 640, startPoint y: 130, endPoint x: 677, endPoint y: 239, distance: 115.3
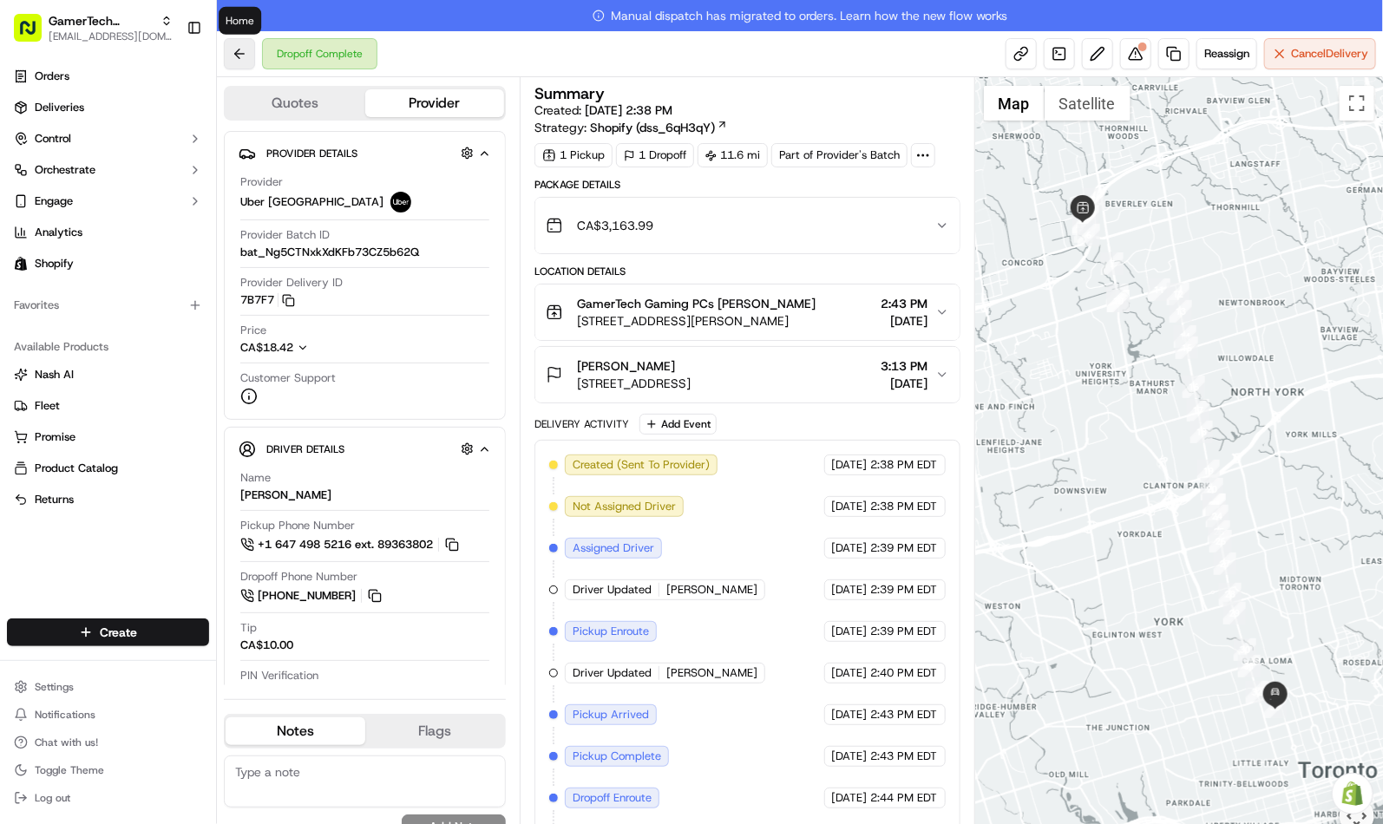
click at [231, 63] on button at bounding box center [239, 53] width 31 height 31
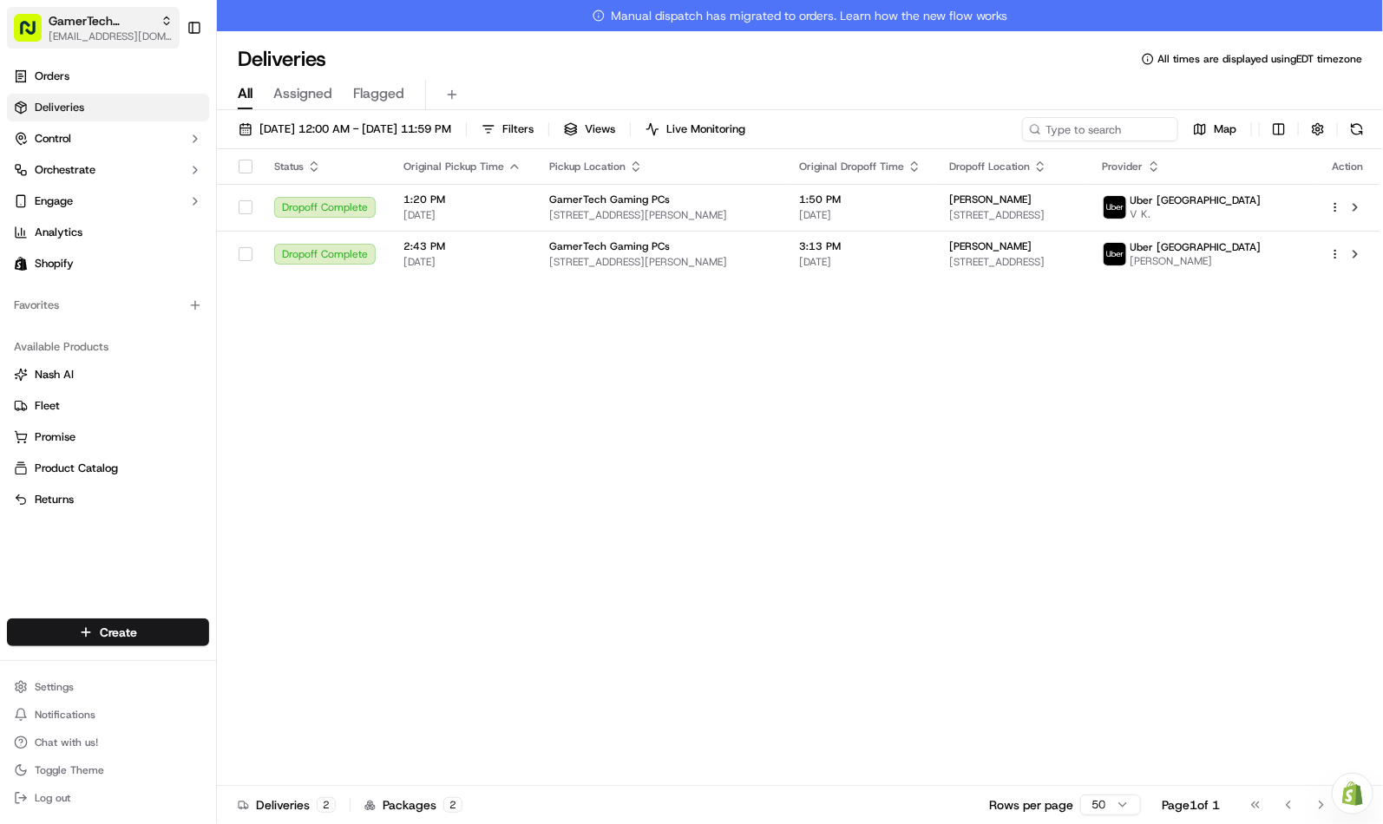
click at [102, 32] on span "[EMAIL_ADDRESS][DOMAIN_NAME]" at bounding box center [111, 37] width 124 height 14
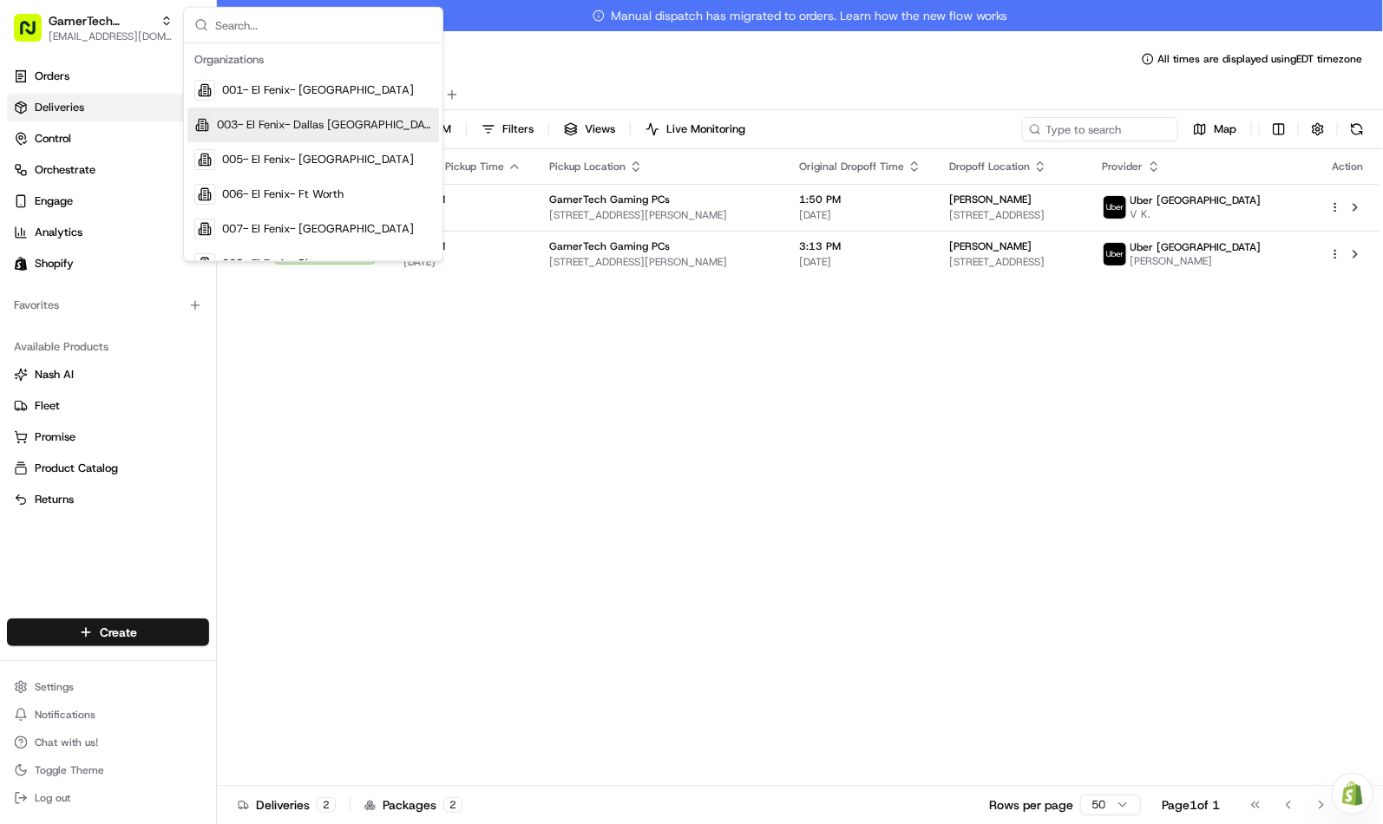
click at [1010, 489] on div "Status Original Pickup Time Pickup Location Original Dropoff Time Dropoff Locat…" at bounding box center [798, 483] width 1163 height 668
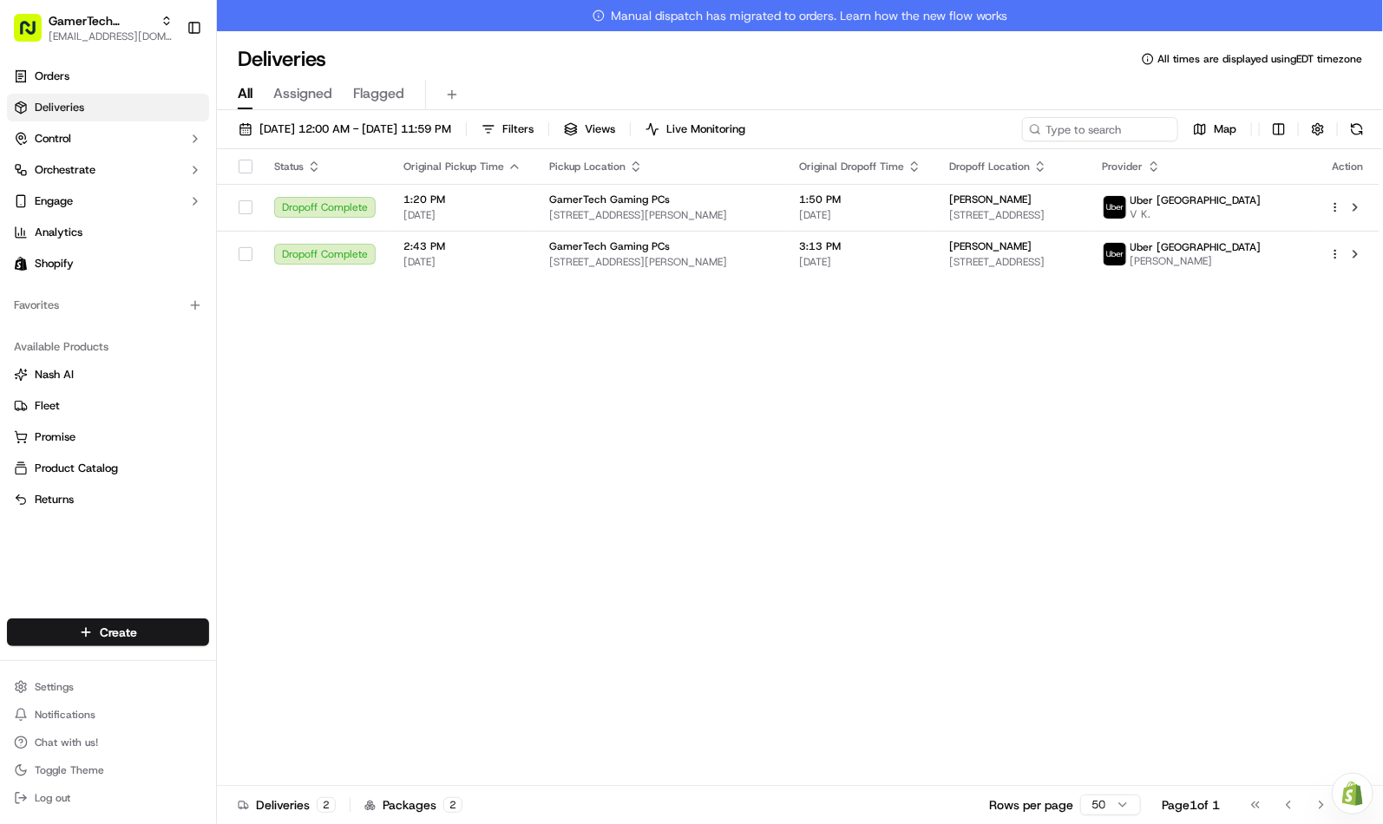
click at [661, 423] on div "Status Original Pickup Time Pickup Location Original Dropoff Time Dropoff Locat…" at bounding box center [798, 483] width 1163 height 668
click at [109, 26] on span "GamerTech Toronto" at bounding box center [101, 20] width 105 height 17
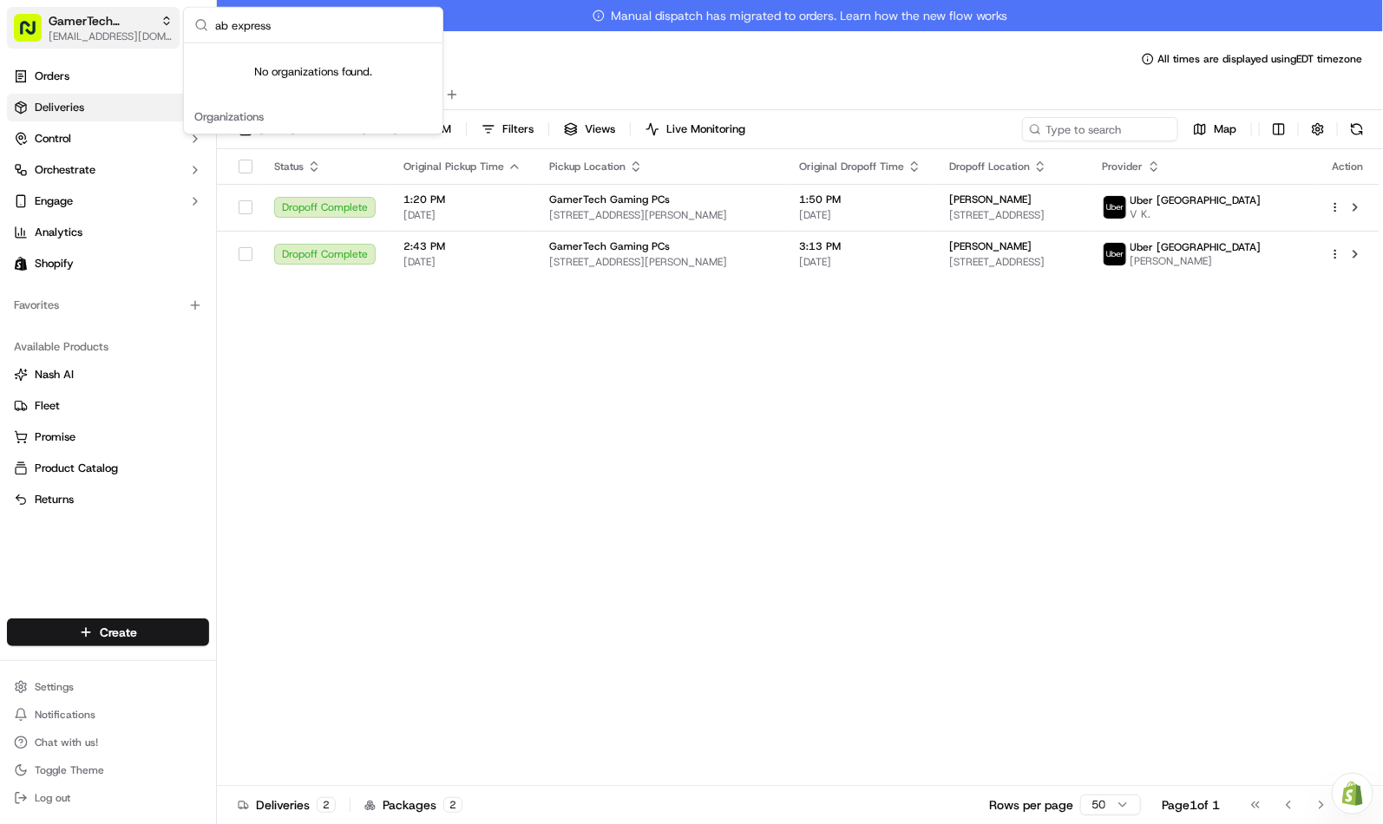
type input "ab express"
click at [102, 30] on span "[EMAIL_ADDRESS][DOMAIN_NAME]" at bounding box center [111, 37] width 124 height 14
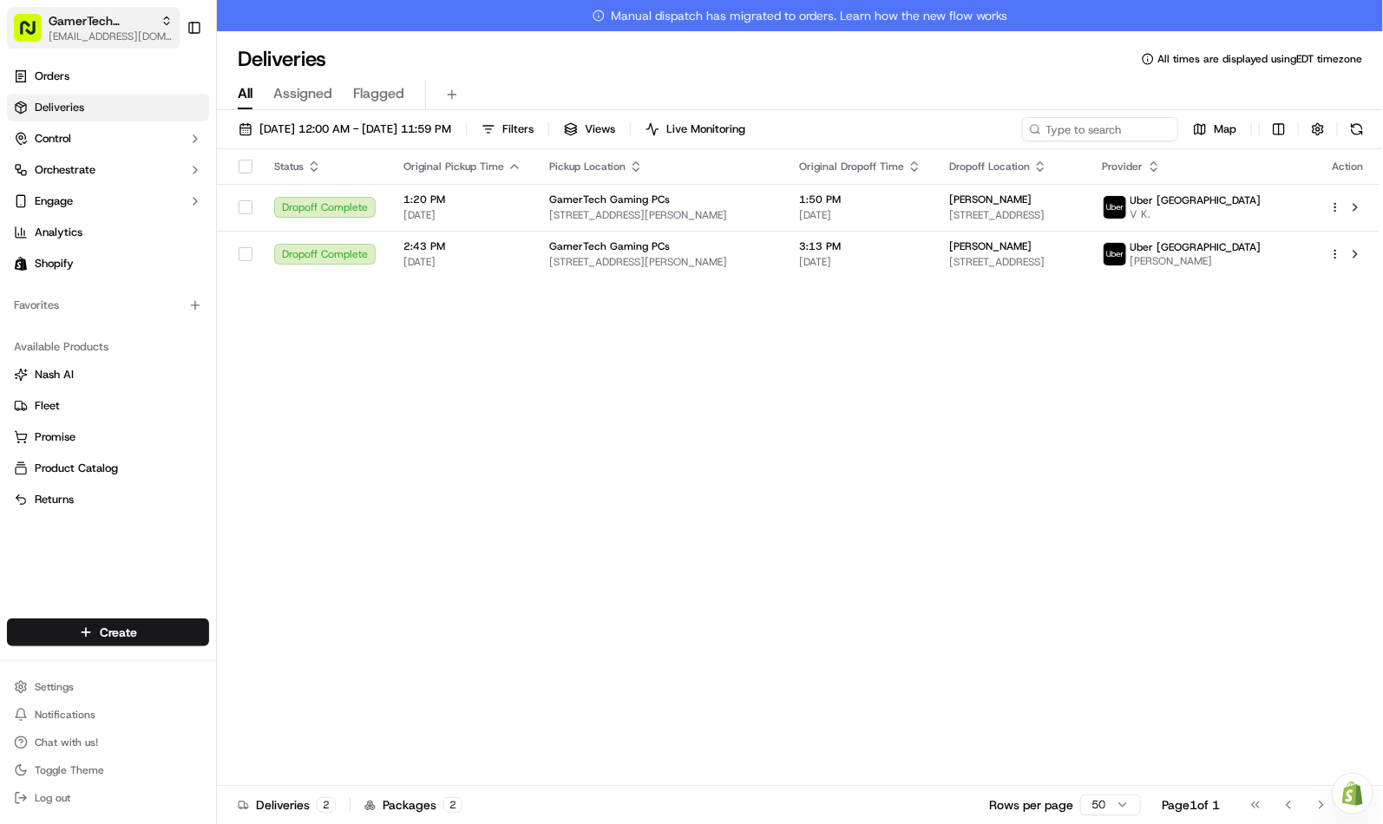
click at [102, 27] on span "GamerTech Toronto" at bounding box center [101, 20] width 105 height 17
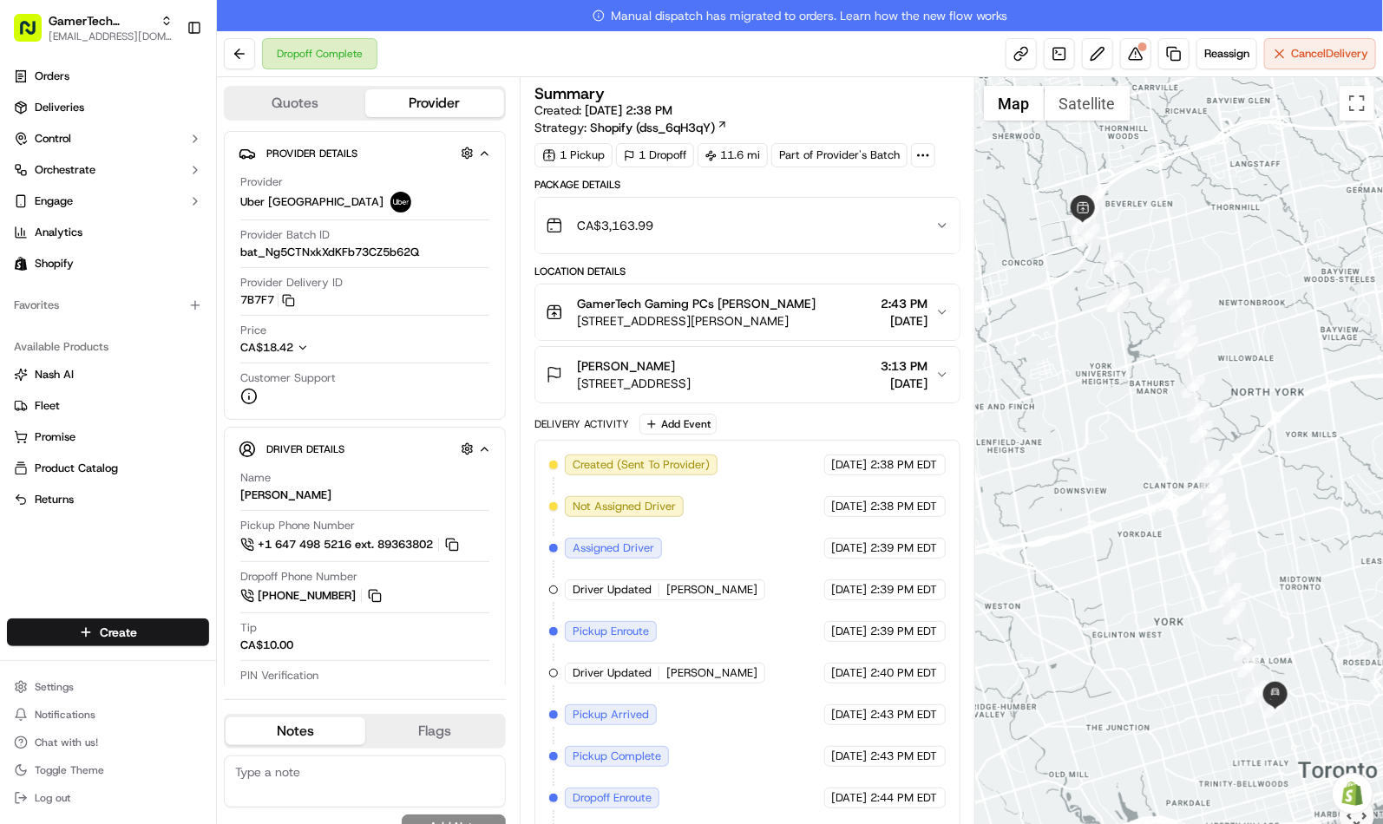
click at [940, 223] on icon "button" at bounding box center [942, 226] width 14 height 14
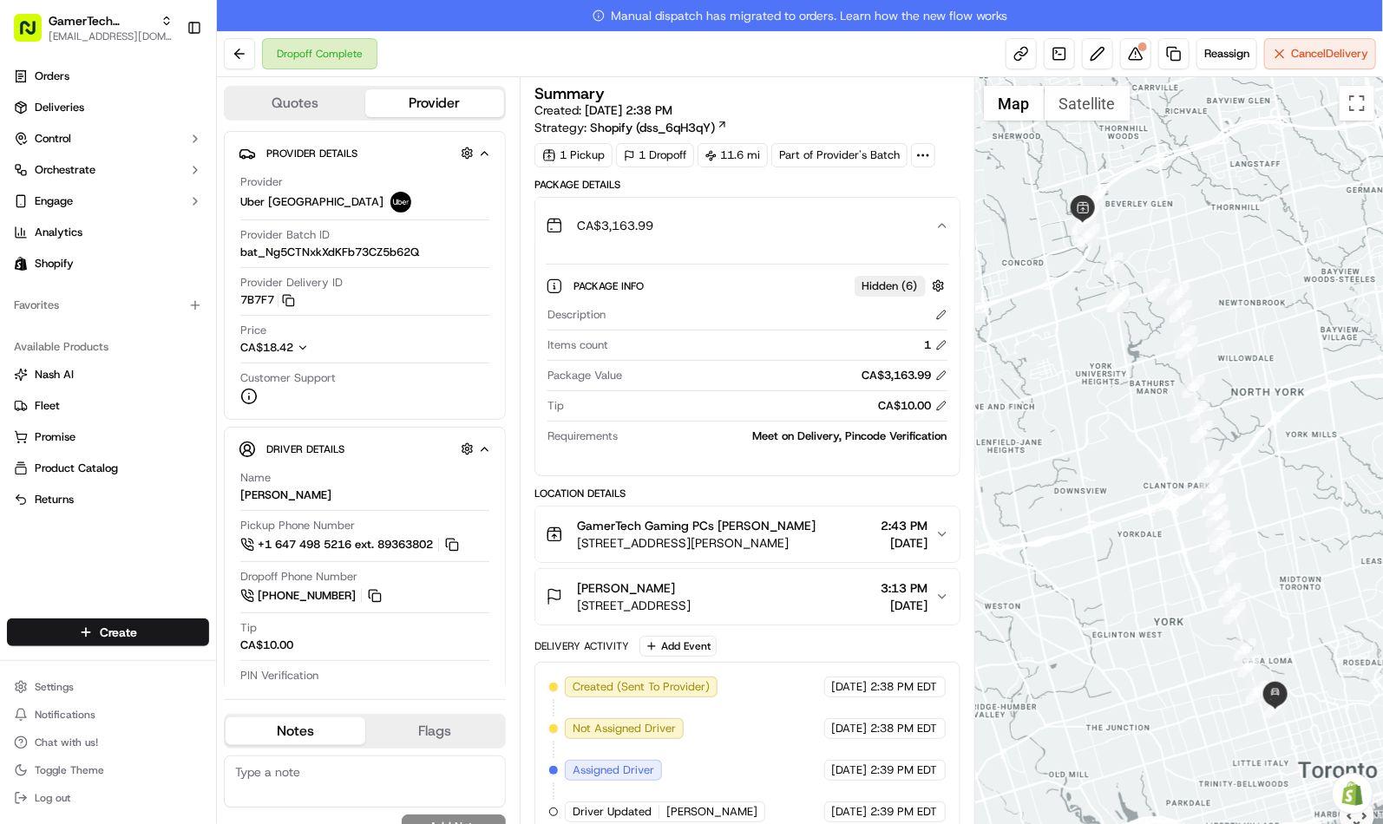
click at [769, 180] on div "Package Details" at bounding box center [747, 185] width 425 height 14
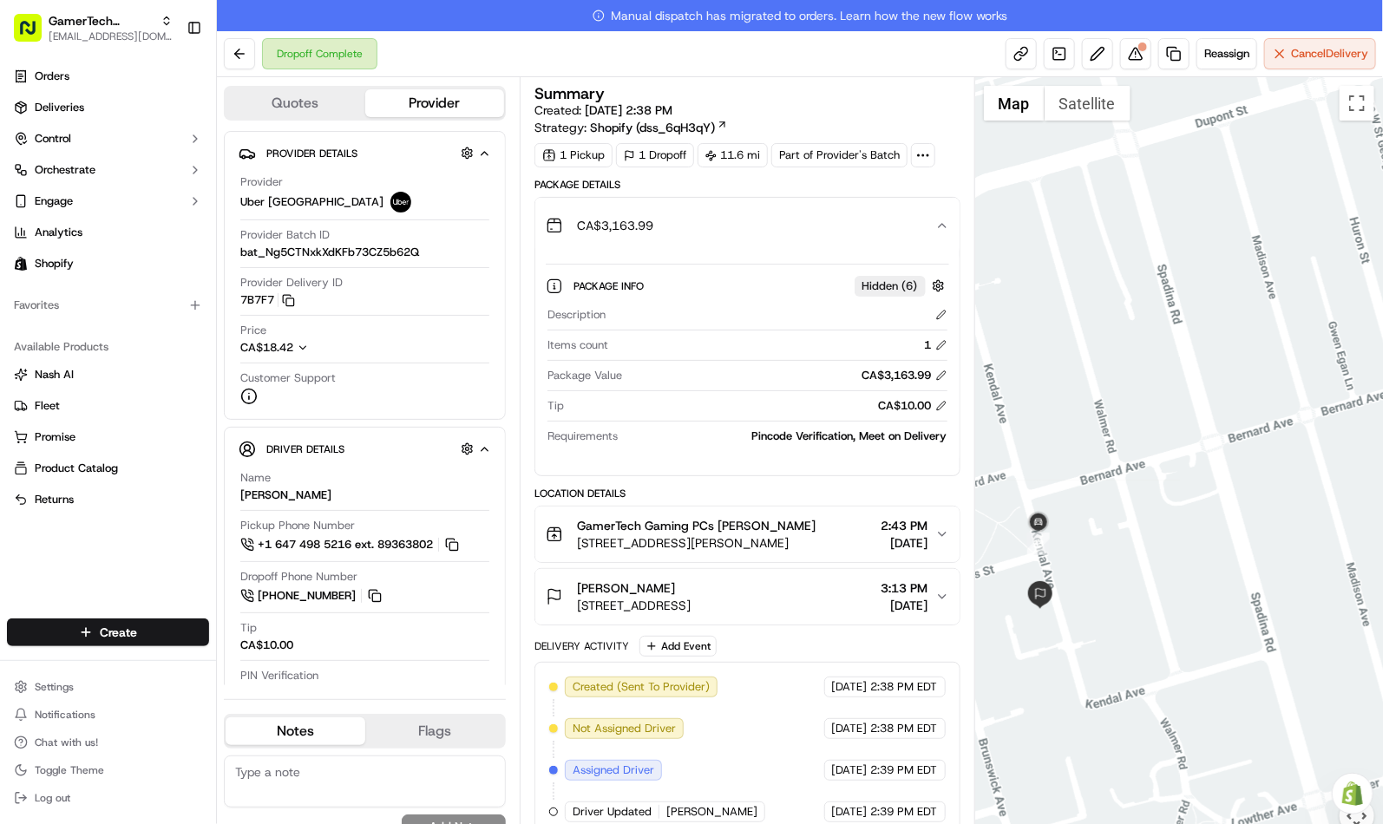
drag, startPoint x: 1090, startPoint y: 675, endPoint x: 1186, endPoint y: 731, distance: 111.2
click at [1186, 731] on div at bounding box center [1179, 466] width 408 height 778
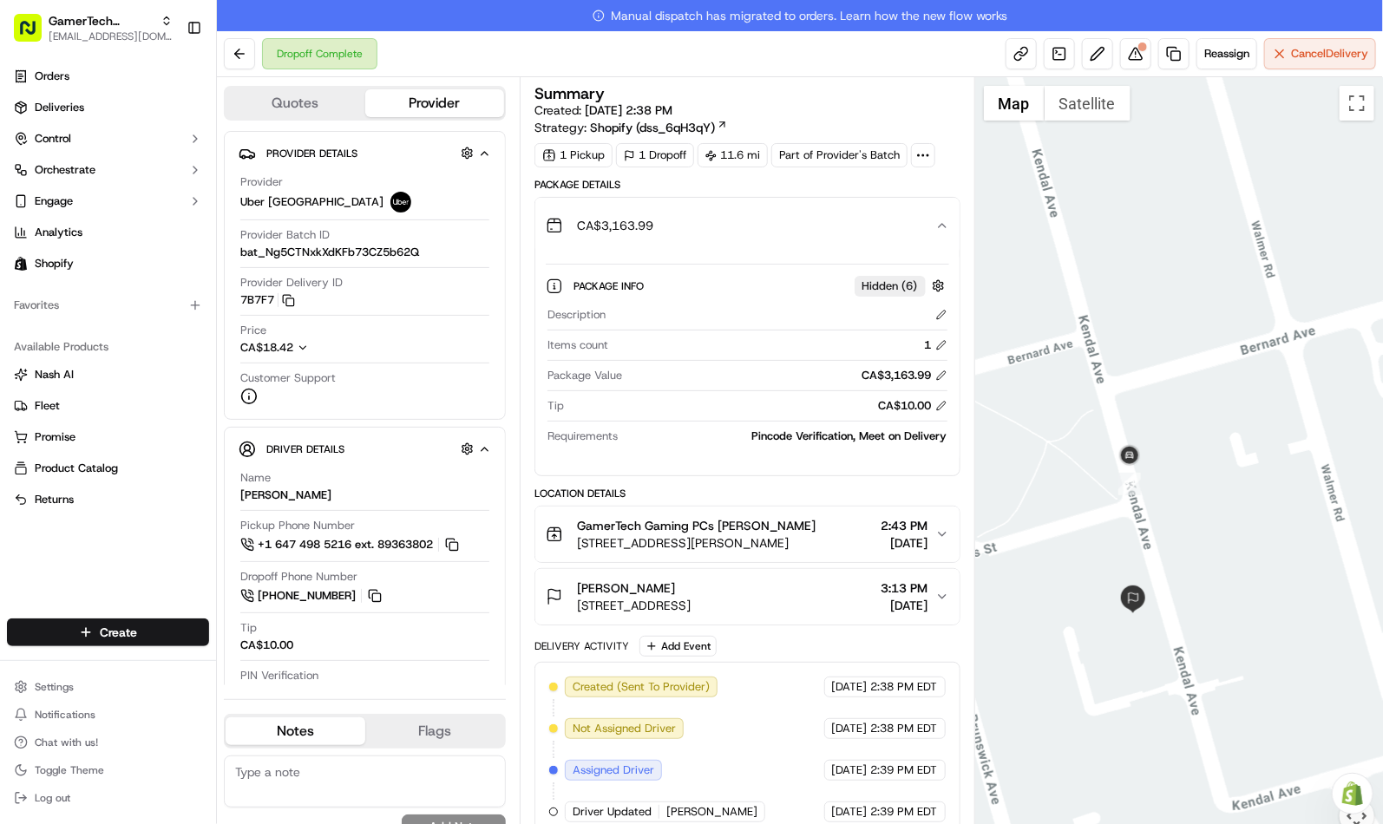
drag, startPoint x: 1201, startPoint y: 712, endPoint x: 1322, endPoint y: 626, distance: 148.1
click at [1322, 626] on div at bounding box center [1179, 466] width 408 height 778
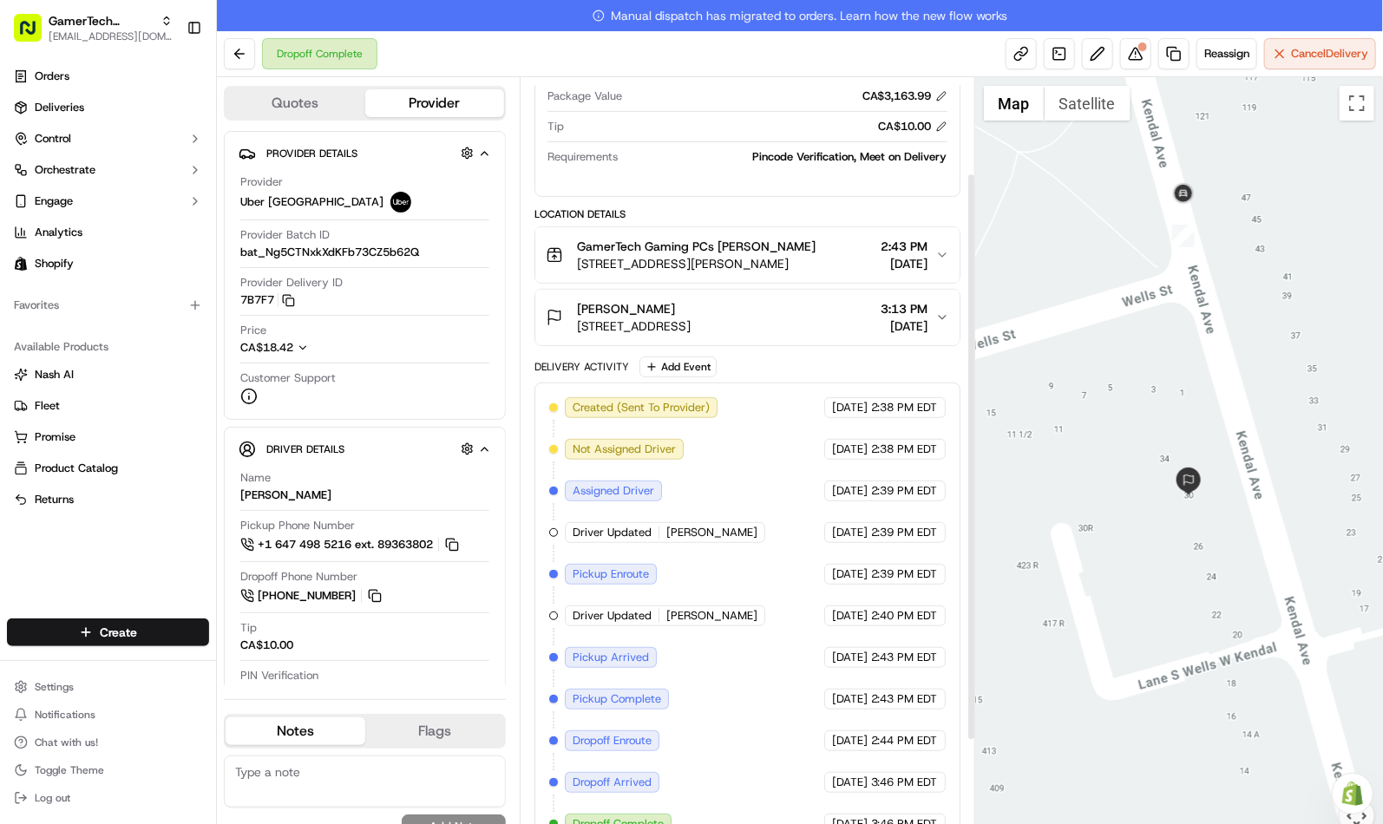
scroll to position [285, 0]
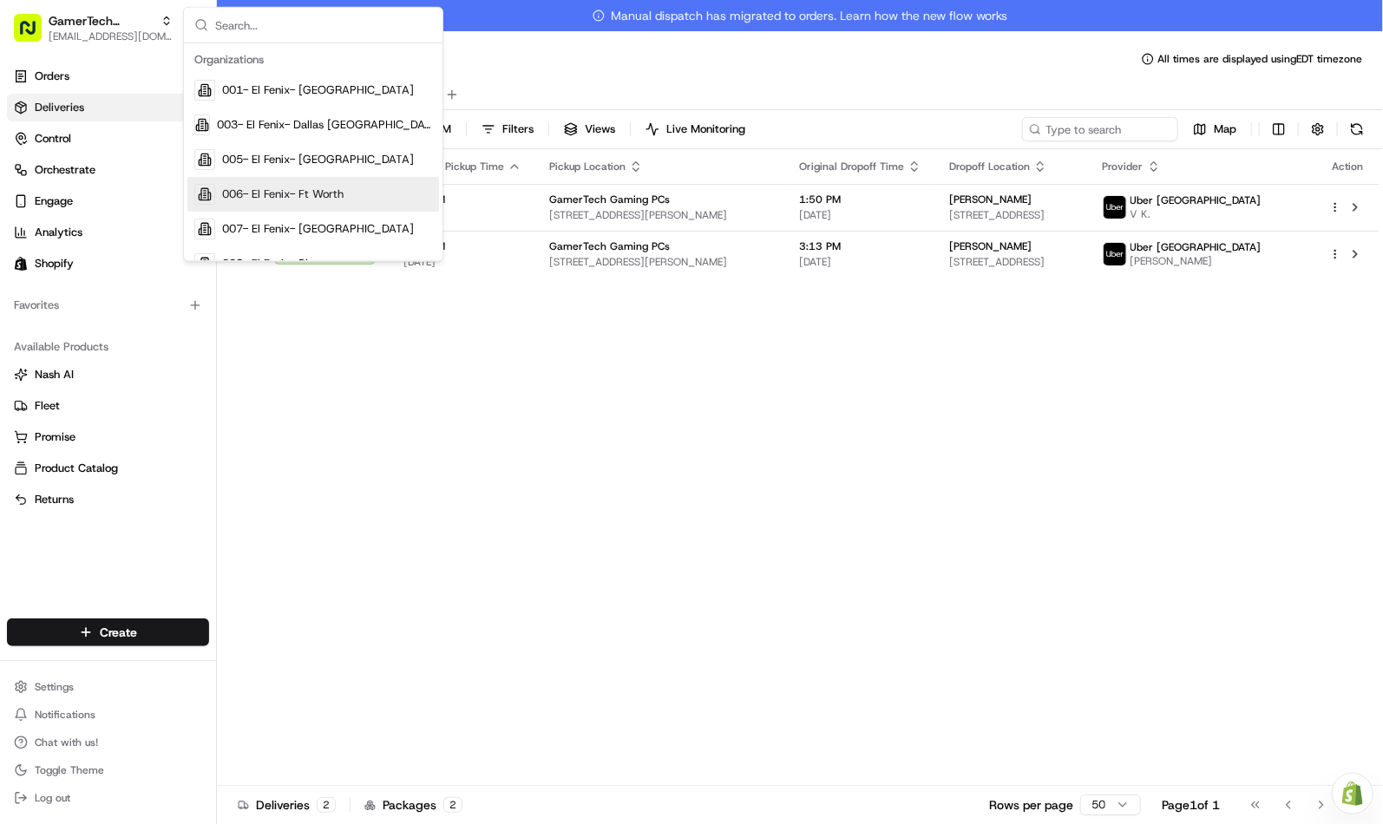
drag, startPoint x: 661, startPoint y: 581, endPoint x: 646, endPoint y: 555, distance: 30.4
click at [663, 580] on div "Status Original Pickup Time Pickup Location Original Dropoff Time Dropoff Locat…" at bounding box center [798, 483] width 1163 height 668
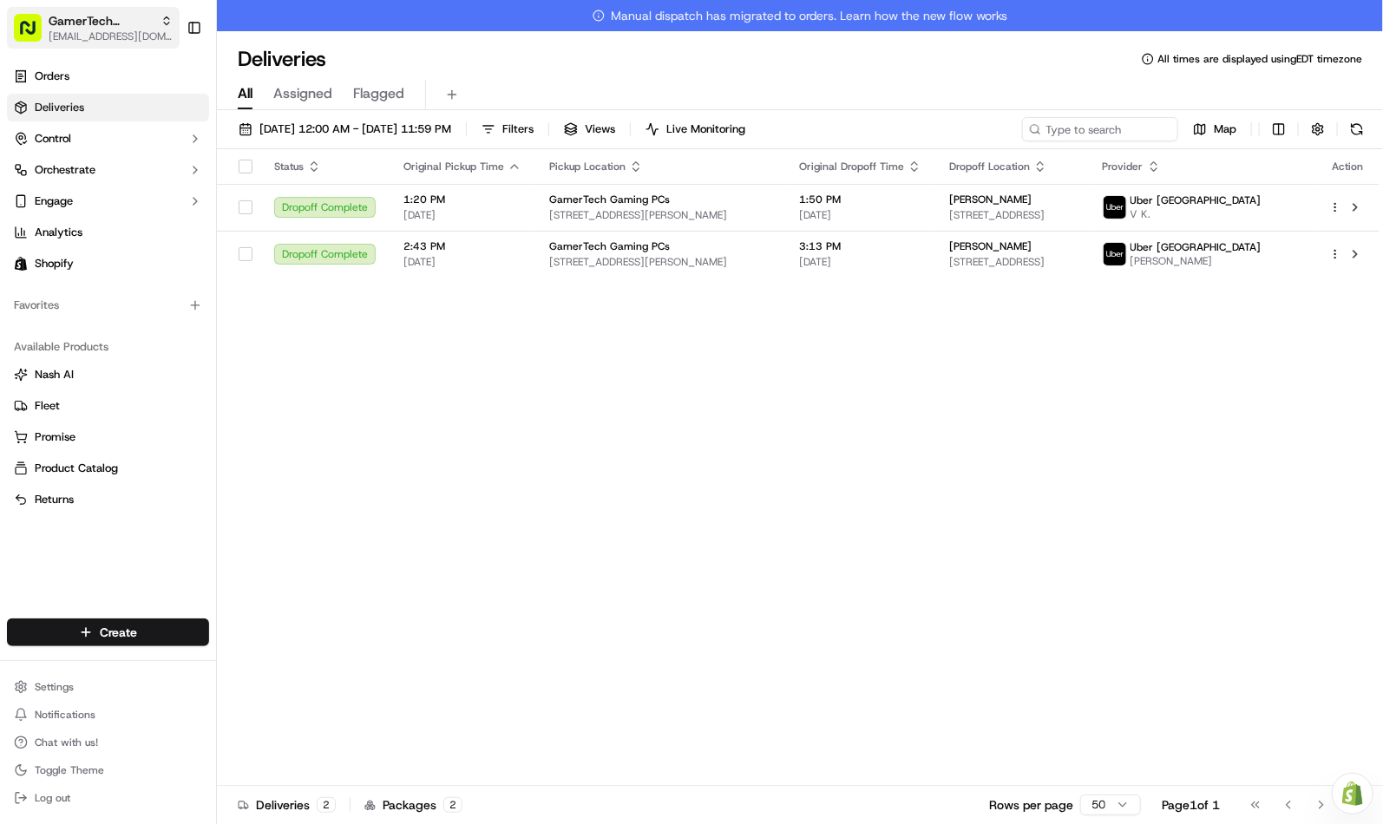
click at [74, 27] on span "GamerTech Toronto" at bounding box center [101, 20] width 105 height 17
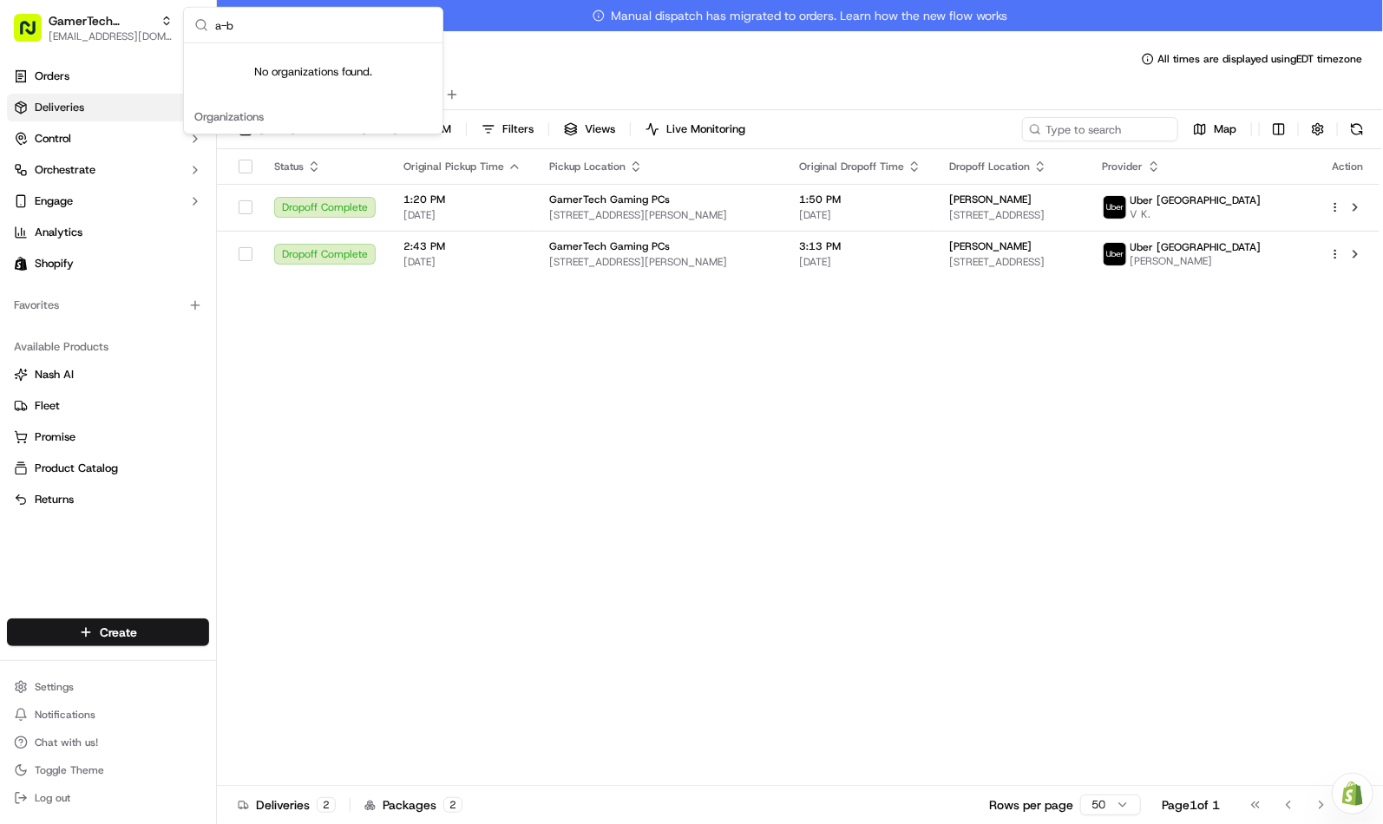
type input "a-b"
drag, startPoint x: 770, startPoint y: 483, endPoint x: 758, endPoint y: 482, distance: 12.3
click at [770, 483] on div "Status Original Pickup Time Pickup Location Original Dropoff Time Dropoff Locat…" at bounding box center [798, 483] width 1163 height 668
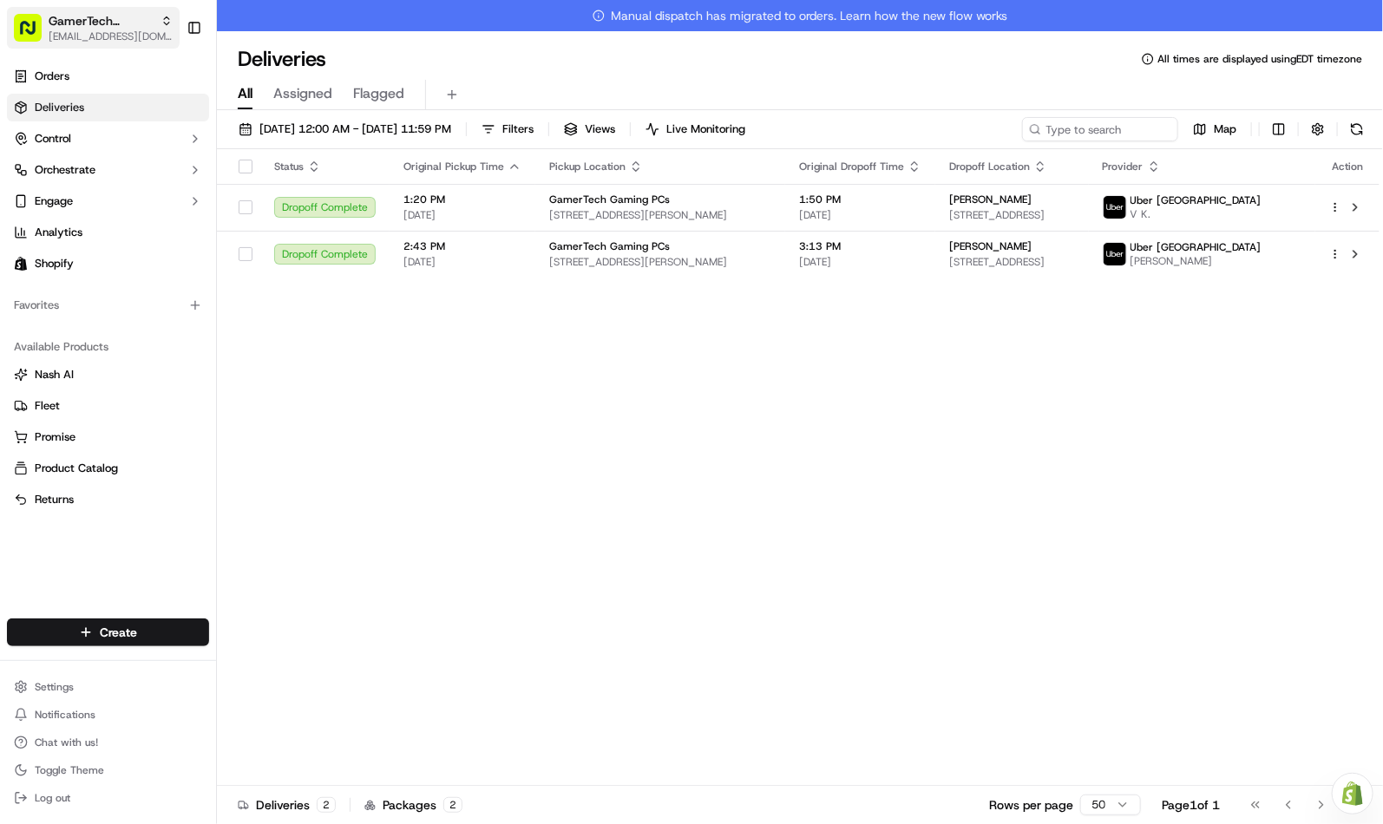
drag, startPoint x: 126, startPoint y: 28, endPoint x: 150, endPoint y: 30, distance: 24.4
click at [126, 27] on span "GamerTech Toronto" at bounding box center [101, 20] width 105 height 17
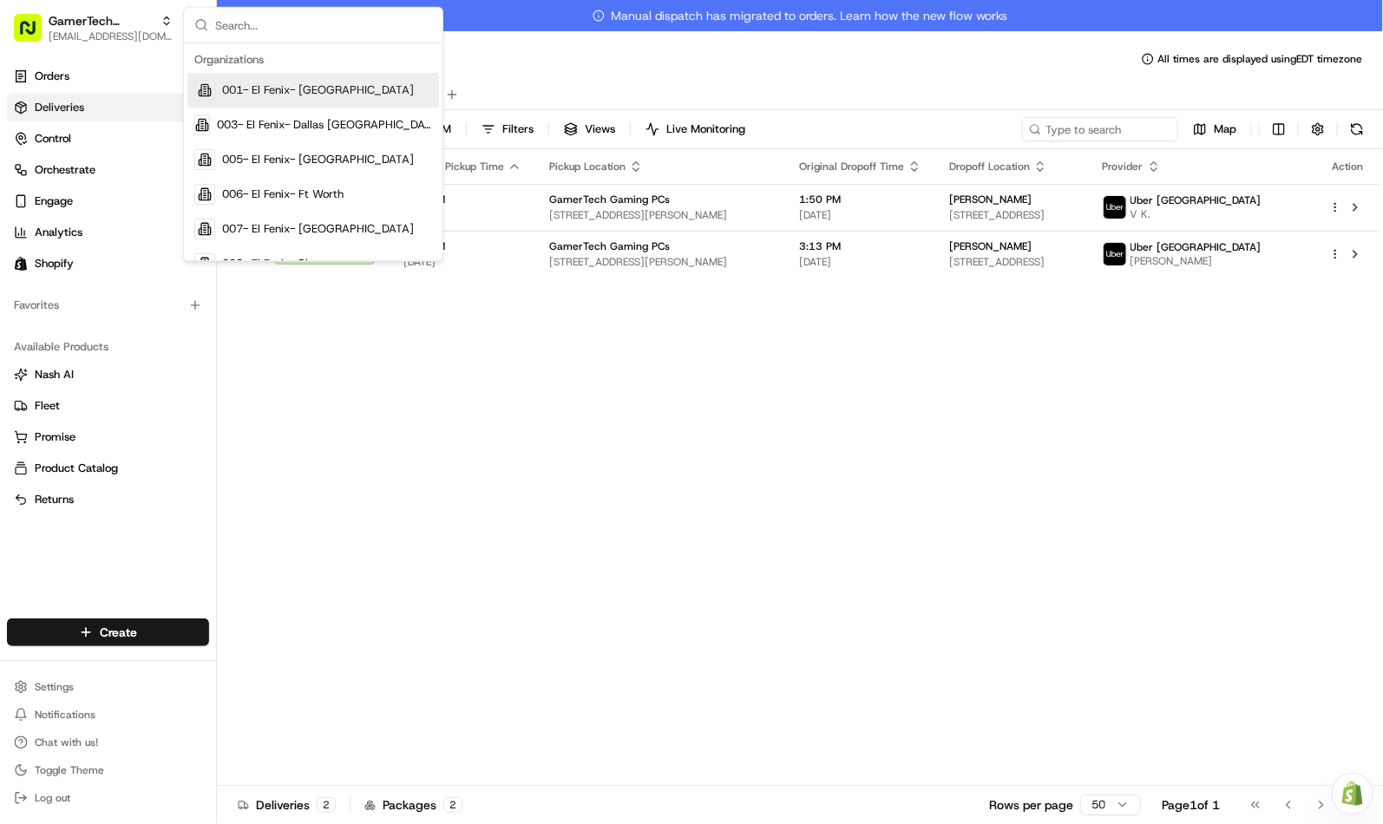
click at [253, 29] on input "text" at bounding box center [323, 25] width 217 height 35
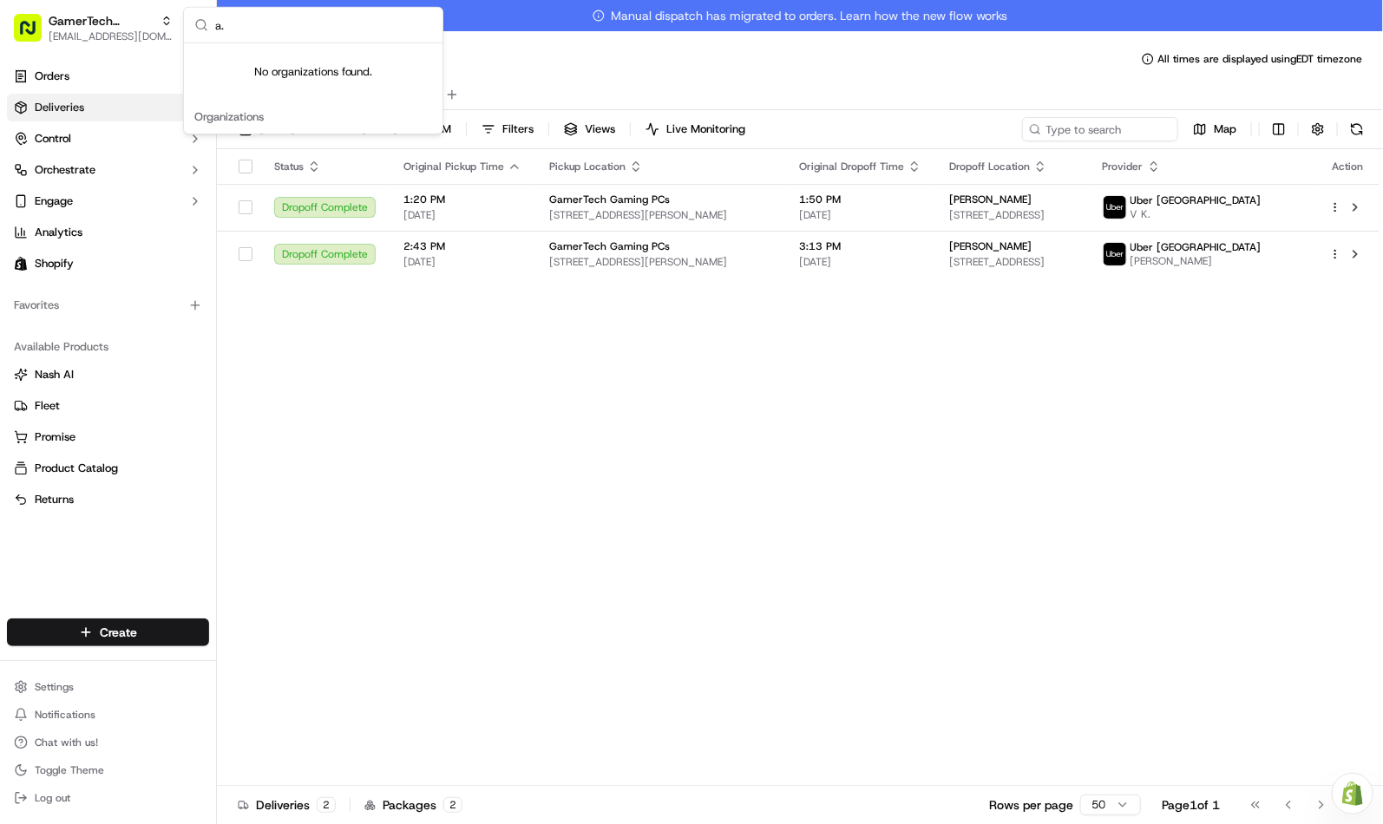
type input "a"
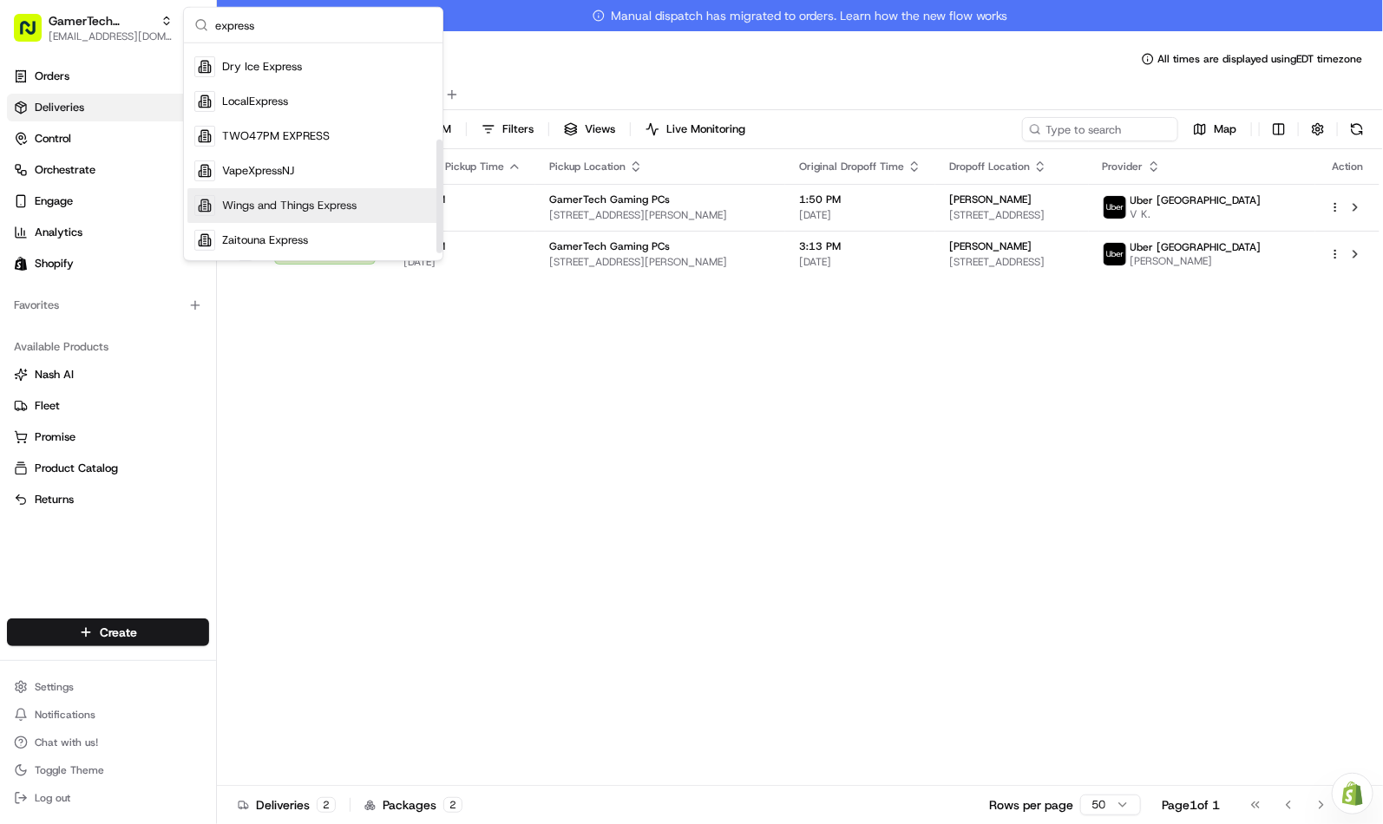
scroll to position [101, 0]
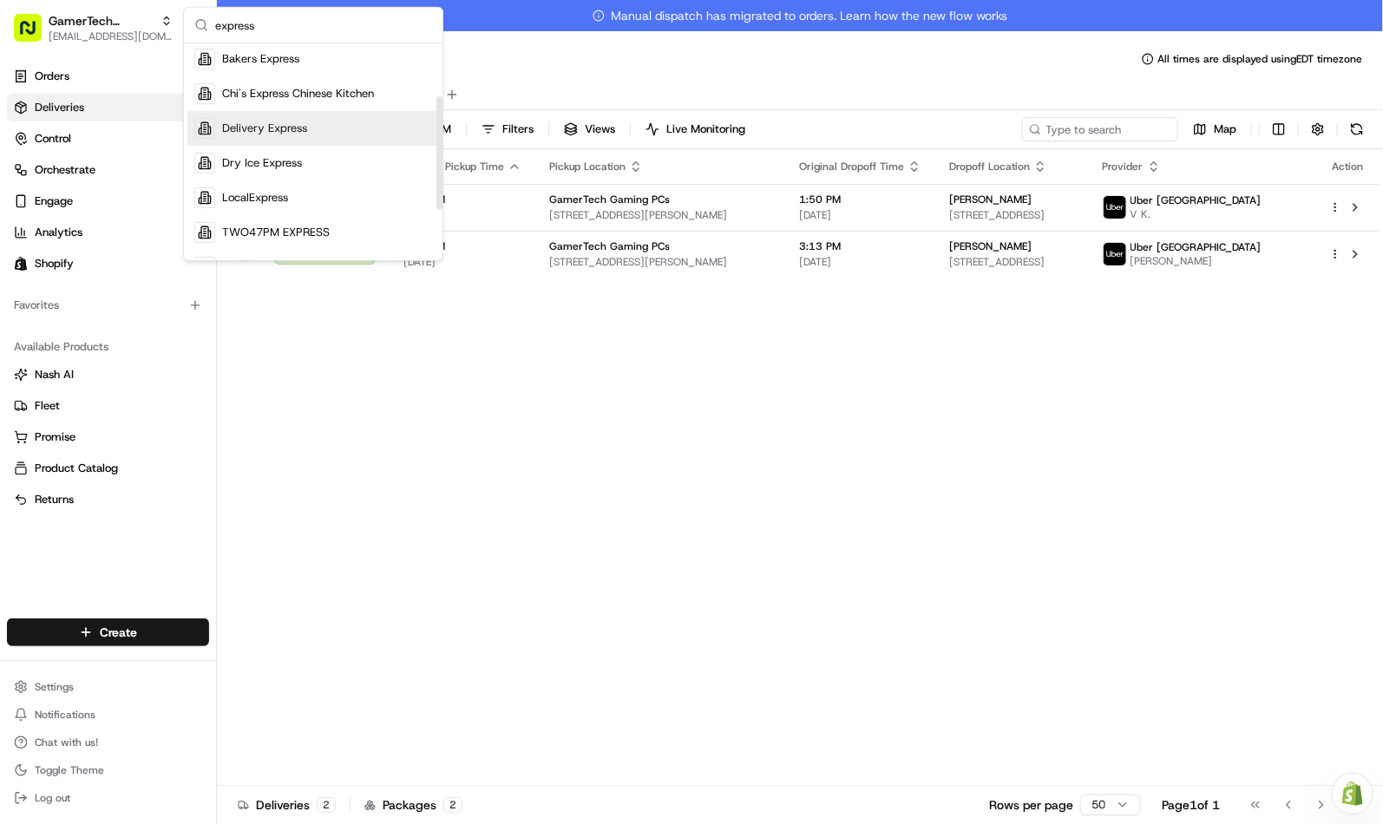
type input "express"
click at [258, 121] on span "Delivery Express" at bounding box center [264, 129] width 85 height 16
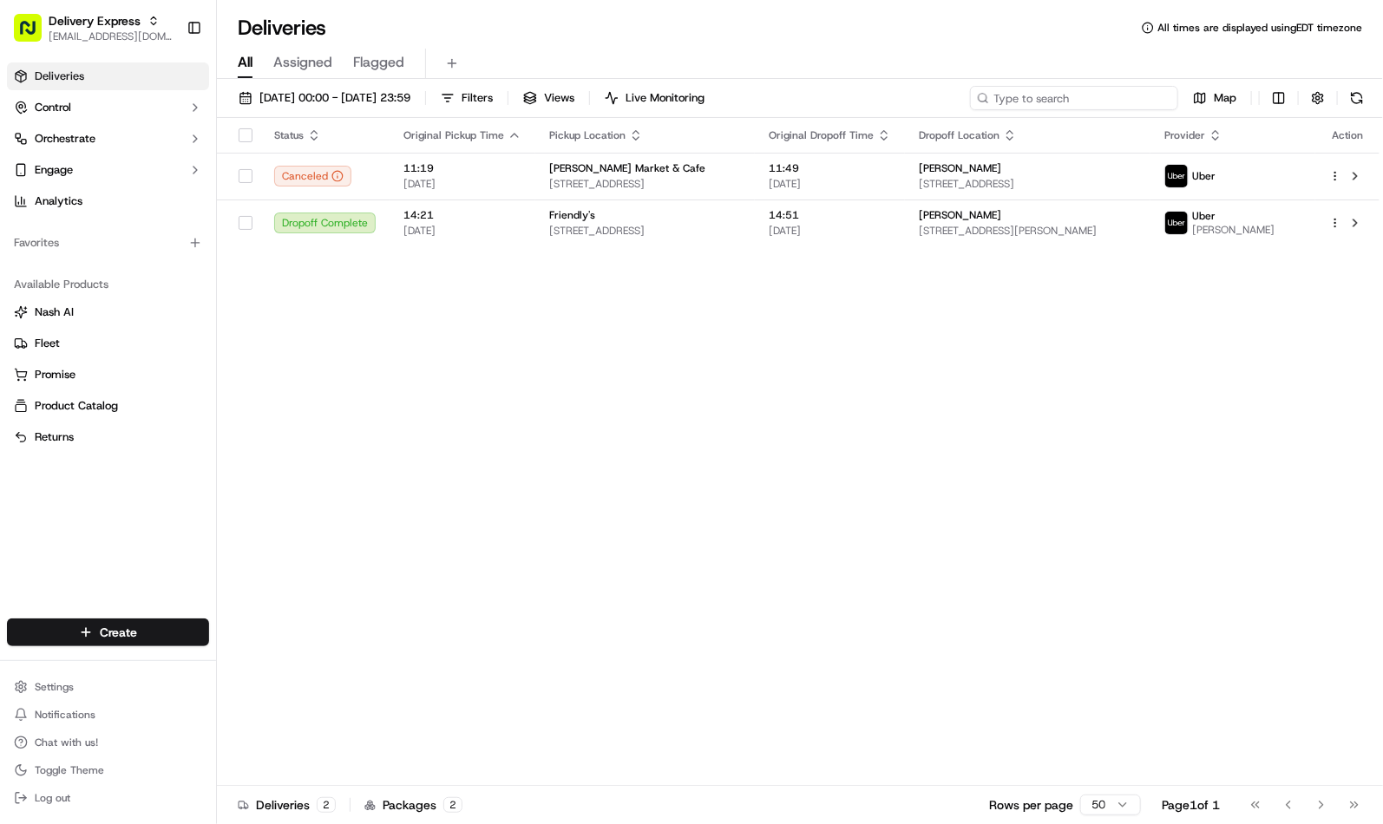
click at [1097, 86] on input at bounding box center [1074, 98] width 208 height 24
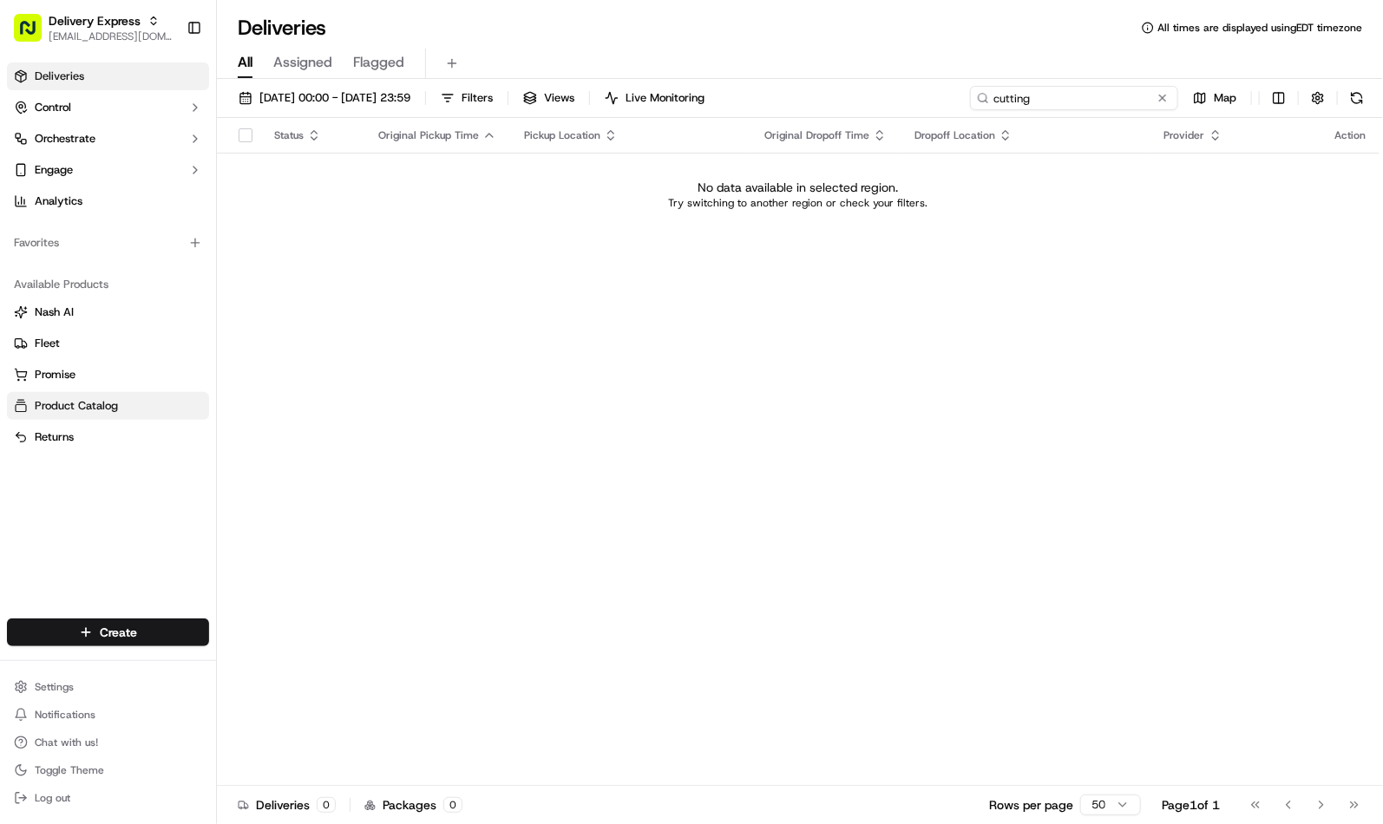
type input "cutting"
drag, startPoint x: 401, startPoint y: 96, endPoint x: 401, endPoint y: 107, distance: 10.4
click at [401, 96] on span "[DATE] 00:00 - [DATE] 23:59" at bounding box center [334, 98] width 151 height 16
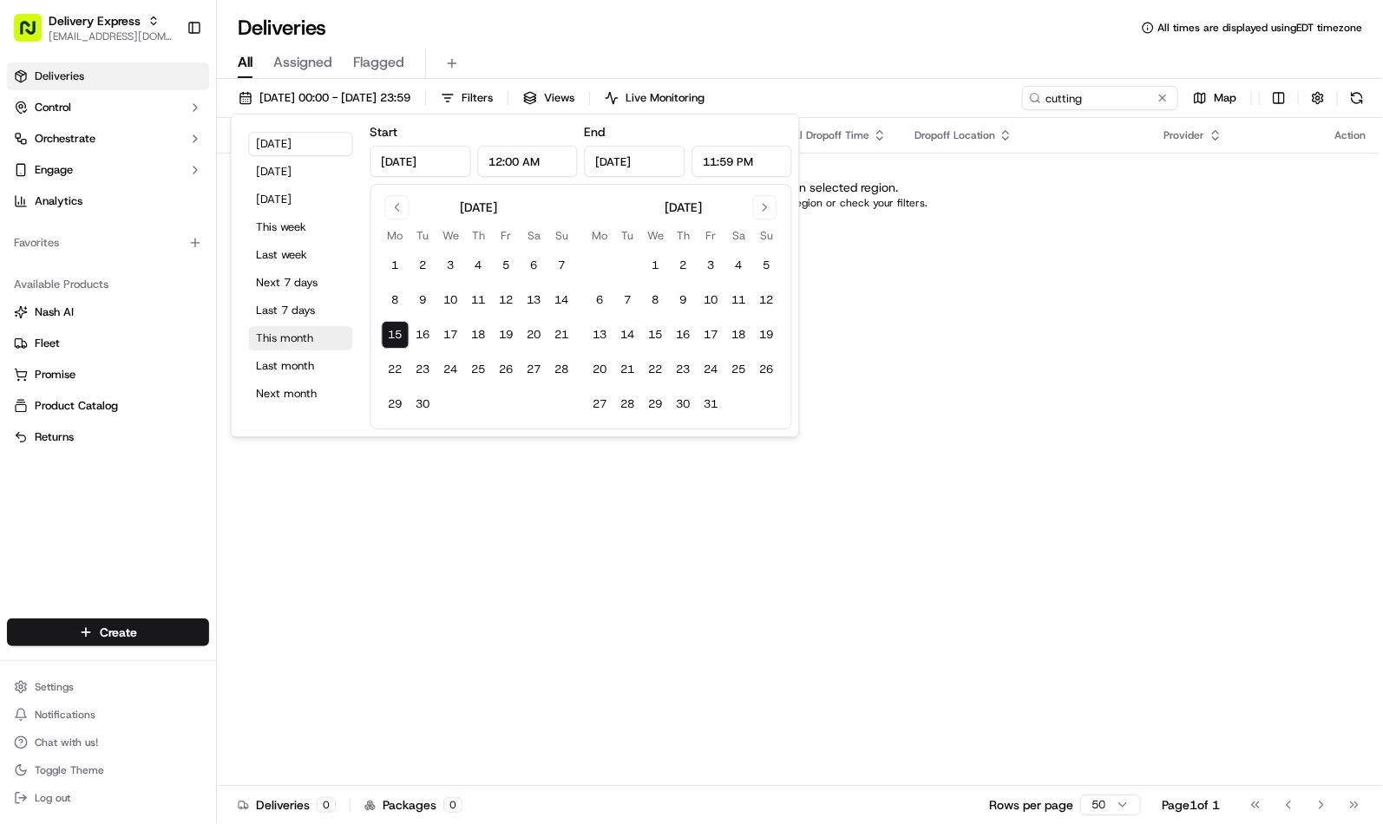
click at [289, 333] on button "This month" at bounding box center [301, 338] width 104 height 24
type input "[DATE]"
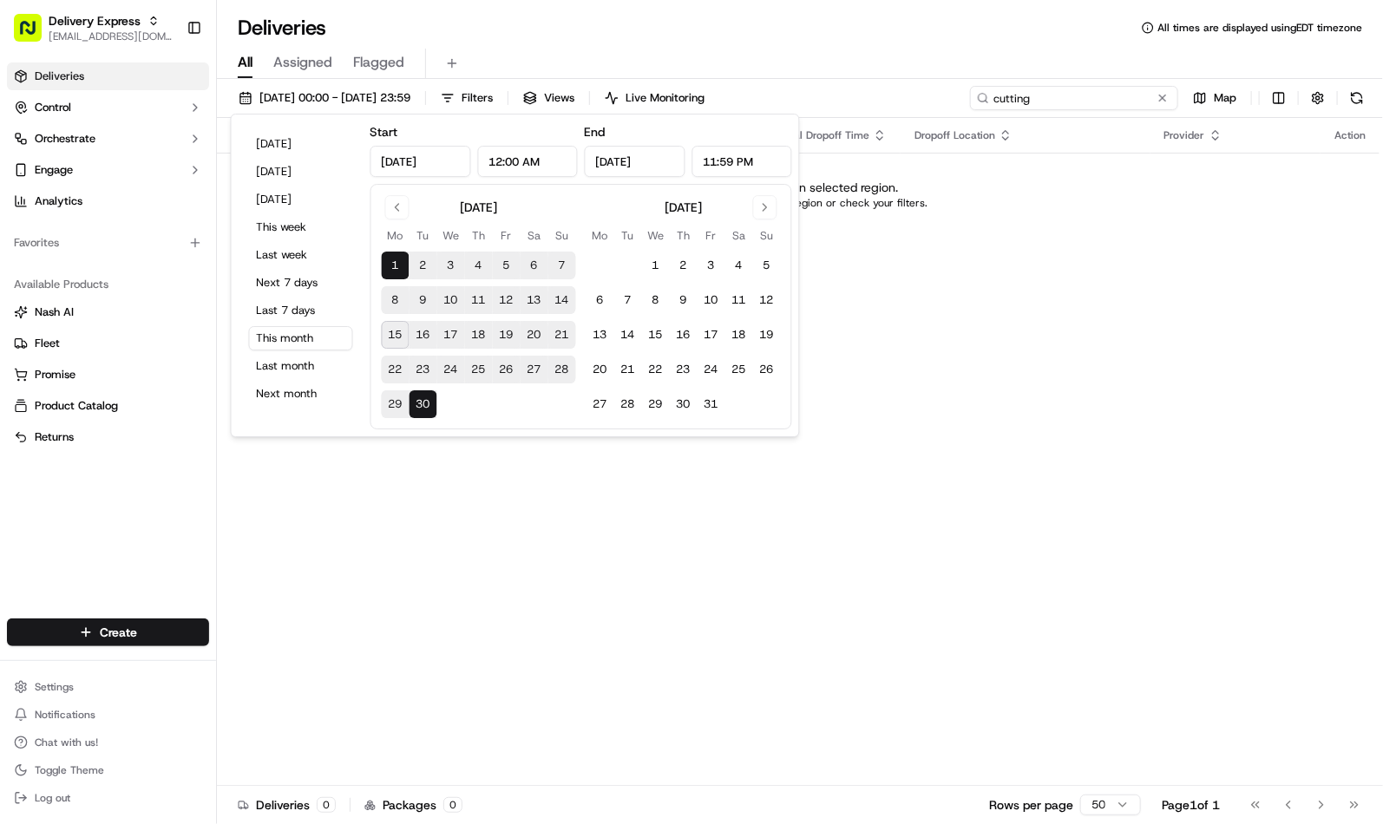
click at [1128, 101] on input "cutting" at bounding box center [1074, 98] width 208 height 24
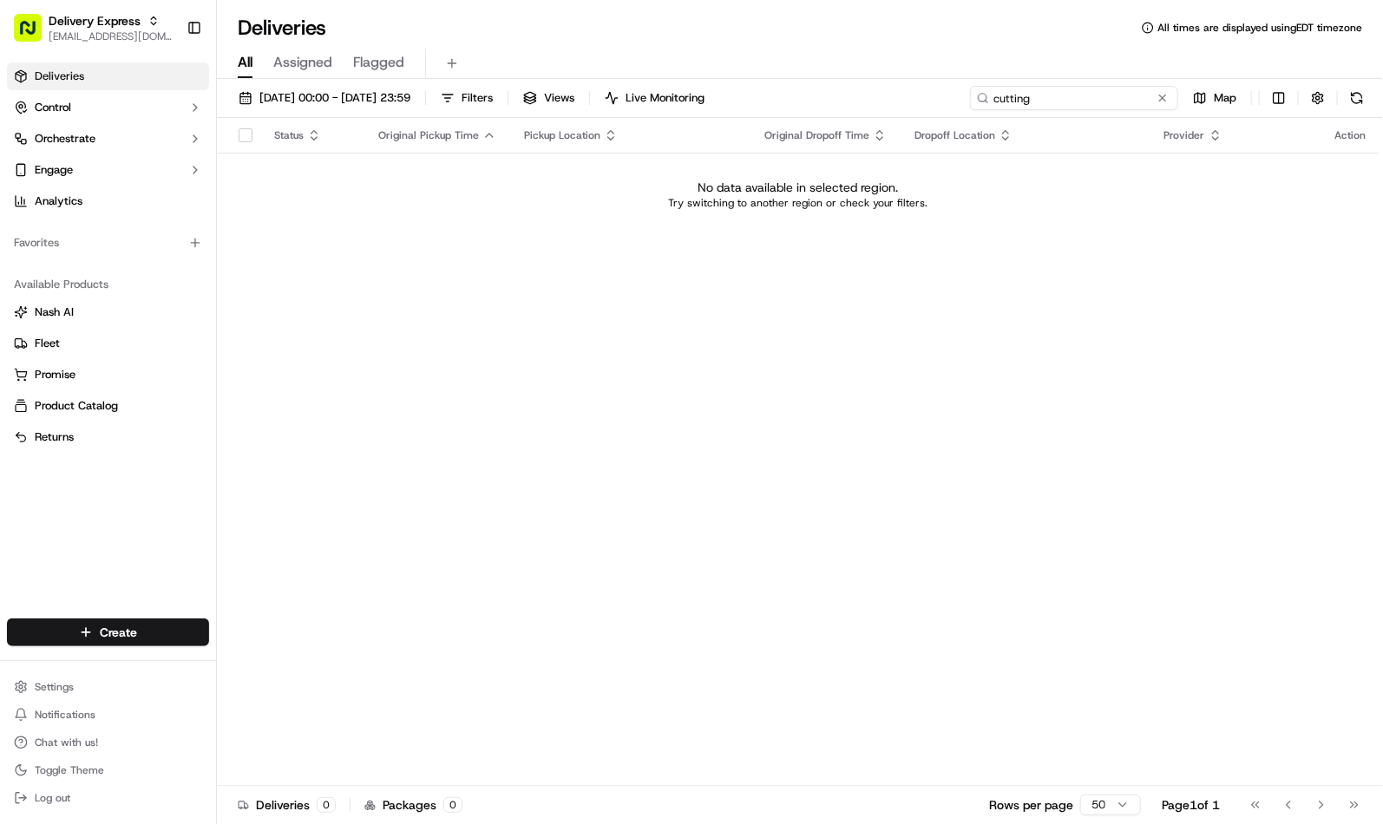
click at [1128, 100] on input "cutting" at bounding box center [1074, 98] width 208 height 24
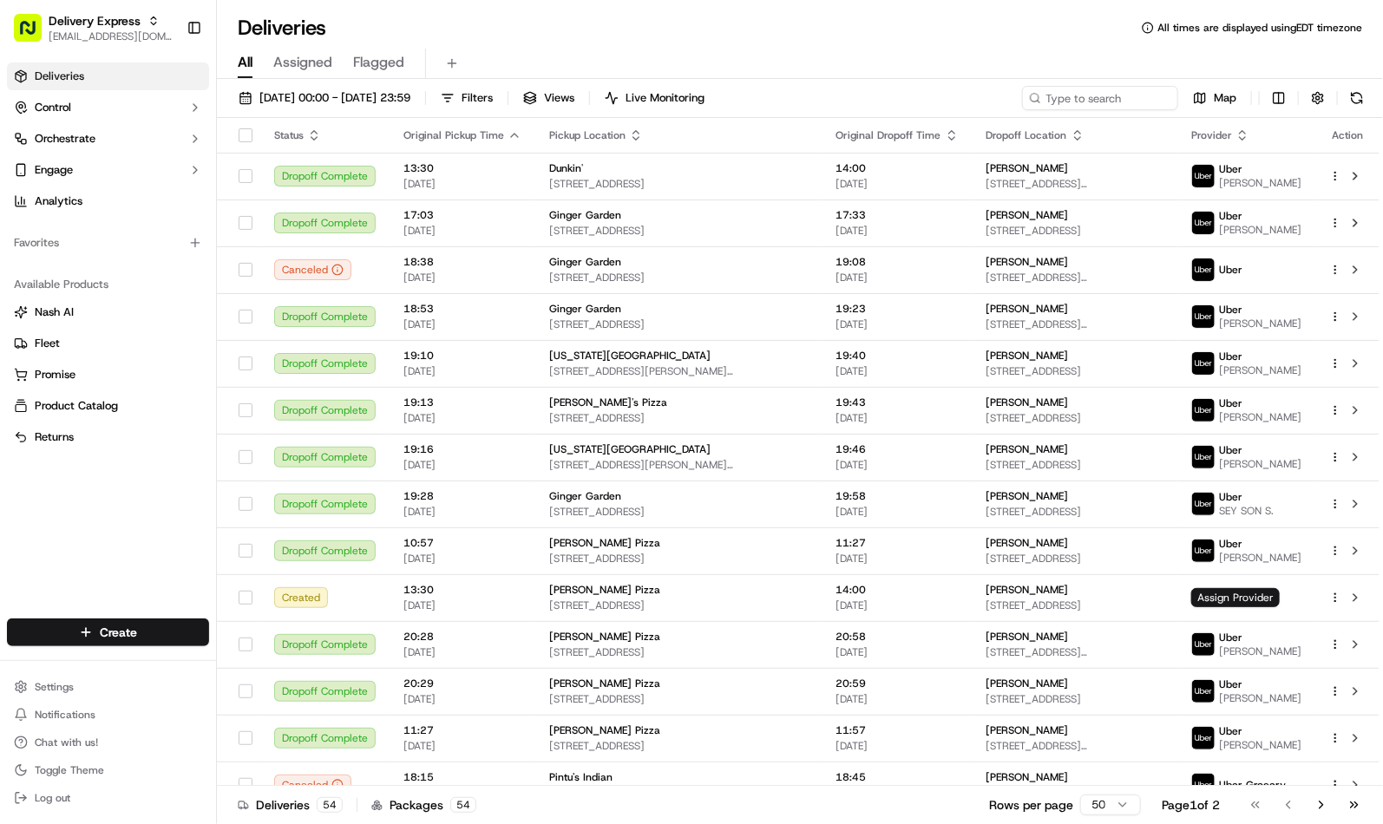
drag, startPoint x: 923, startPoint y: 39, endPoint x: 752, endPoint y: 16, distance: 172.5
click at [923, 39] on div "Deliveries All times are displayed using EDT timezone" at bounding box center [800, 28] width 1166 height 28
click at [116, 20] on span "Delivery Express" at bounding box center [95, 20] width 92 height 17
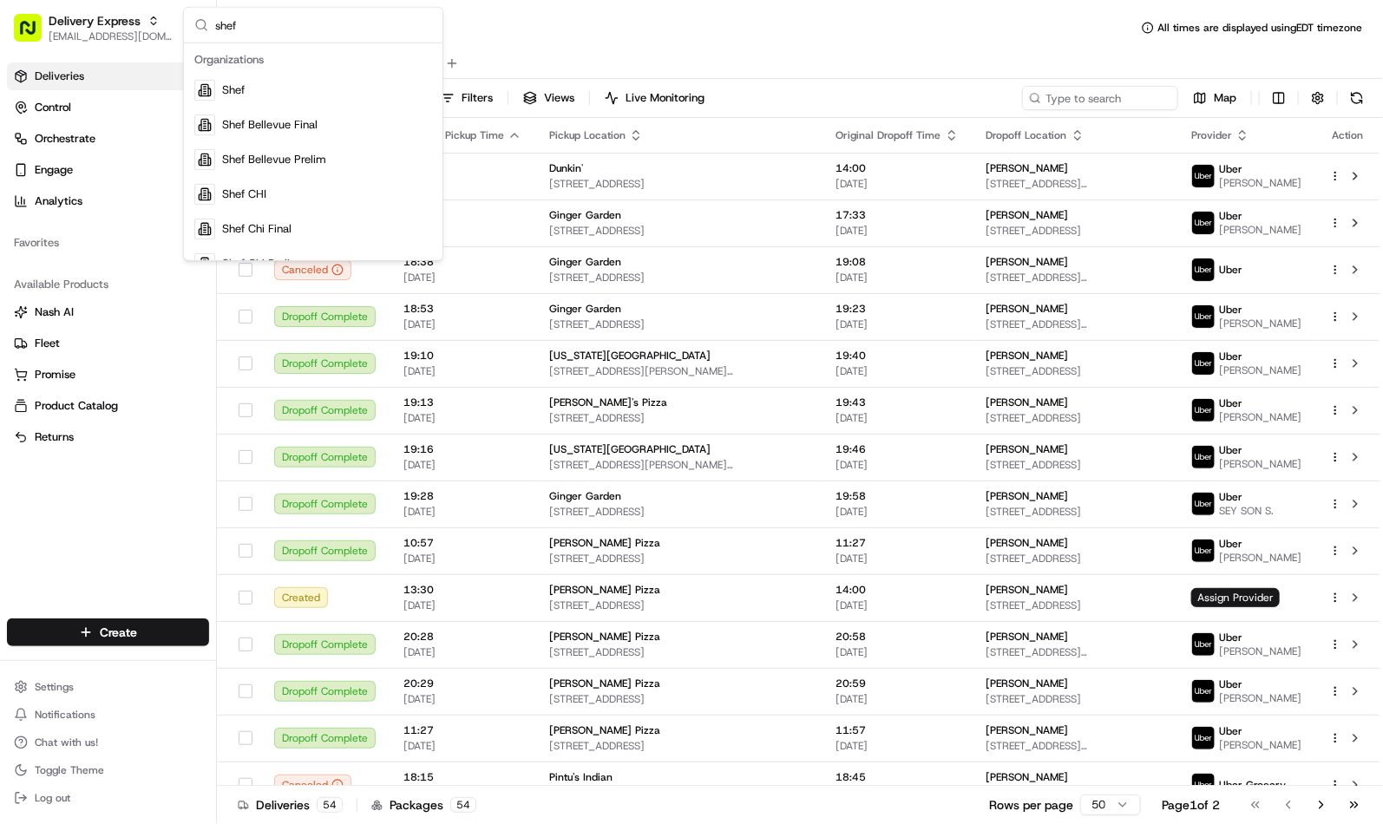
type input "shef"
click at [666, 20] on div "Deliveries All times are displayed using EDT timezone" at bounding box center [800, 28] width 1166 height 28
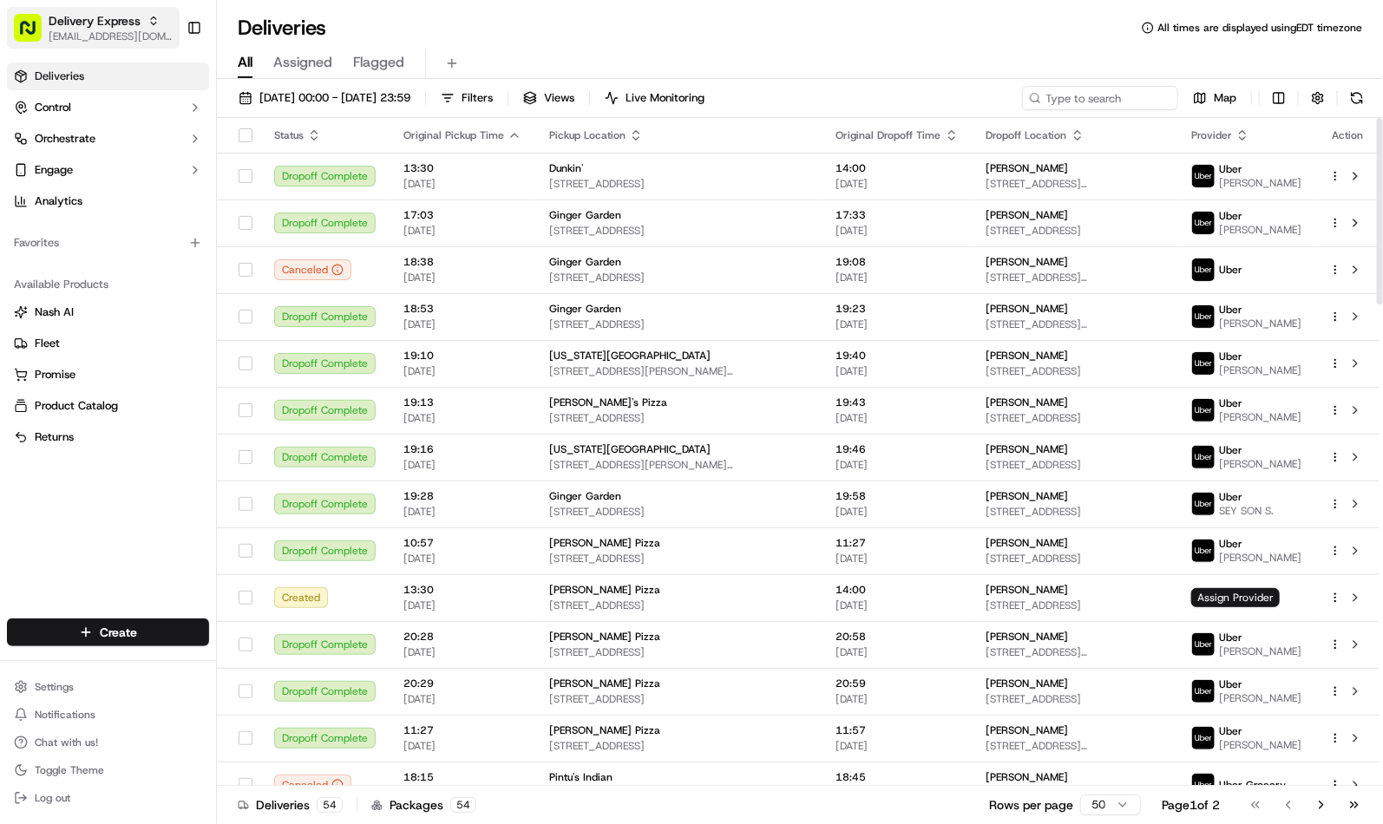
click at [114, 37] on span "[EMAIL_ADDRESS][DOMAIN_NAME]" at bounding box center [111, 37] width 124 height 14
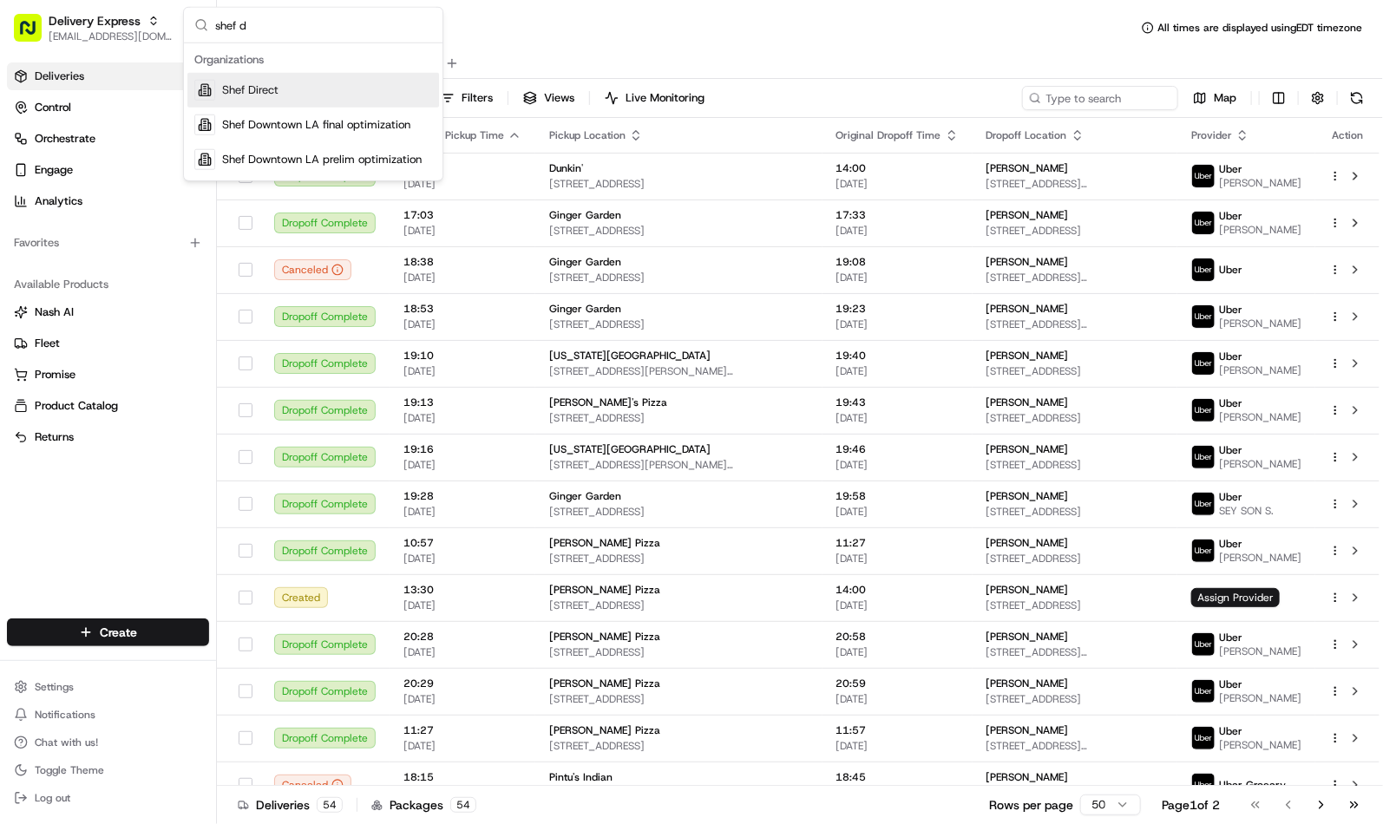
type input "shef d"
click at [249, 93] on span "Shef Direct" at bounding box center [250, 90] width 56 height 16
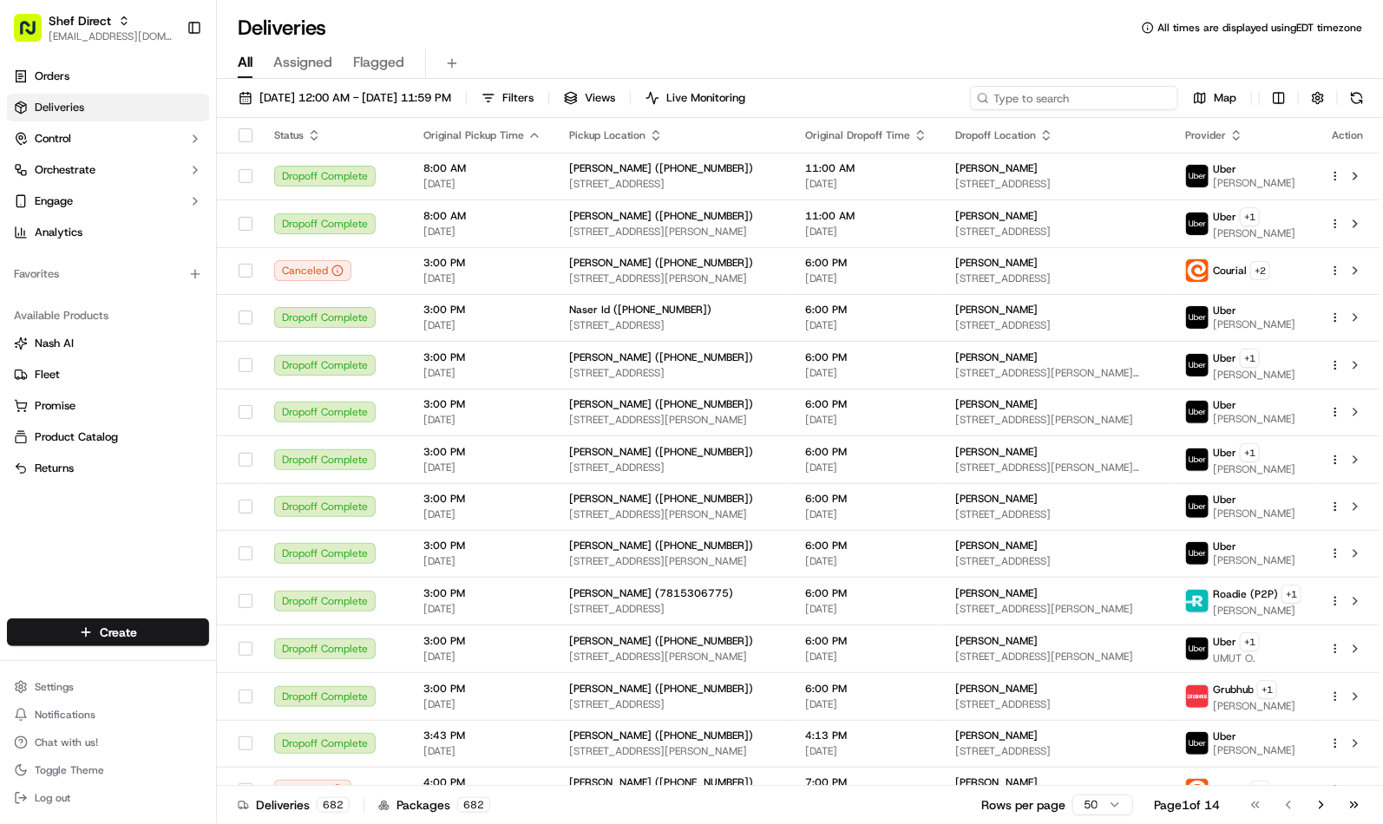
click at [1092, 96] on input at bounding box center [1074, 98] width 208 height 24
paste input "zUijiqFzQ4p"
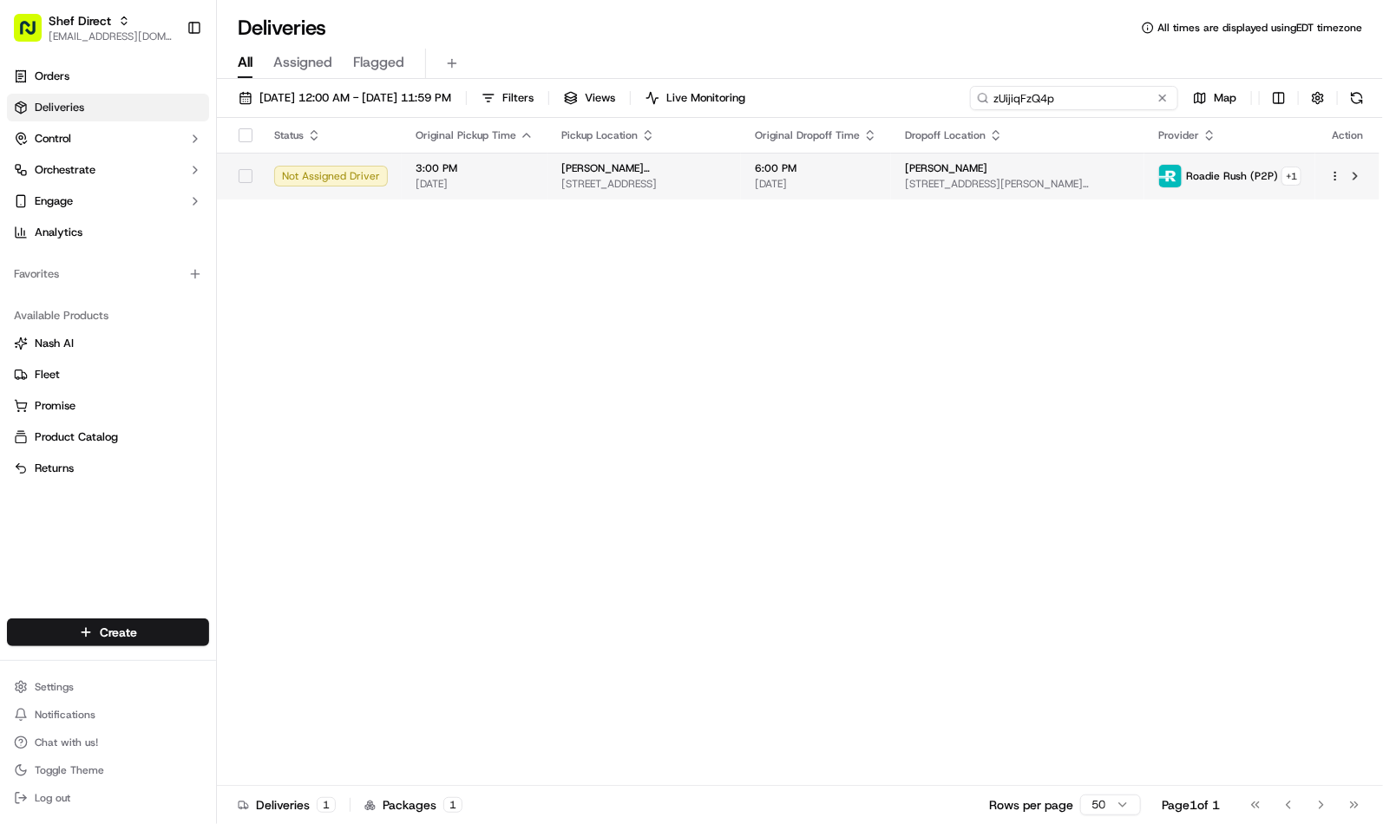
type input "zUijiqFzQ4p"
click at [891, 172] on td "6:00 PM [DATE]" at bounding box center [816, 176] width 150 height 47
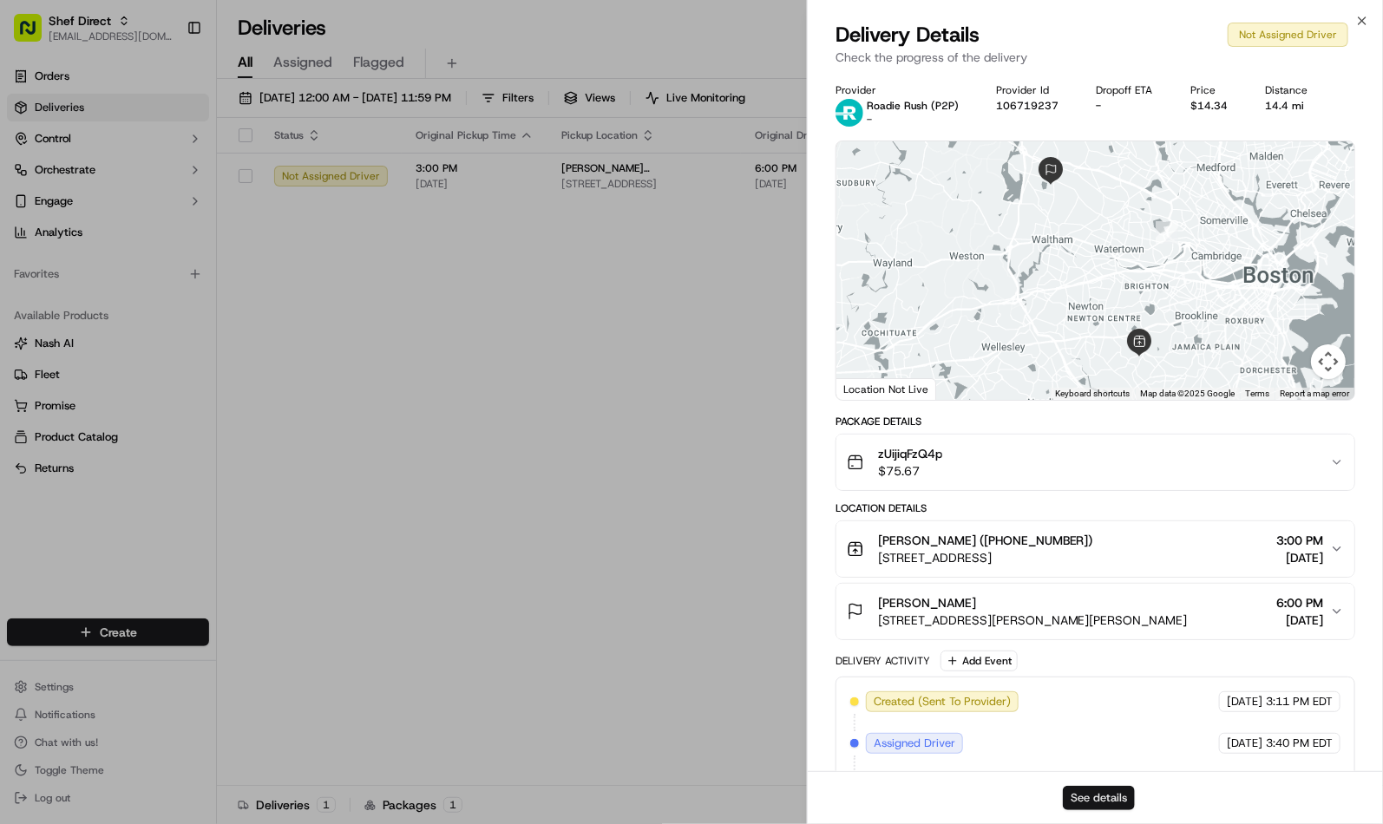
click at [1085, 797] on button "See details" at bounding box center [1099, 798] width 72 height 24
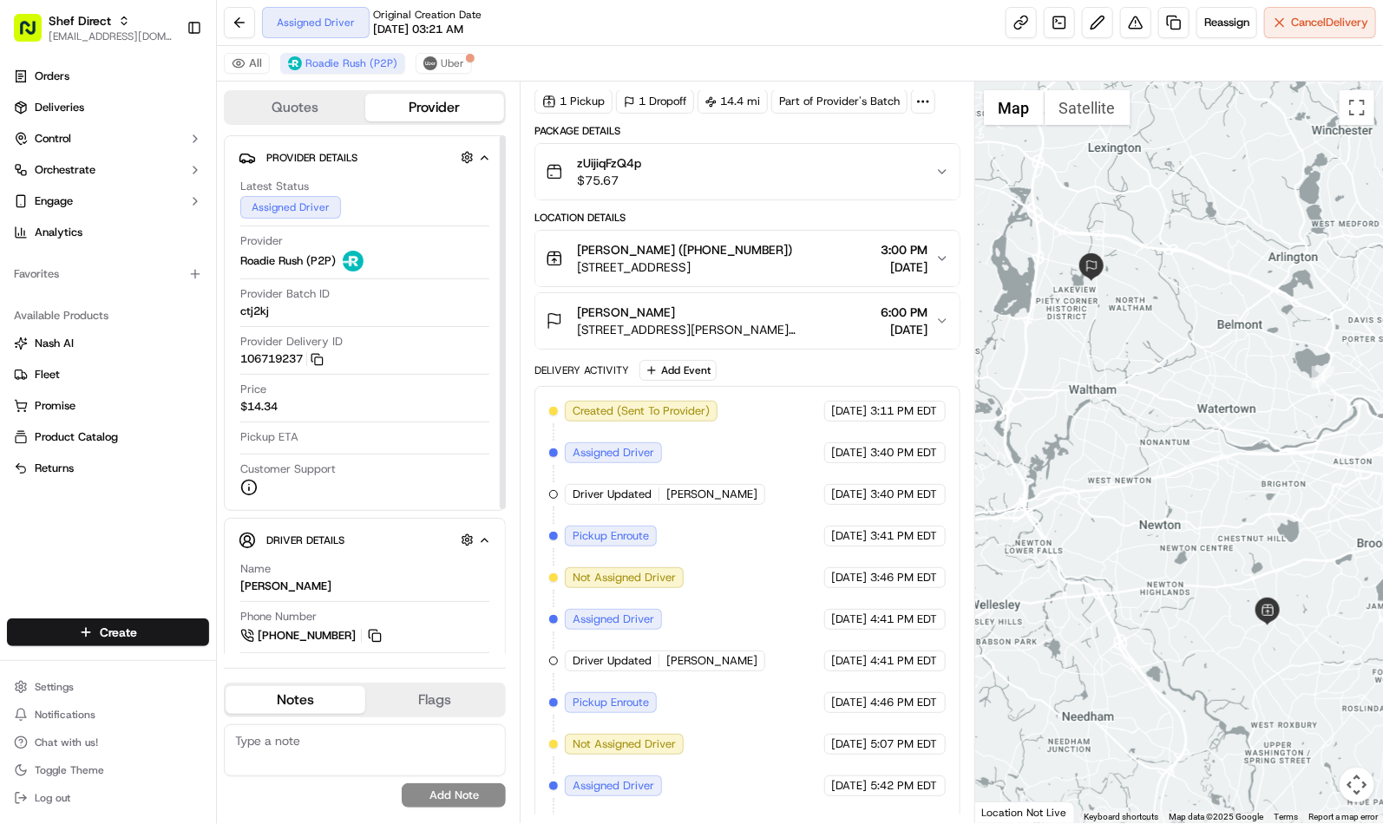
scroll to position [98, 0]
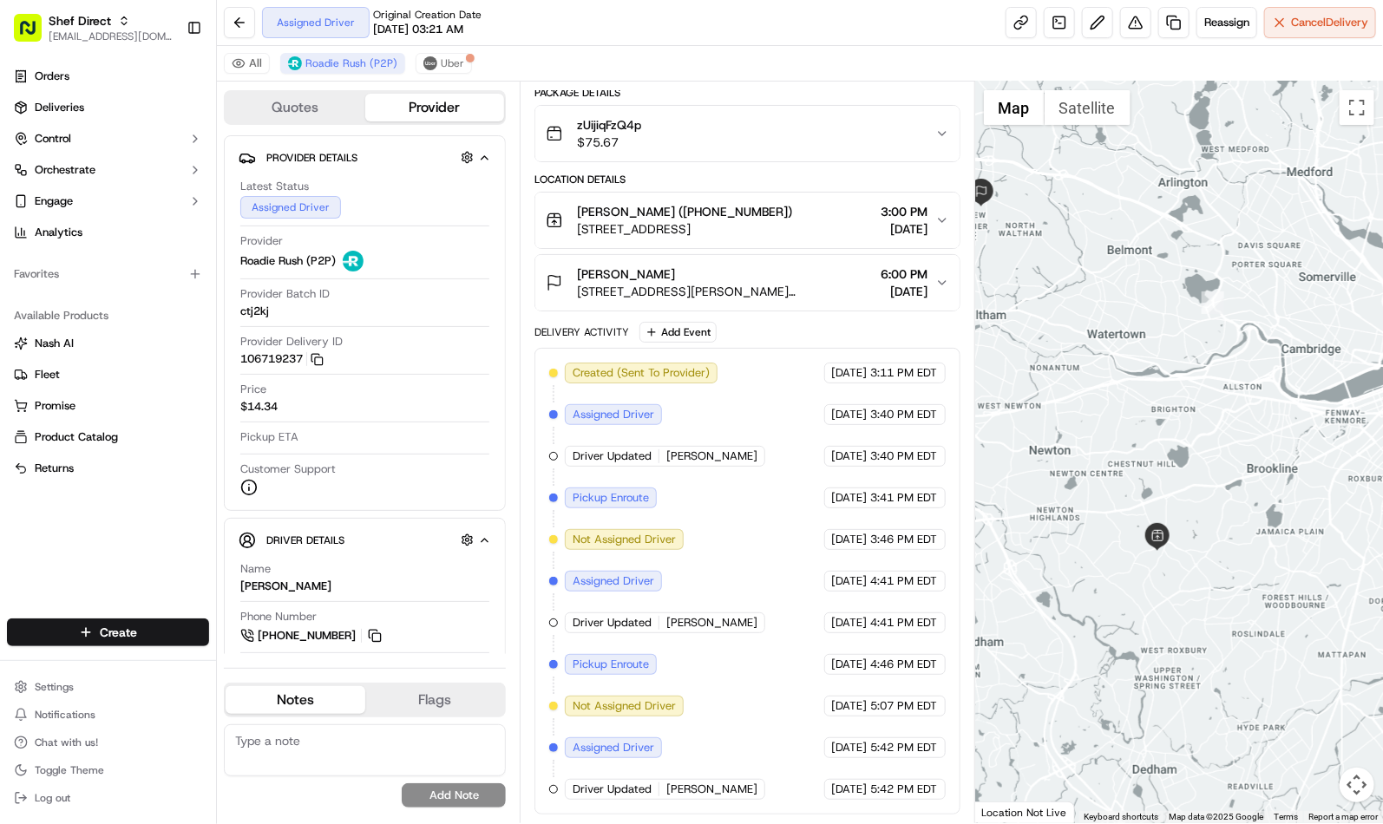
drag, startPoint x: 1236, startPoint y: 522, endPoint x: 1161, endPoint y: 387, distance: 153.8
click at [1125, 444] on div at bounding box center [1179, 453] width 408 height 742
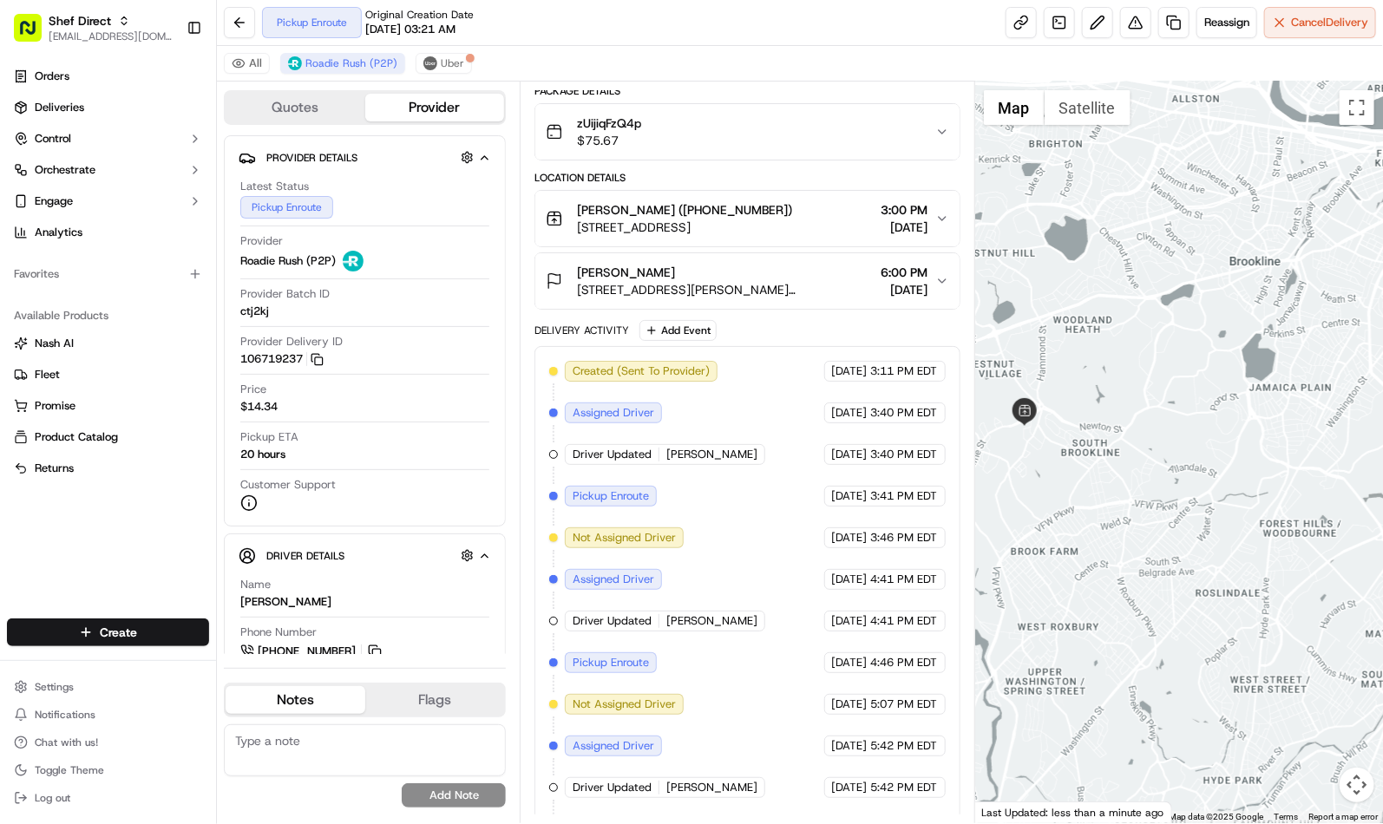
drag, startPoint x: 1230, startPoint y: 548, endPoint x: 1104, endPoint y: 443, distance: 163.9
click at [1102, 443] on div at bounding box center [1179, 453] width 408 height 742
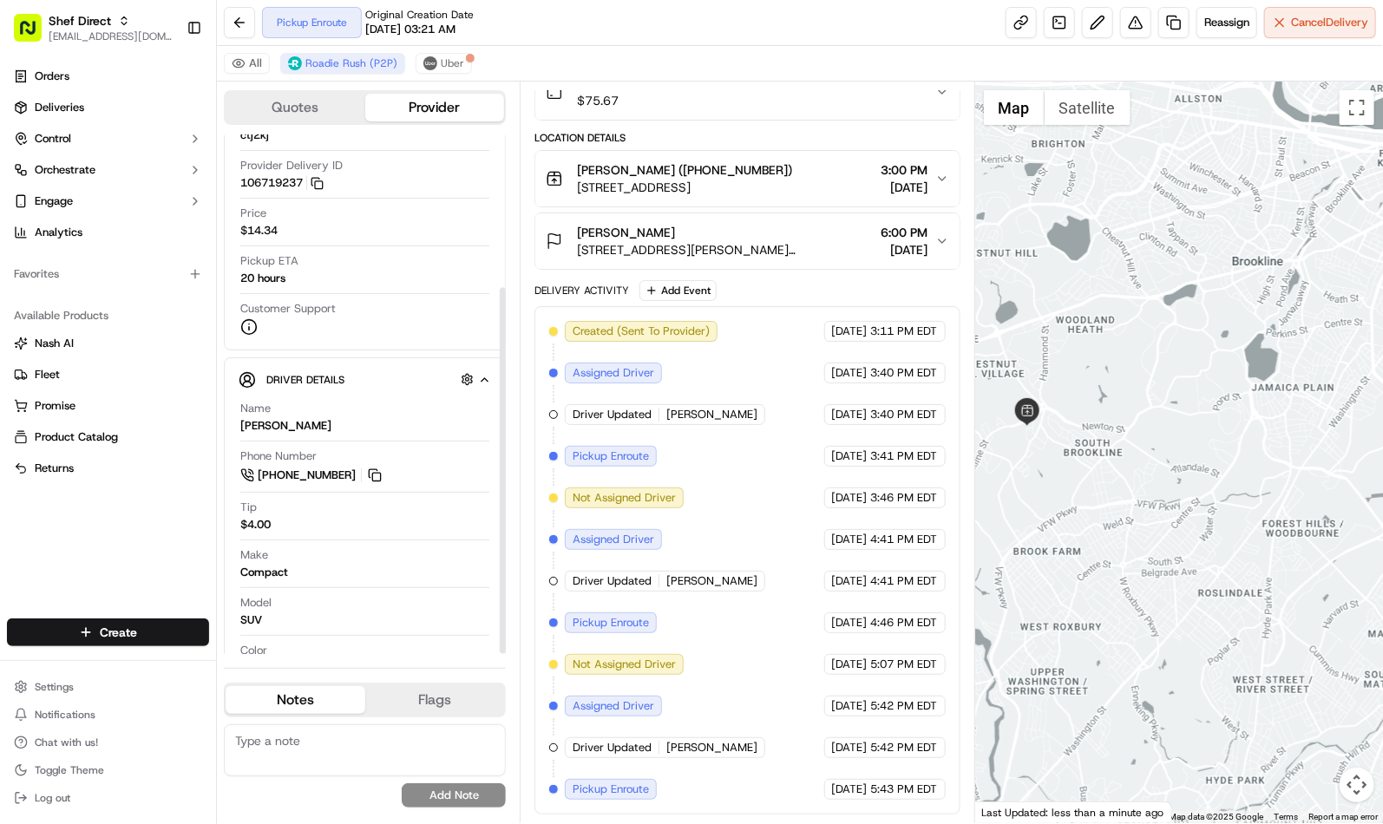
scroll to position [217, 0]
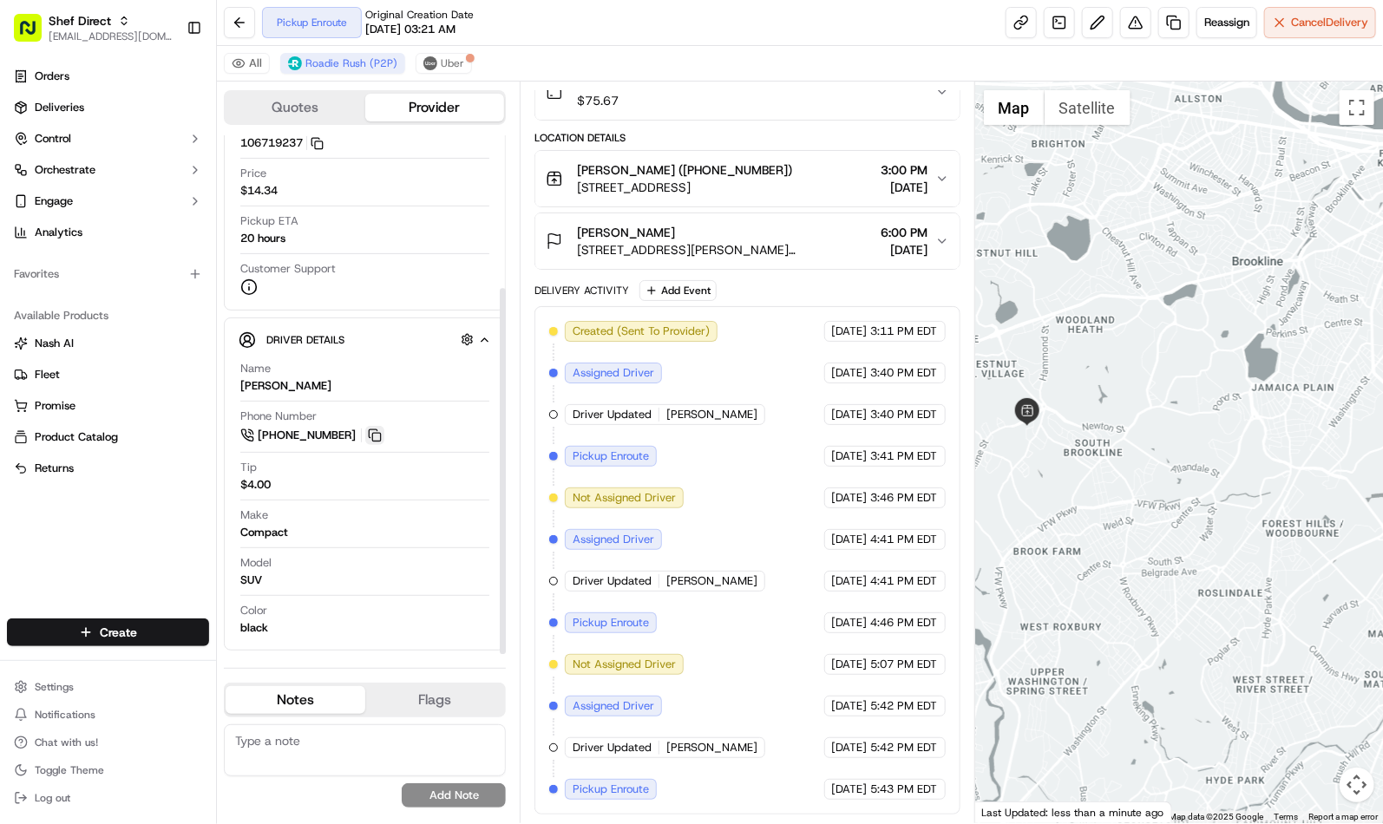
click at [377, 438] on button at bounding box center [374, 435] width 19 height 19
drag, startPoint x: 665, startPoint y: 751, endPoint x: 703, endPoint y: 750, distance: 38.2
click at [703, 750] on span "[PERSON_NAME]" at bounding box center [711, 748] width 91 height 16
copy span "[PERSON_NAME]"
click at [375, 432] on button at bounding box center [374, 435] width 19 height 19
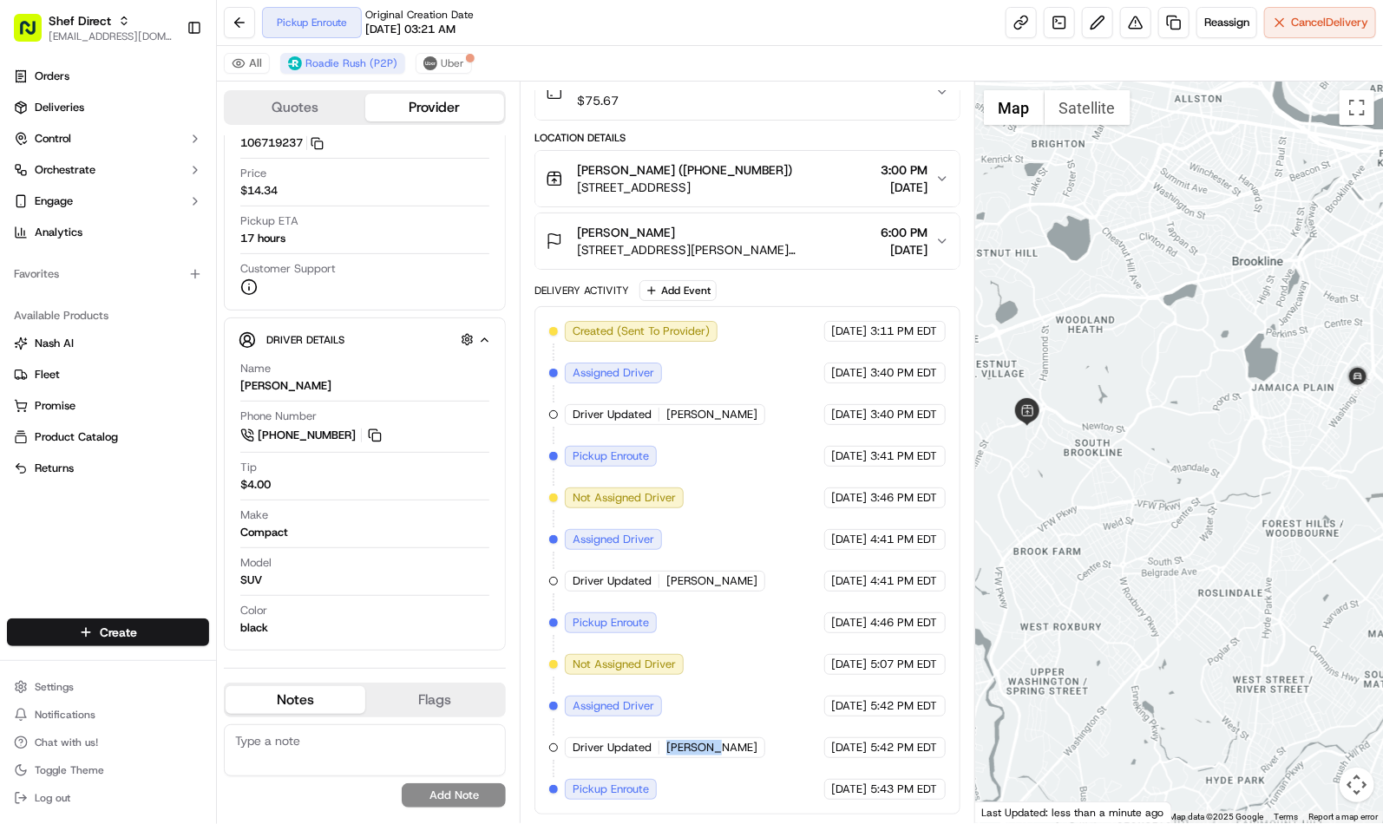
click at [1184, 558] on div at bounding box center [1179, 453] width 408 height 742
